Goal: Task Accomplishment & Management: Use online tool/utility

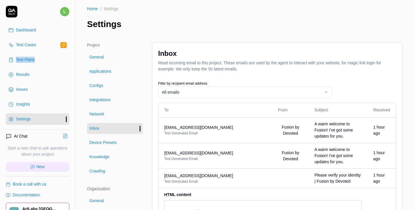
click at [28, 43] on div "Test Cases" at bounding box center [26, 45] width 20 height 6
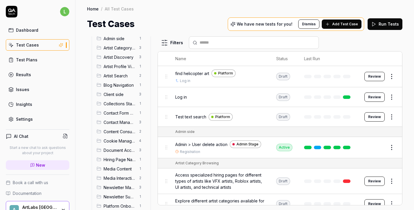
scroll to position [18, 0]
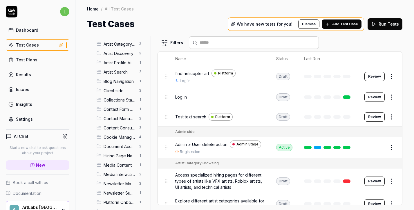
click at [127, 90] on span "Client side" at bounding box center [120, 90] width 32 height 6
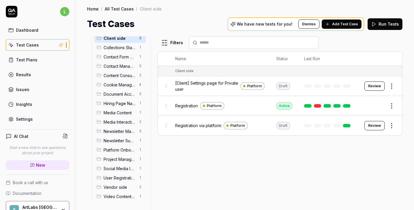
scroll to position [71, 0]
click at [115, 186] on span "Vendor side" at bounding box center [120, 186] width 32 height 6
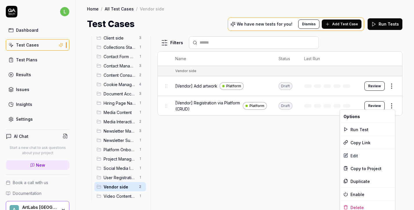
click at [392, 104] on html "l Dashboard Test Cases Test Plans Results Issues Insights Settings AI Chat Star…" at bounding box center [207, 105] width 414 height 210
click at [370, 153] on div "Edit" at bounding box center [367, 155] width 55 height 13
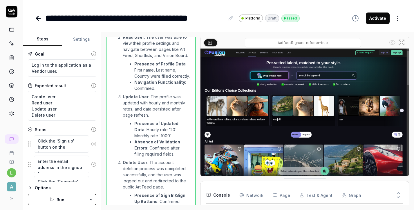
scroll to position [200, 0]
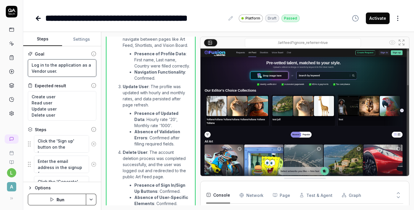
click at [38, 66] on textarea "Log in to the application as a Vendor user." at bounding box center [62, 67] width 68 height 17
click at [71, 198] on button "Run" at bounding box center [57, 199] width 58 height 12
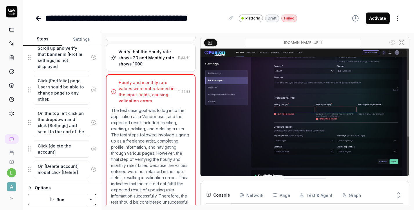
scroll to position [787, 0]
drag, startPoint x: 165, startPoint y: 77, endPoint x: 112, endPoint y: 80, distance: 53.8
click at [111, 80] on div "Hourly and monthly rate values were not retained in the input fields, causing v…" at bounding box center [143, 91] width 65 height 24
copy div "Hourly and monthly rate"
type textarea "*"
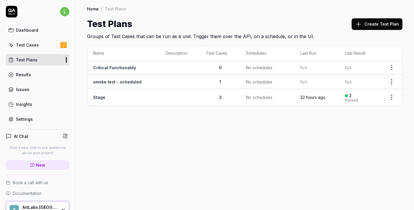
click at [99, 98] on link "Stage" at bounding box center [99, 97] width 12 height 5
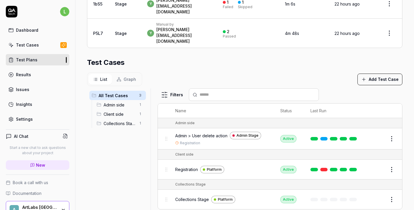
scroll to position [186, 0]
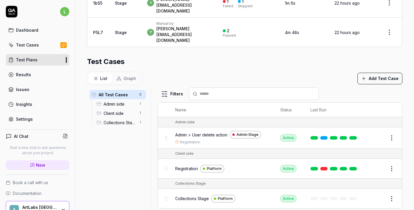
click at [109, 101] on span "Admin side" at bounding box center [120, 104] width 32 height 6
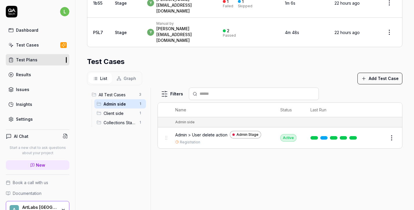
click at [110, 110] on span "Client side" at bounding box center [120, 113] width 32 height 6
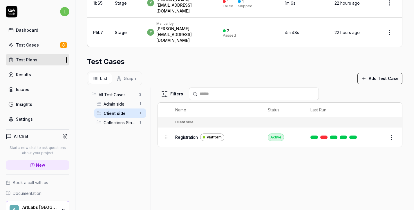
click at [113, 119] on span "Collections Stage" at bounding box center [120, 122] width 32 height 6
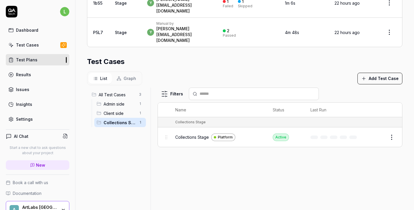
click at [112, 110] on span "Client side" at bounding box center [120, 113] width 32 height 6
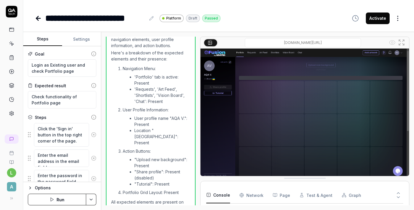
scroll to position [42, 0]
click at [152, 19] on icon at bounding box center [151, 18] width 4 height 4
drag, startPoint x: 146, startPoint y: 18, endPoint x: 87, endPoint y: 23, distance: 58.8
click at [87, 23] on div "**********" at bounding box center [95, 18] width 100 height 13
drag, startPoint x: 77, startPoint y: 73, endPoint x: 31, endPoint y: 72, distance: 46.4
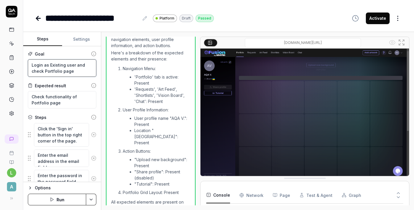
click at [31, 72] on textarea "Login as Existing user and check Portfolio page" at bounding box center [62, 67] width 68 height 17
type textarea "Login as Existing user and a"
type textarea "*"
type textarea "Login as Existing user and ad"
type textarea "*"
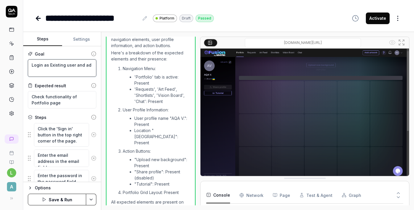
type textarea "Login as Existing user and add"
type textarea "*"
type textarea "Login as Existing user and add"
type textarea "*"
type textarea "Login as Existing user and add n"
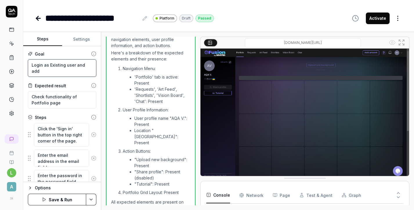
type textarea "*"
type textarea "Login as Existing user and add ne"
type textarea "*"
type textarea "Login as Existing user and add new"
type textarea "*"
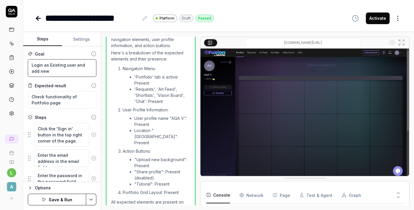
type textarea "Login as Existing user and add new"
type textarea "*"
type textarea "Login as Existing user and add new a"
type textarea "*"
type textarea "Login as Existing user and add new ar"
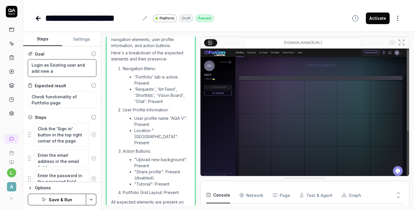
type textarea "*"
type textarea "Login as Existing user and add new art"
type textarea "*"
type textarea "Login as Existing user and add new artw"
type textarea "*"
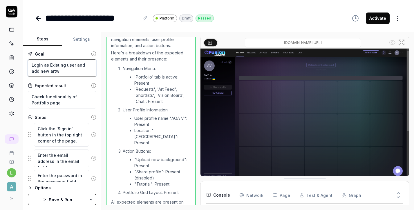
type textarea "Login as Existing user and add new artwo"
type textarea "*"
type textarea "Login as Existing user and add new artwor"
type textarea "*"
type textarea "Login as Existing user and add new artwork"
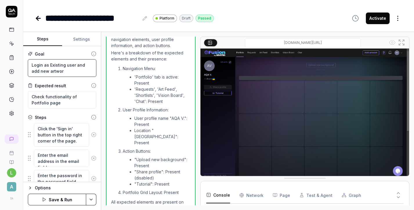
type textarea "*"
type textarea "Login as Existing user and add new artwork"
drag, startPoint x: 44, startPoint y: 105, endPoint x: 71, endPoint y: 97, distance: 28.1
click at [71, 98] on textarea "Check functionality of Portfolio page" at bounding box center [62, 99] width 68 height 17
type textarea "Check functionality a"
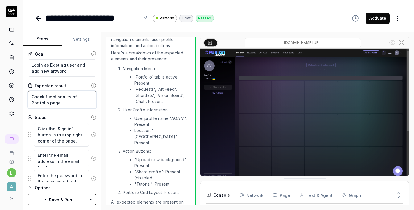
type textarea "*"
type textarea "Check functionality ad"
type textarea "*"
type textarea "Check functionality add"
type textarea "*"
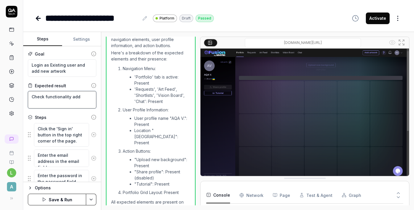
type textarea "Check functionality add"
type textarea "*"
type textarea "Check functionality add a"
type textarea "*"
type textarea "Check functionality add ar"
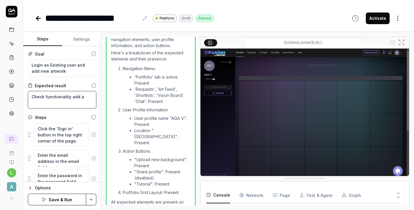
type textarea "*"
type textarea "Check functionality add art"
type textarea "*"
type textarea "Check functionality add artw"
type textarea "*"
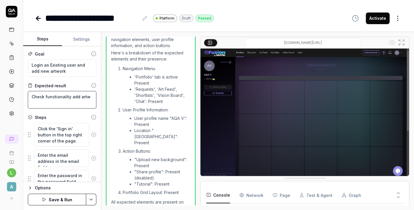
type textarea "Check functionality add artwo"
type textarea "*"
type textarea "Check functionality add artwor"
type textarea "*"
type textarea "Check functionality add artwork"
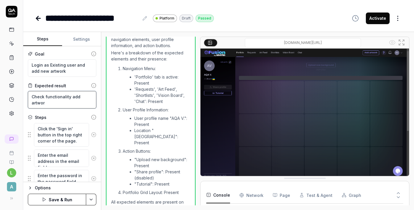
type textarea "*"
type textarea "Check functionality add artwork"
click at [93, 134] on icon at bounding box center [93, 134] width 5 height 5
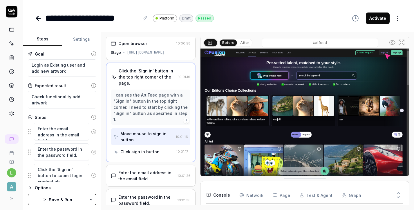
scroll to position [0, 0]
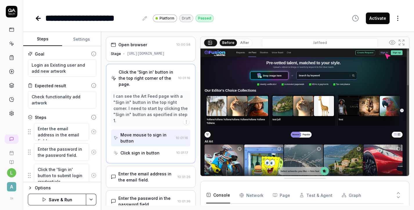
click at [94, 133] on icon at bounding box center [93, 131] width 5 height 5
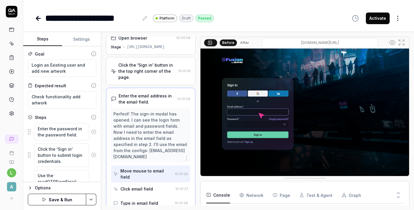
click at [94, 133] on icon at bounding box center [93, 131] width 5 height 5
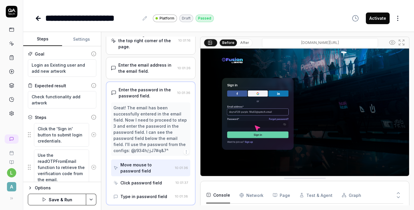
click at [94, 133] on icon at bounding box center [93, 134] width 5 height 5
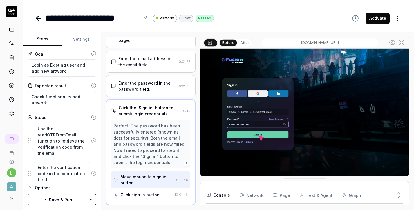
click at [94, 143] on button at bounding box center [93, 141] width 9 height 12
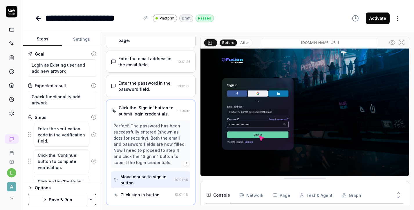
click at [93, 135] on icon at bounding box center [93, 134] width 5 height 5
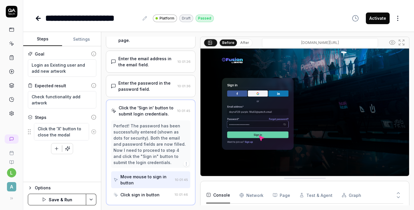
click at [93, 133] on icon at bounding box center [93, 131] width 5 height 5
click at [74, 196] on button "Save & Run" at bounding box center [57, 199] width 58 height 12
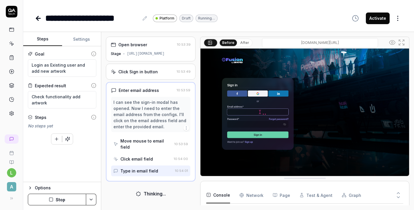
click at [165, 71] on div "Click Sign in button" at bounding box center [143, 71] width 64 height 6
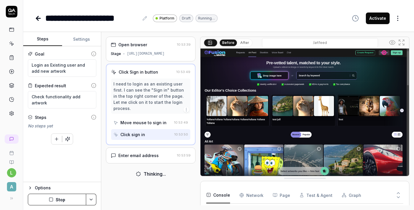
click at [158, 159] on div "Enter email address 10:53:59" at bounding box center [151, 155] width 90 height 16
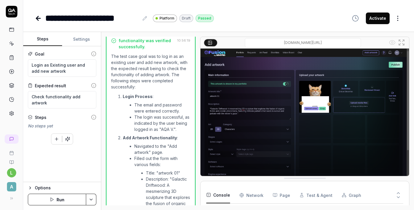
scroll to position [430, 0]
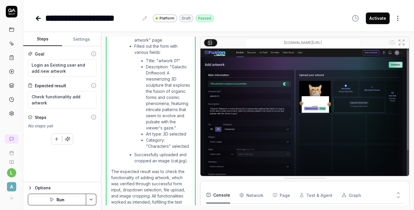
click at [84, 40] on button "Settings" at bounding box center [81, 39] width 39 height 14
click at [46, 39] on button "Steps" at bounding box center [42, 39] width 39 height 14
click at [155, 70] on li "Description: "Galactic Driftwood: A mesmerizing 3D sculpture that explores the …" at bounding box center [168, 97] width 44 height 67
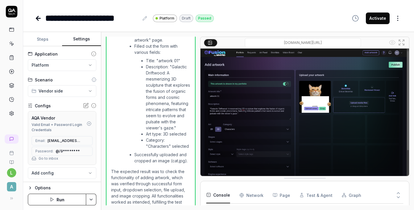
click at [82, 39] on button "Settings" at bounding box center [81, 39] width 39 height 14
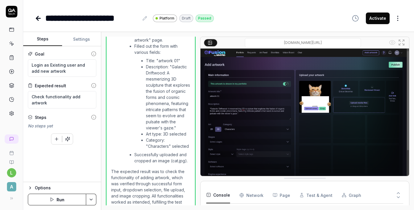
click at [49, 39] on button "Steps" at bounding box center [42, 39] width 39 height 14
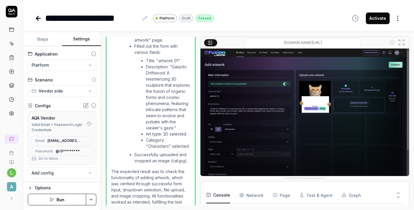
click at [70, 40] on button "Settings" at bounding box center [81, 39] width 39 height 14
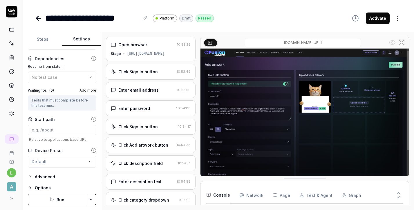
scroll to position [132, 0]
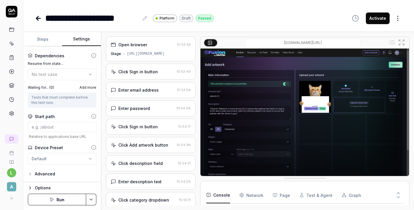
click at [64, 174] on div "Advanced" at bounding box center [62, 173] width 68 height 7
click at [36, 175] on div "Advanced" at bounding box center [45, 173] width 20 height 7
click at [33, 173] on button "Advanced" at bounding box center [41, 173] width 27 height 7
click at [46, 39] on button "Steps" at bounding box center [42, 39] width 39 height 14
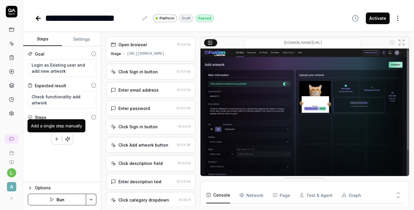
click at [56, 140] on icon "button" at bounding box center [56, 138] width 5 height 5
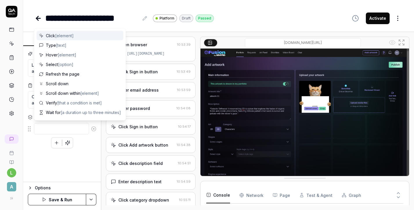
click at [69, 35] on span "[element]" at bounding box center [64, 35] width 19 height 5
type textarea "*"
type textarea "Click"
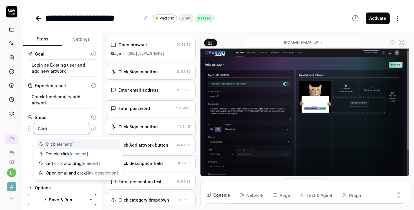
type textarea "*"
type textarea "Click І"
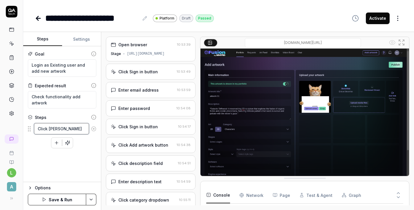
type textarea "*"
type textarea "Click Іш"
type textarea "*"
type textarea "Click Ішт"
type textarea "*"
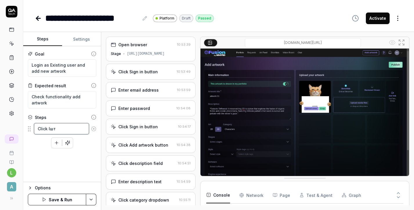
type textarea "Click Ішта"
type textarea "*"
type textarea "Click Ішт"
type textarea "*"
type textarea "Click Іш"
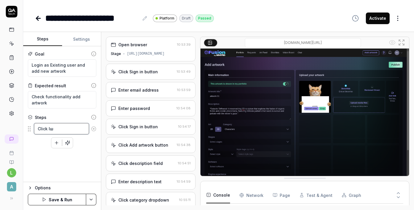
type textarea "*"
type textarea "Click І"
type textarea "*"
type textarea "Click"
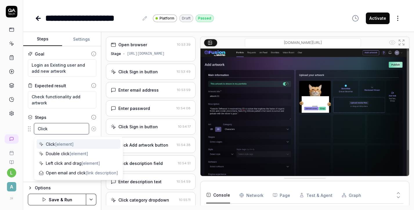
type textarea "*"
type textarea "Click S"
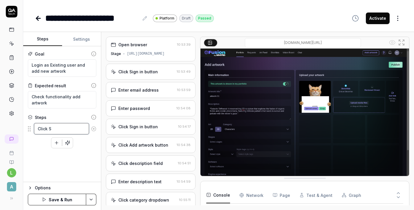
type textarea "*"
type textarea "Click Si"
type textarea "*"
type textarea "Click Sig"
type textarea "*"
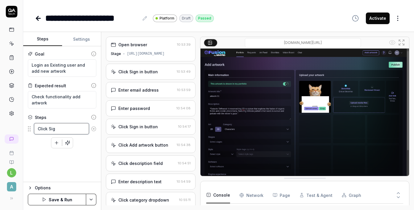
type textarea "Click Sign"
type textarea "*"
type textarea "Click Sign"
type textarea "*"
type textarea "Click Sign i"
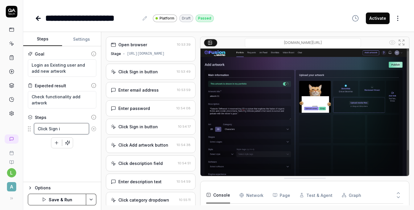
type textarea "*"
type textarea "Click Sign in"
type textarea "*"
type textarea "Click Sign in"
type textarea "*"
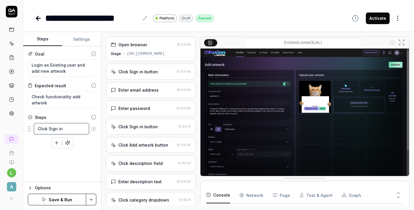
type textarea "Click Sign in b"
type textarea "*"
type textarea "Click Sign in bu"
type textarea "*"
type textarea "Click Sign in but"
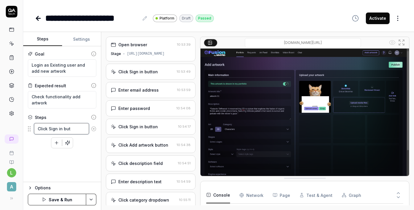
type textarea "*"
type textarea "Click Sign in butt"
type textarea "*"
type textarea "Click Sign in butto"
type textarea "*"
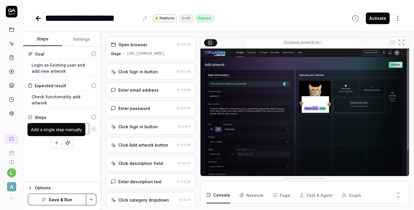
type textarea "Click Sign in button"
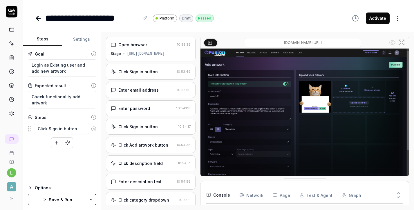
click at [58, 144] on icon "button" at bounding box center [56, 142] width 5 height 5
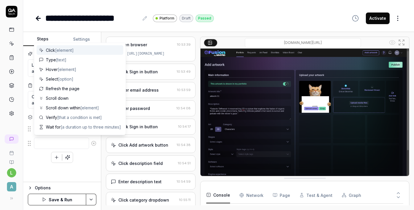
click at [57, 144] on textarea at bounding box center [61, 142] width 55 height 11
click at [79, 171] on div "Goal Login as Existing user and add new artwork Expected result Check functiona…" at bounding box center [62, 114] width 78 height 136
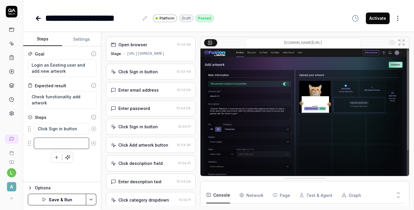
click at [71, 142] on textarea at bounding box center [61, 142] width 55 height 11
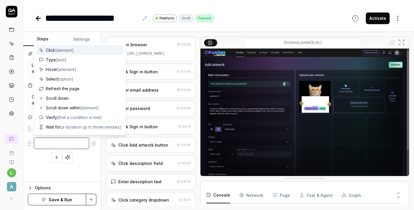
type textarea "*"
type textarea "E"
type textarea "*"
type textarea "En"
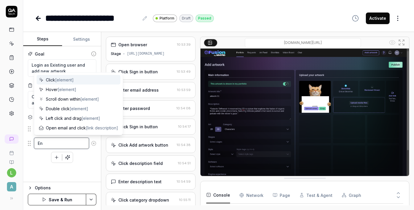
type textarea "*"
type textarea "Ent"
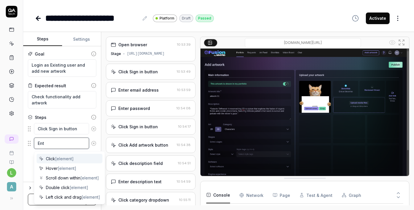
type textarea "*"
type textarea "Ente"
type textarea "*"
type textarea "Enter"
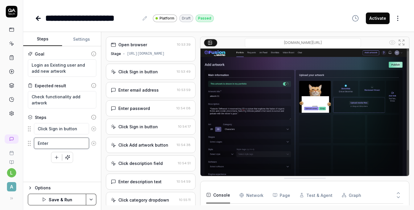
type textarea "*"
type textarea "Enter"
type textarea "*"
type textarea "Enter e"
type textarea "*"
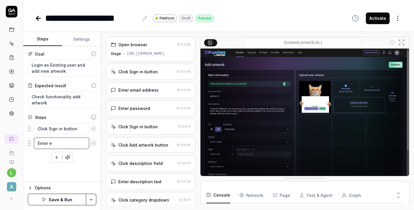
type textarea "Enter em"
type textarea "*"
type textarea "Enter ema"
type textarea "*"
type textarea "Enter emai"
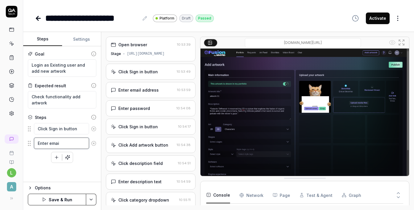
type textarea "*"
type textarea "Enter email"
type textarea "*"
type textarea "Enter email"
type textarea "*"
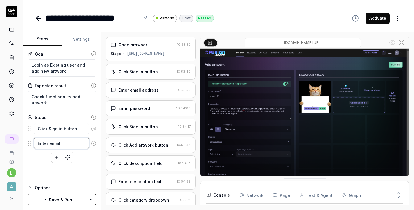
type textarea "Enter email a"
type textarea "*"
type textarea "Enter email ad"
type textarea "*"
type textarea "Enter email add"
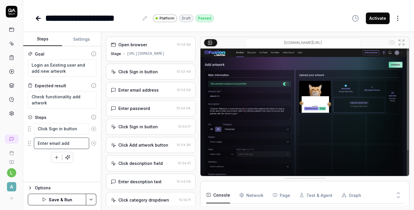
type textarea "*"
type textarea "Enter email addr"
type textarea "*"
type textarea "Enter email addre"
type textarea "*"
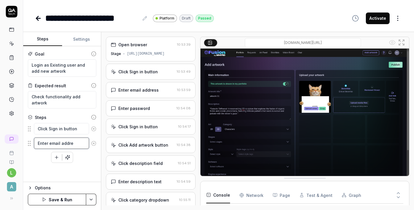
type textarea "Enter email addres"
type textarea "*"
type textarea "Enter email address"
click at [59, 158] on icon "button" at bounding box center [56, 156] width 5 height 5
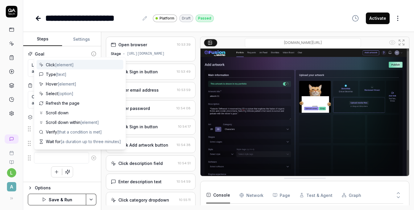
type textarea "*"
type textarea "E"
type textarea "*"
type textarea "En"
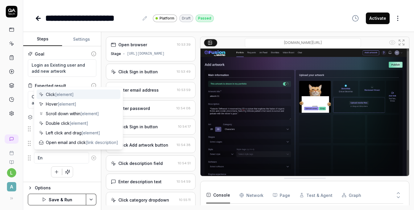
type textarea "*"
type textarea "Ent"
type textarea "*"
type textarea "Ente"
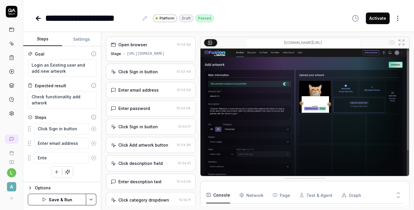
type textarea "*"
type textarea "Enter"
type textarea "*"
type textarea "Enter"
type textarea "*"
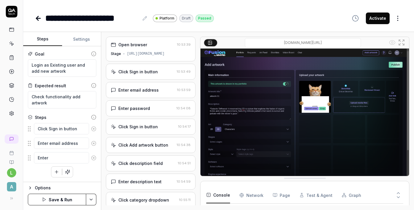
type textarea "Enter p"
type textarea "*"
type textarea "Enter pa"
type textarea "*"
type textarea "Enter pas"
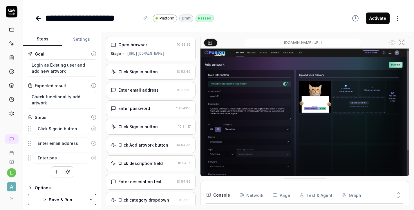
type textarea "*"
type textarea "Enter pass"
type textarea "*"
type textarea "Enter passw"
type textarea "*"
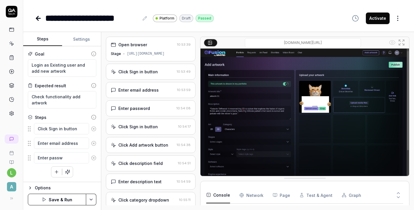
type textarea "Enter passwo"
type textarea "*"
type textarea "Enter passwor"
type textarea "*"
type textarea "Enter password"
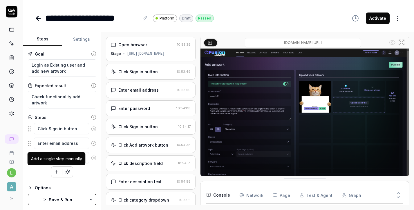
click at [58, 171] on icon "button" at bounding box center [56, 171] width 5 height 5
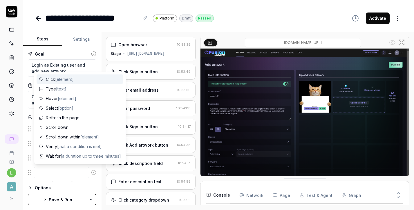
click at [63, 170] on textarea at bounding box center [61, 171] width 55 height 11
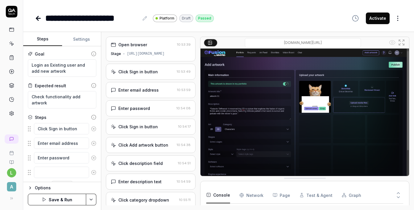
click at [84, 182] on div "Options Save & Run" at bounding box center [62, 195] width 78 height 28
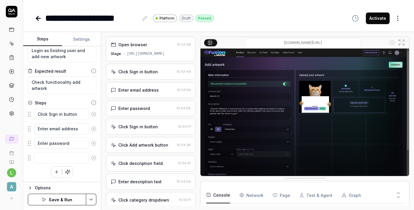
scroll to position [14, 0]
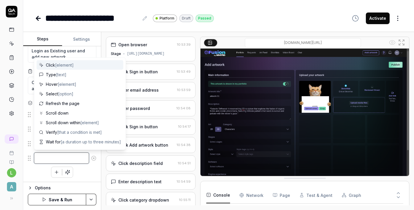
click at [68, 158] on textarea at bounding box center [61, 157] width 55 height 11
click at [71, 65] on span "[element]" at bounding box center [64, 64] width 19 height 5
type textarea "*"
type textarea "Click"
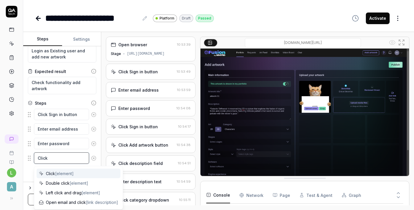
type textarea "*"
type textarea "Click S"
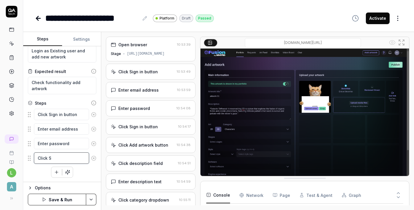
type textarea "*"
type textarea "Click Si"
type textarea "*"
type textarea "Click Sig"
type textarea "*"
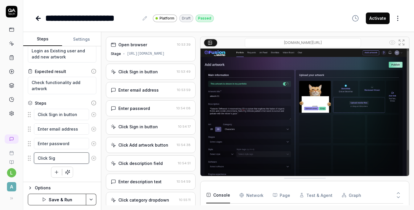
type textarea "Click Sign"
type textarea "*"
type textarea "Click Sign"
type textarea "*"
type textarea "Click Sign i"
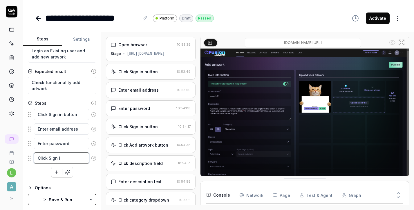
type textarea "*"
type textarea "Click Sign in"
type textarea "*"
type textarea "Click Sign in"
type textarea "*"
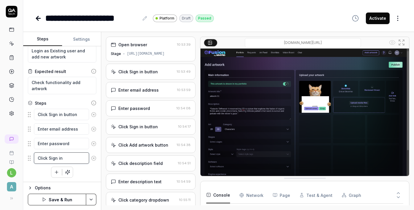
type textarea "Click Sign in b"
type textarea "*"
type textarea "Click Sign in bu"
type textarea "*"
type textarea "Click Sign in but"
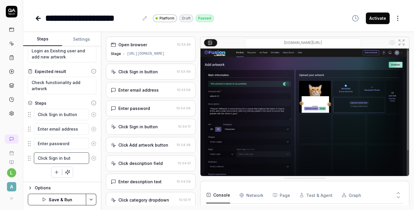
type textarea "*"
type textarea "Click Sign in butt"
type textarea "*"
type textarea "Click Sign in butto"
type textarea "*"
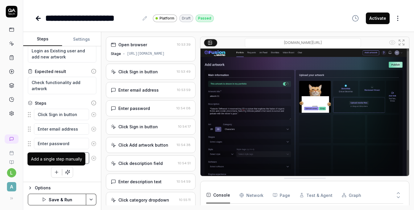
type textarea "Click Sign in button"
click at [58, 169] on button "button" at bounding box center [56, 172] width 10 height 10
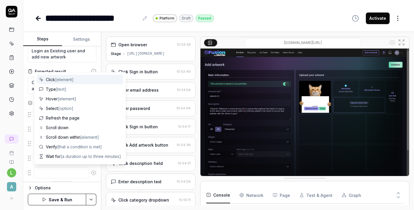
click at [66, 169] on textarea at bounding box center [61, 172] width 55 height 11
click at [61, 82] on div "Click [element]" at bounding box center [80, 80] width 87 height 10
type textarea "*"
type textarea "Click"
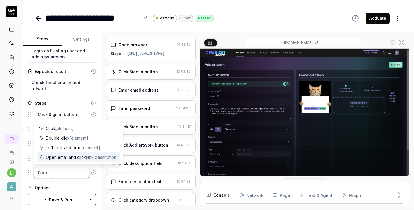
click at [80, 170] on textarea "Click" at bounding box center [61, 172] width 55 height 11
click at [79, 170] on textarea "Click" at bounding box center [61, 172] width 55 height 11
type textarea "*"
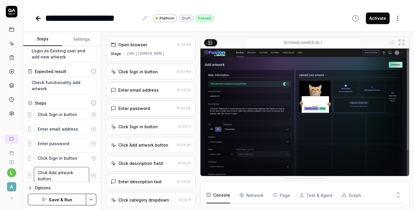
scroll to position [35, 0]
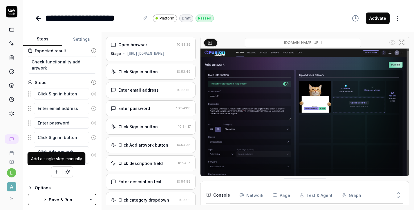
click at [57, 172] on icon "button" at bounding box center [56, 171] width 5 height 5
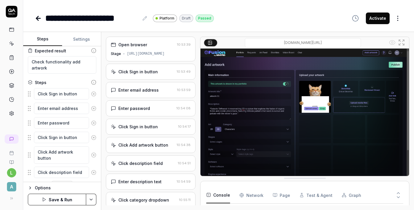
scroll to position [49, 0]
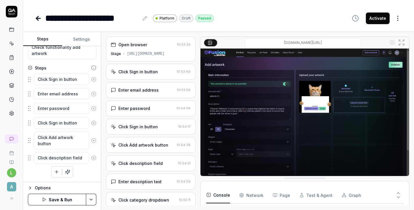
click at [59, 172] on icon "button" at bounding box center [56, 171] width 5 height 5
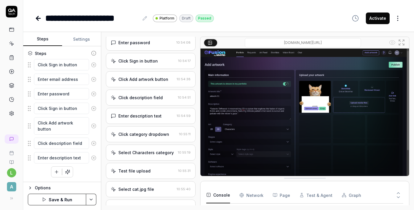
scroll to position [64, 0]
click at [57, 173] on icon "button" at bounding box center [56, 171] width 5 height 5
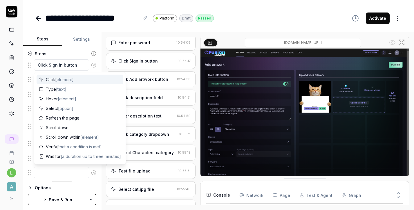
click at [68, 80] on span "[element]" at bounding box center [64, 79] width 19 height 5
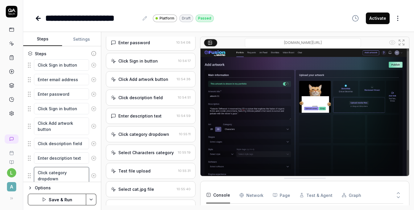
scroll to position [84, 0]
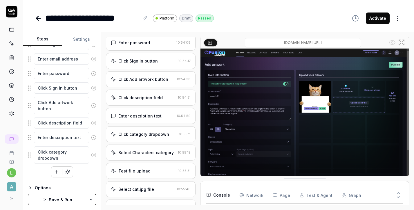
click at [56, 173] on icon "button" at bounding box center [56, 171] width 5 height 5
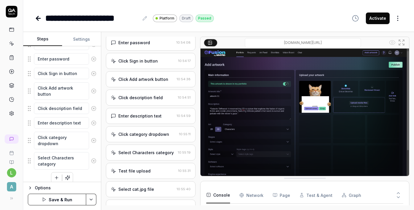
scroll to position [104, 0]
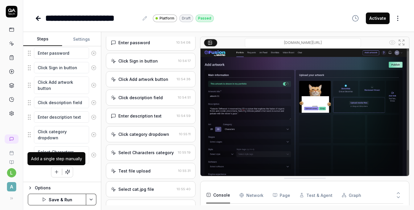
click at [57, 174] on icon "button" at bounding box center [56, 171] width 5 height 5
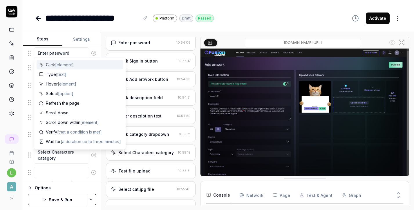
scroll to position [119, 0]
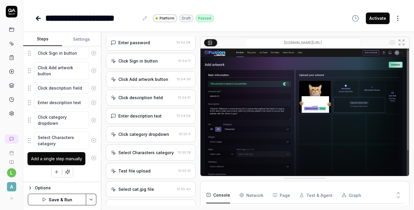
click at [57, 174] on button "button" at bounding box center [56, 171] width 10 height 10
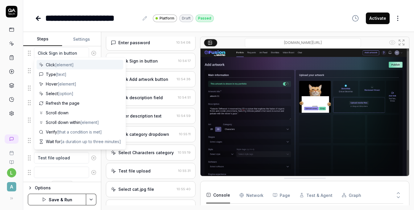
scroll to position [133, 0]
click at [57, 154] on textarea at bounding box center [61, 157] width 55 height 11
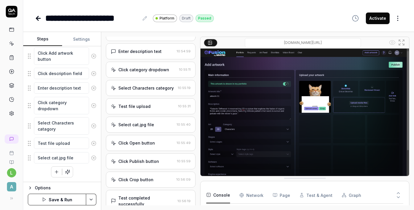
scroll to position [130, 0]
click at [58, 173] on icon "button" at bounding box center [56, 171] width 5 height 5
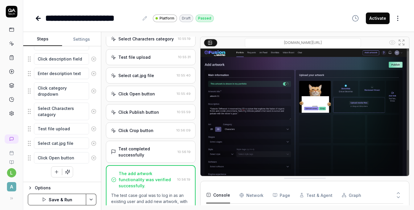
scroll to position [180, 0]
click at [131, 130] on div "Click Crop button" at bounding box center [135, 129] width 35 height 6
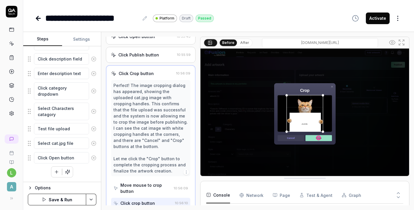
scroll to position [239, 0]
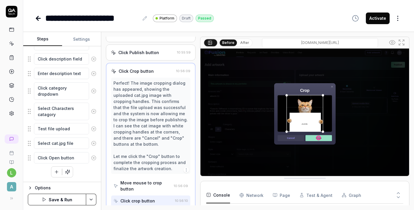
click at [58, 170] on icon "button" at bounding box center [56, 171] width 5 height 5
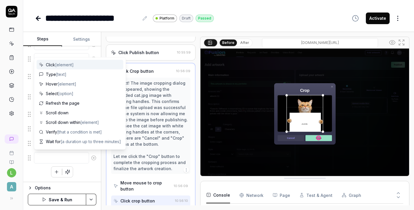
click at [57, 159] on textarea at bounding box center [61, 157] width 55 height 11
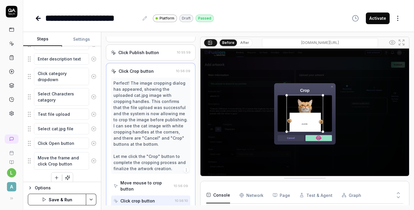
click at [149, 73] on div "Click Crop button" at bounding box center [136, 71] width 35 height 6
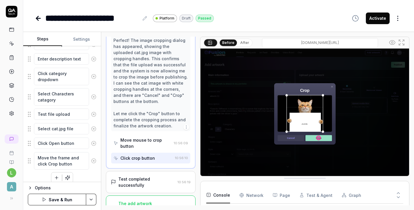
click at [157, 176] on div "Test completed successfully" at bounding box center [146, 182] width 57 height 12
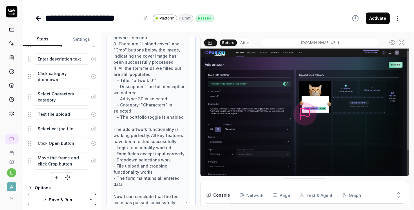
scroll to position [349, 0]
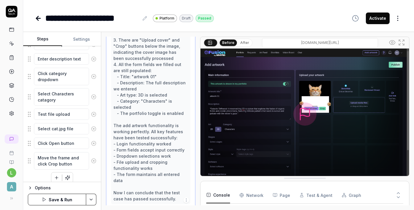
click at [66, 200] on button "Save & Run" at bounding box center [57, 199] width 58 height 12
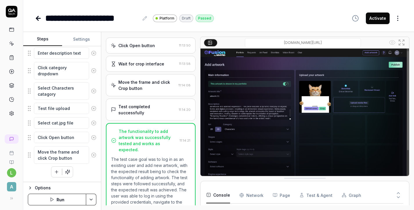
scroll to position [228, 0]
click at [145, 89] on div "Move the frame and click Crop button" at bounding box center [147, 85] width 58 height 12
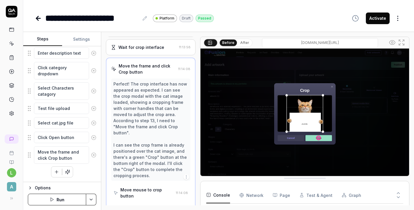
scroll to position [245, 0]
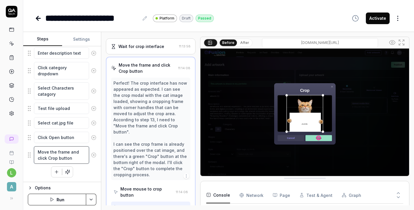
click at [57, 152] on textarea "Move the frame and click Crop button" at bounding box center [61, 154] width 55 height 17
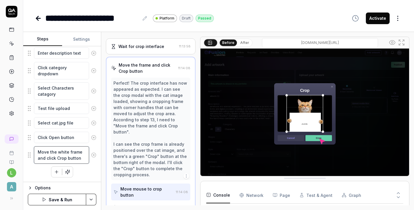
click at [83, 151] on textarea "Move the white frame and click Crop button" at bounding box center [61, 154] width 55 height 17
click at [57, 152] on textarea "Move the white frame and click Crop button" at bounding box center [61, 154] width 55 height 17
click at [73, 151] on textarea "Move white frame and click Crop button" at bounding box center [61, 154] width 55 height 17
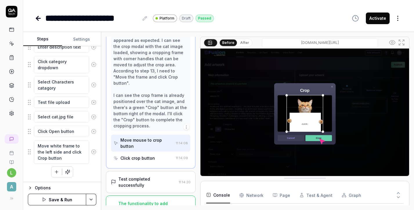
click at [149, 171] on div "Test completed successfully 11:14:20" at bounding box center [151, 182] width 90 height 22
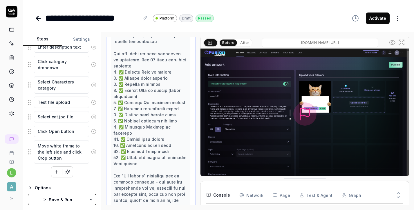
scroll to position [452, 0]
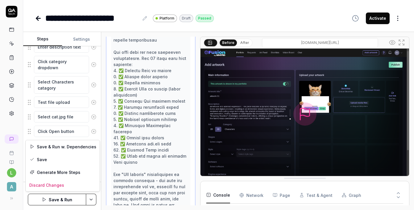
click at [94, 198] on html "**********" at bounding box center [207, 105] width 414 height 210
click at [78, 158] on div "Save" at bounding box center [63, 159] width 74 height 13
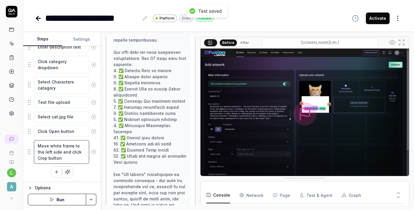
click at [74, 153] on textarea "Move white frame to the left side and click Crop button" at bounding box center [61, 152] width 55 height 24
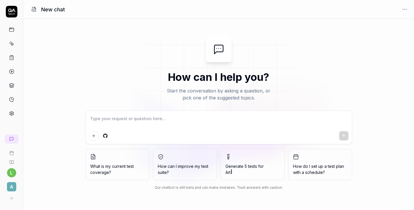
click at [189, 129] on div at bounding box center [219, 127] width 266 height 33
type textarea "*"
paste textarea "https://app.qa.tech/dashboard/p/fusion_N147/test-cases/0a82466d-b3f4-4cb8-993b-…"
type textarea "https://app.qa.tech/dashboard/p/fusion_N147/test-cases/0a82466d-b3f4-4cb8-993b-…"
type textarea "*"
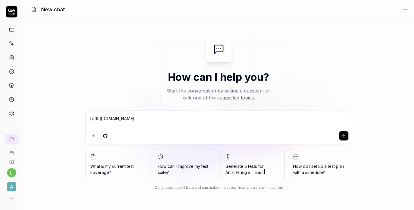
type textarea "https://app.qa.tech/dashboard/p/fusion_N147/test-cases/0a82466d-b3f4-4cb8-993b-…"
type textarea "*"
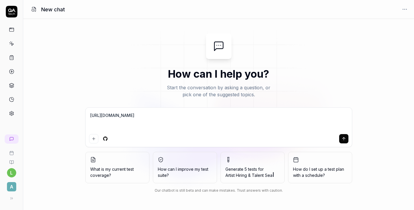
type textarea "https://app.qa.tech/dashboard/p/fusion_N147/test-cases/0a82466d-b3f4-4cb8-993b-…"
type textarea "*"
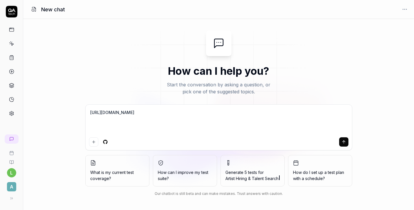
type textarea "https://app.qa.tech/dashboard/p/fusion_N147/test-cases/0a82466d-b3f4-4cb8-993b-…"
type textarea "*"
type textarea "https://app.qa.tech/dashboard/p/fusion_N147/test-cases/0a82466d-b3f4-4cb8-993b-…"
type textarea "*"
type textarea "https://app.qa.tech/dashboard/p/fusion_N147/test-cases/0a82466d-b3f4-4cb8-993b-…"
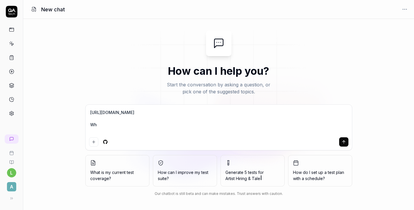
type textarea "*"
type textarea "https://app.qa.tech/dashboard/p/fusion_N147/test-cases/0a82466d-b3f4-4cb8-993b-…"
type textarea "*"
type textarea "https://app.qa.tech/dashboard/p/fusion_N147/test-cases/0a82466d-b3f4-4cb8-993b-…"
type textarea "*"
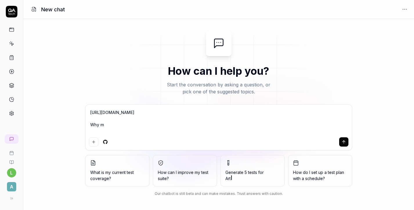
type textarea "https://app.qa.tech/dashboard/p/fusion_N147/test-cases/0a82466d-b3f4-4cb8-993b-…"
type textarea "*"
type textarea "https://app.qa.tech/dashboard/p/fusion_N147/test-cases/0a82466d-b3f4-4cb8-993b-…"
type textarea "*"
type textarea "https://app.qa.tech/dashboard/p/fusion_N147/test-cases/0a82466d-b3f4-4cb8-993b-…"
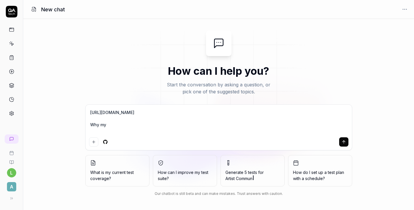
type textarea "*"
type textarea "https://app.qa.tech/dashboard/p/fusion_N147/test-cases/0a82466d-b3f4-4cb8-993b-…"
type textarea "*"
type textarea "https://app.qa.tech/dashboard/p/fusion_N147/test-cases/0a82466d-b3f4-4cb8-993b-…"
type textarea "*"
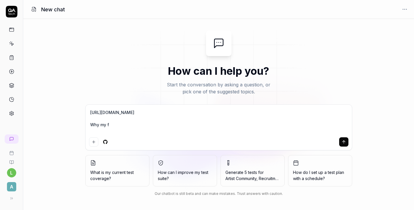
type textarea "https://app.qa.tech/dashboard/p/fusion_N147/test-cases/0a82466d-b3f4-4cb8-993b-…"
type textarea "*"
type textarea "https://app.qa.tech/dashboard/p/fusion_N147/test-cases/0a82466d-b3f4-4cb8-993b-…"
type textarea "*"
type textarea "https://app.qa.tech/dashboard/p/fusion_N147/test-cases/0a82466d-b3f4-4cb8-993b-…"
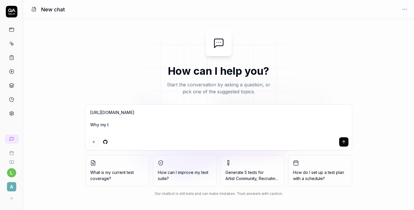
type textarea "*"
type textarea "https://app.qa.tech/dashboard/p/fusion_N147/test-cases/0a82466d-b3f4-4cb8-993b-…"
type textarea "*"
type textarea "https://app.qa.tech/dashboard/p/fusion_N147/test-cases/0a82466d-b3f4-4cb8-993b-…"
type textarea "*"
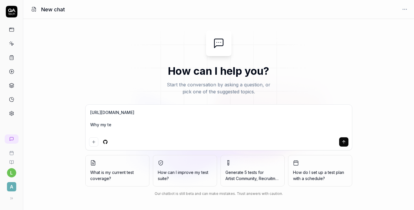
type textarea "https://app.qa.tech/dashboard/p/fusion_N147/test-cases/0a82466d-b3f4-4cb8-993b-…"
type textarea "*"
type textarea "https://app.qa.tech/dashboard/p/fusion_N147/test-cases/0a82466d-b3f4-4cb8-993b-…"
type textarea "*"
type textarea "https://app.qa.tech/dashboard/p/fusion_N147/test-cases/0a82466d-b3f4-4cb8-993b-…"
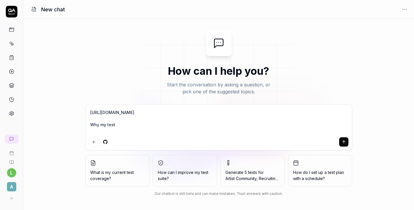
type textarea "*"
type textarea "https://app.qa.tech/dashboard/p/fusion_N147/test-cases/0a82466d-b3f4-4cb8-993b-…"
type textarea "*"
type textarea "https://app.qa.tech/dashboard/p/fusion_N147/test-cases/0a82466d-b3f4-4cb8-993b-…"
type textarea "*"
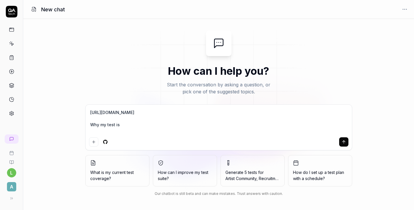
type textarea "https://app.qa.tech/dashboard/p/fusion_N147/test-cases/0a82466d-b3f4-4cb8-993b-…"
type textarea "*"
type textarea "https://app.qa.tech/dashboard/p/fusion_N147/test-cases/0a82466d-b3f4-4cb8-993b-…"
type textarea "*"
type textarea "https://app.qa.tech/dashboard/p/fusion_N147/test-cases/0a82466d-b3f4-4cb8-993b-…"
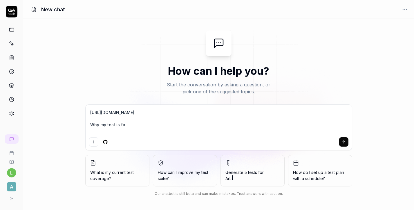
type textarea "*"
type textarea "https://app.qa.tech/dashboard/p/fusion_N147/test-cases/0a82466d-b3f4-4cb8-993b-…"
type textarea "*"
type textarea "https://app.qa.tech/dashboard/p/fusion_N147/test-cases/0a82466d-b3f4-4cb8-993b-…"
type textarea "*"
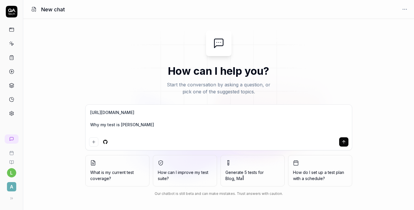
type textarea "https://app.qa.tech/dashboard/p/fusion_N147/test-cases/0a82466d-b3f4-4cb8-993b-…"
type textarea "*"
type textarea "https://app.qa.tech/dashboard/p/fusion_N147/test-cases/0a82466d-b3f4-4cb8-993b-…"
type textarea "*"
type textarea "https://app.qa.tech/dashboard/p/fusion_N147/test-cases/0a82466d-b3f4-4cb8-993b-…"
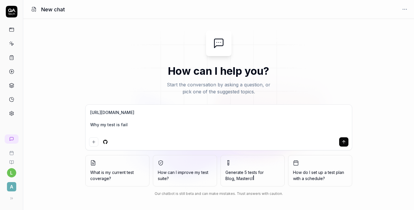
type textarea "*"
type textarea "https://app.qa.tech/dashboard/p/fusion_N147/test-cases/0a82466d-b3f4-4cb8-993b-…"
type textarea "*"
type textarea "https://app.qa.tech/dashboard/p/fusion_N147/test-cases/0a82466d-b3f4-4cb8-993b-…"
type textarea "*"
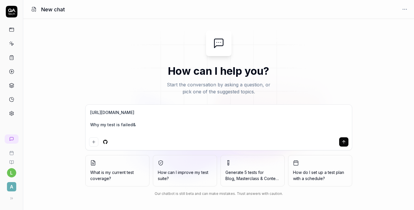
type textarea "https://app.qa.tech/dashboard/p/fusion_N147/test-cases/0a82466d-b3f4-4cb8-993b-…"
type textarea "*"
type textarea "https://app.qa.tech/dashboard/p/fusion_N147/test-cases/0a82466d-b3f4-4cb8-993b-…"
type textarea "*"
type textarea "https://app.qa.tech/dashboard/p/fusion_N147/test-cases/0a82466d-b3f4-4cb8-993b-…"
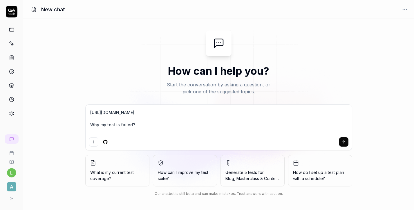
type textarea "*"
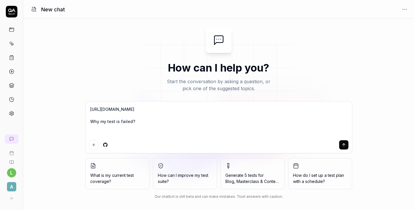
type textarea "https://app.qa.tech/dashboard/p/fusion_N147/test-cases/0a82466d-b3f4-4cb8-993b-…"
type textarea "*"
type textarea "https://app.qa.tech/dashboard/p/fusion_N147/test-cases/0a82466d-b3f4-4cb8-993b-…"
type textarea "*"
type textarea "https://app.qa.tech/dashboard/p/fusion_N147/test-cases/0a82466d-b3f4-4cb8-993b-…"
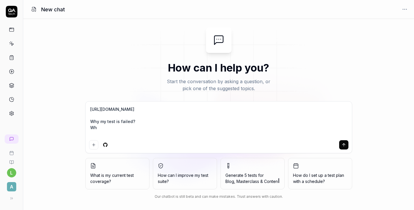
type textarea "*"
type textarea "https://app.qa.tech/dashboard/p/fusion_N147/test-cases/0a82466d-b3f4-4cb8-993b-…"
type textarea "*"
type textarea "https://app.qa.tech/dashboard/p/fusion_N147/test-cases/0a82466d-b3f4-4cb8-993b-…"
type textarea "*"
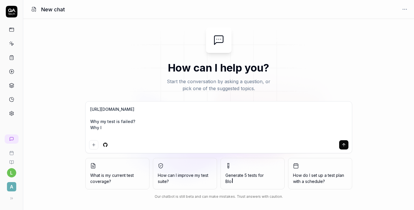
type textarea "https://app.qa.tech/dashboard/p/fusion_N147/test-cases/0a82466d-b3f4-4cb8-993b-…"
type textarea "*"
type textarea "https://app.qa.tech/dashboard/p/fusion_N147/test-cases/0a82466d-b3f4-4cb8-993b-…"
type textarea "*"
type textarea "https://app.qa.tech/dashboard/p/fusion_N147/test-cases/0a82466d-b3f4-4cb8-993b-…"
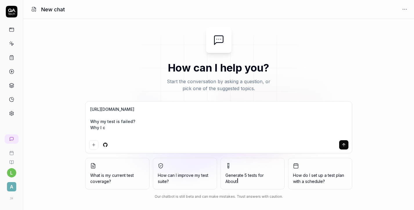
type textarea "*"
type textarea "https://app.qa.tech/dashboard/p/fusion_N147/test-cases/0a82466d-b3f4-4cb8-993b-…"
type textarea "*"
type textarea "https://app.qa.tech/dashboard/p/fusion_N147/test-cases/0a82466d-b3f4-4cb8-993b-…"
type textarea "*"
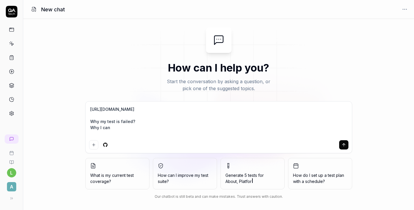
type textarea "https://app.qa.tech/dashboard/p/fusion_N147/test-cases/0a82466d-b3f4-4cb8-993b-…"
type textarea "*"
type textarea "https://app.qa.tech/dashboard/p/fusion_N147/test-cases/0a82466d-b3f4-4cb8-993b-…"
type textarea "*"
type textarea "https://app.qa.tech/dashboard/p/fusion_N147/test-cases/0a82466d-b3f4-4cb8-993b-…"
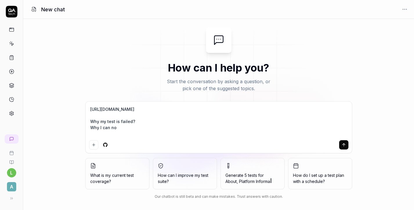
type textarea "*"
type textarea "https://app.qa.tech/dashboard/p/fusion_N147/test-cases/0a82466d-b3f4-4cb8-993b-…"
type textarea "*"
type textarea "https://app.qa.tech/dashboard/p/fusion_N147/test-cases/0a82466d-b3f4-4cb8-993b-…"
type textarea "*"
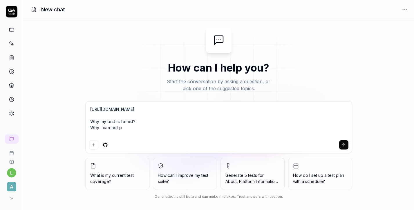
type textarea "https://app.qa.tech/dashboard/p/fusion_N147/test-cases/0a82466d-b3f4-4cb8-993b-…"
type textarea "*"
type textarea "https://app.qa.tech/dashboard/p/fusion_N147/test-cases/0a82466d-b3f4-4cb8-993b-…"
type textarea "*"
type textarea "https://app.qa.tech/dashboard/p/fusion_N147/test-cases/0a82466d-b3f4-4cb8-993b-…"
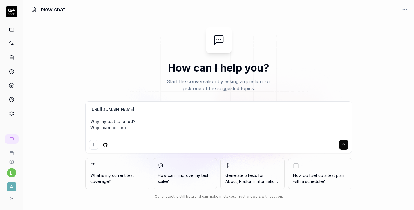
type textarea "*"
type textarea "https://app.qa.tech/dashboard/p/fusion_N147/test-cases/0a82466d-b3f4-4cb8-993b-…"
type textarea "*"
type textarea "https://app.qa.tech/dashboard/p/fusion_N147/test-cases/0a82466d-b3f4-4cb8-993b-…"
type textarea "*"
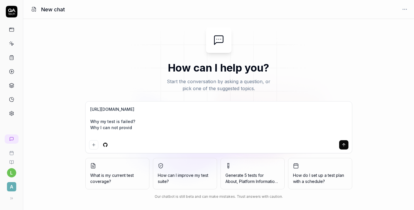
type textarea "https://app.qa.tech/dashboard/p/fusion_N147/test-cases/0a82466d-b3f4-4cb8-993b-…"
type textarea "*"
type textarea "https://app.qa.tech/dashboard/p/fusion_N147/test-cases/0a82466d-b3f4-4cb8-993b-…"
type textarea "*"
type textarea "https://app.qa.tech/dashboard/p/fusion_N147/test-cases/0a82466d-b3f4-4cb8-993b-…"
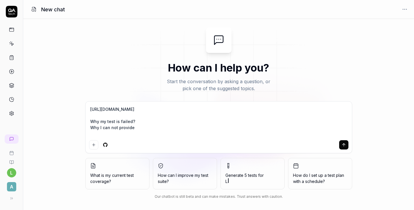
type textarea "*"
type textarea "https://app.qa.tech/dashboard/p/fusion_N147/test-cases/0a82466d-b3f4-4cb8-993b-…"
type textarea "*"
type textarea "https://app.qa.tech/dashboard/p/fusion_N147/test-cases/0a82466d-b3f4-4cb8-993b-…"
type textarea "*"
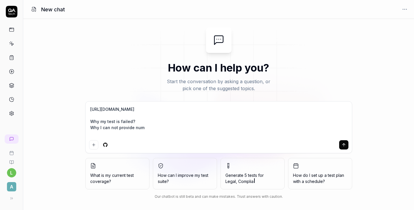
type textarea "https://app.qa.tech/dashboard/p/fusion_N147/test-cases/0a82466d-b3f4-4cb8-993b-…"
type textarea "*"
type textarea "https://app.qa.tech/dashboard/p/fusion_N147/test-cases/0a82466d-b3f4-4cb8-993b-…"
type textarea "*"
type textarea "https://app.qa.tech/dashboard/p/fusion_N147/test-cases/0a82466d-b3f4-4cb8-993b-…"
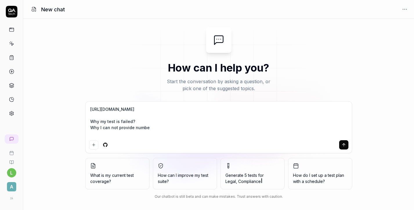
type textarea "*"
type textarea "https://app.qa.tech/dashboard/p/fusion_N147/test-cases/0a82466d-b3f4-4cb8-993b-…"
type textarea "*"
type textarea "https://app.qa.tech/dashboard/p/fusion_N147/test-cases/0a82466d-b3f4-4cb8-993b-…"
type textarea "*"
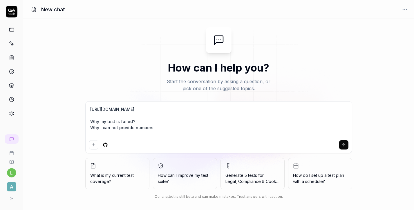
type textarea "https://app.qa.tech/dashboard/p/fusion_N147/test-cases/0a82466d-b3f4-4cb8-993b-…"
type textarea "*"
type textarea "https://app.qa.tech/dashboard/p/fusion_N147/test-cases/0a82466d-b3f4-4cb8-993b-…"
type textarea "*"
type textarea "https://app.qa.tech/dashboard/p/fusion_N147/test-cases/0a82466d-b3f4-4cb8-993b-…"
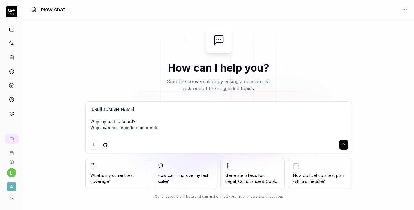
type textarea "*"
type textarea "https://app.qa.tech/dashboard/p/fusion_N147/test-cases/0a82466d-b3f4-4cb8-993b-…"
type textarea "*"
type textarea "https://app.qa.tech/dashboard/p/fusion_N147/test-cases/0a82466d-b3f4-4cb8-993b-…"
type textarea "*"
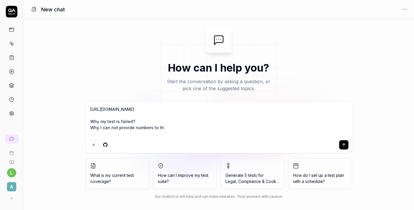
type textarea "https://app.qa.tech/dashboard/p/fusion_N147/test-cases/0a82466d-b3f4-4cb8-993b-…"
type textarea "*"
type textarea "https://app.qa.tech/dashboard/p/fusion_N147/test-cases/0a82466d-b3f4-4cb8-993b-…"
type textarea "*"
type textarea "https://app.qa.tech/dashboard/p/fusion_N147/test-cases/0a82466d-b3f4-4cb8-993b-…"
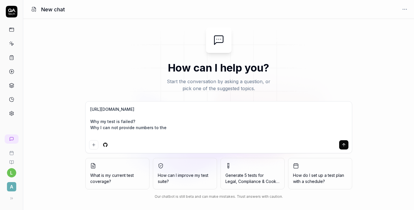
type textarea "*"
type textarea "https://app.qa.tech/dashboard/p/fusion_N147/test-cases/0a82466d-b3f4-4cb8-993b-…"
type textarea "*"
type textarea "https://app.qa.tech/dashboard/p/fusion_N147/test-cases/0a82466d-b3f4-4cb8-993b-…"
type textarea "*"
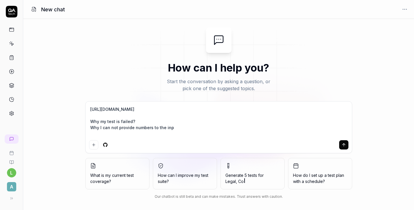
type textarea "https://app.qa.tech/dashboard/p/fusion_N147/test-cases/0a82466d-b3f4-4cb8-993b-…"
type textarea "*"
type textarea "https://app.qa.tech/dashboard/p/fusion_N147/test-cases/0a82466d-b3f4-4cb8-993b-…"
type textarea "*"
type textarea "https://app.qa.tech/dashboard/p/fusion_N147/test-cases/0a82466d-b3f4-4cb8-993b-…"
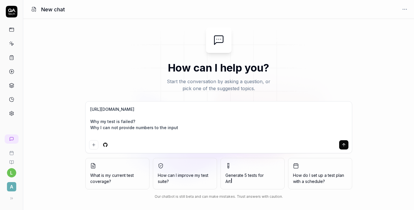
type textarea "*"
type textarea "https://app.qa.tech/dashboard/p/fusion_N147/test-cases/0a82466d-b3f4-4cb8-993b-…"
type textarea "*"
type textarea "https://app.qa.tech/dashboard/p/fusion_N147/test-cases/0a82466d-b3f4-4cb8-993b-…"
type textarea "*"
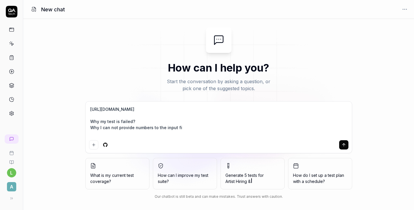
type textarea "https://app.qa.tech/dashboard/p/fusion_N147/test-cases/0a82466d-b3f4-4cb8-993b-…"
type textarea "*"
type textarea "https://app.qa.tech/dashboard/p/fusion_N147/test-cases/0a82466d-b3f4-4cb8-993b-…"
type textarea "*"
type textarea "https://app.qa.tech/dashboard/p/fusion_N147/test-cases/0a82466d-b3f4-4cb8-993b-…"
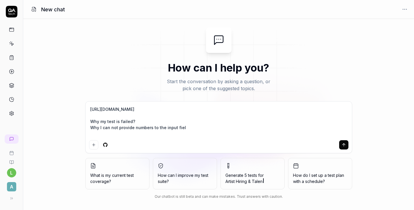
type textarea "*"
type textarea "https://app.qa.tech/dashboard/p/fusion_N147/test-cases/0a82466d-b3f4-4cb8-993b-…"
type textarea "*"
type textarea "https://app.qa.tech/dashboard/p/fusion_N147/test-cases/0a82466d-b3f4-4cb8-993b-…"
type textarea "*"
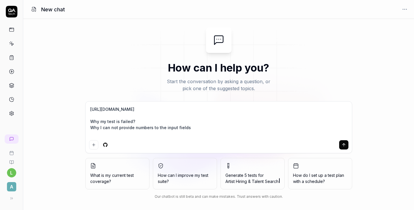
type textarea "https://app.qa.tech/dashboard/p/fusion_N147/test-cases/0a82466d-b3f4-4cb8-993b-…"
type textarea "*"
type textarea "https://app.qa.tech/dashboard/p/fusion_N147/test-cases/0a82466d-b3f4-4cb8-993b-…"
type textarea "*"
type textarea "https://app.qa.tech/dashboard/p/fusion_N147/test-cases/0a82466d-b3f4-4cb8-993b-…"
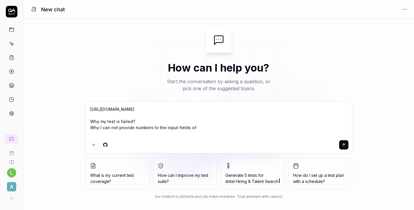
type textarea "*"
type textarea "https://app.qa.tech/dashboard/p/fusion_N147/test-cases/0a82466d-b3f4-4cb8-993b-…"
type textarea "*"
paste textarea "Hourly and monthly rate"
type textarea "https://app.qa.tech/dashboard/p/fusion_N147/test-cases/0a82466d-b3f4-4cb8-993b-…"
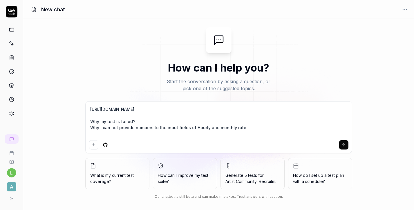
type textarea "*"
type textarea "https://app.qa.tech/dashboard/p/fusion_N147/test-cases/0a82466d-b3f4-4cb8-993b-…"
type textarea "*"
type textarea "https://app.qa.tech/dashboard/p/fusion_N147/test-cases/0a82466d-b3f4-4cb8-993b-…"
type textarea "*"
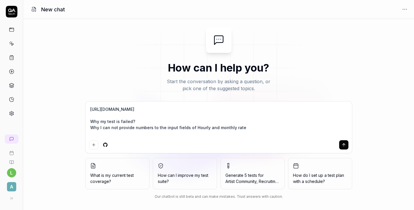
type textarea "https://app.qa.tech/dashboard/p/fusion_N147/test-cases/0a82466d-b3f4-4cb8-993b-…"
type textarea "*"
type textarea "https://app.qa.tech/dashboard/p/fusion_N147/test-cases/0a82466d-b3f4-4cb8-993b-…"
type textarea "*"
type textarea "https://app.qa.tech/dashboard/p/fusion_N147/test-cases/0a82466d-b3f4-4cb8-993b-…"
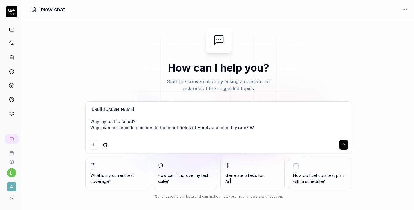
type textarea "*"
type textarea "https://app.qa.tech/dashboard/p/fusion_N147/test-cases/0a82466d-b3f4-4cb8-993b-…"
type textarea "*"
type textarea "https://app.qa.tech/dashboard/p/fusion_N147/test-cases/0a82466d-b3f4-4cb8-993b-…"
type textarea "*"
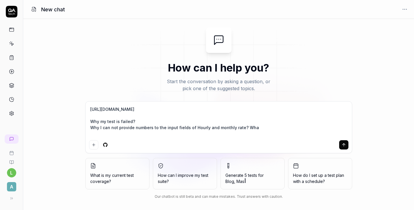
type textarea "https://app.qa.tech/dashboard/p/fusion_N147/test-cases/0a82466d-b3f4-4cb8-993b-…"
type textarea "*"
type textarea "https://app.qa.tech/dashboard/p/fusion_N147/test-cases/0a82466d-b3f4-4cb8-993b-…"
click at [344, 146] on icon "submit" at bounding box center [344, 144] width 0 height 3
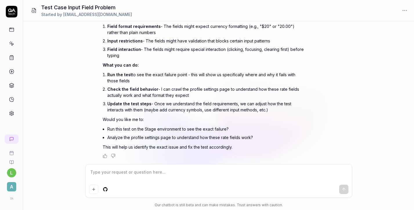
scroll to position [127, 0]
click at [242, 178] on textarea at bounding box center [218, 174] width 259 height 15
drag, startPoint x: 235, startPoint y: 129, endPoint x: 118, endPoint y: 129, distance: 116.7
click at [118, 129] on li "Run this test on the Stage environment to see the exact failure?" at bounding box center [206, 128] width 198 height 8
click at [180, 137] on li "Analyze the profile settings page to understand how these rate fields work?" at bounding box center [206, 137] width 198 height 8
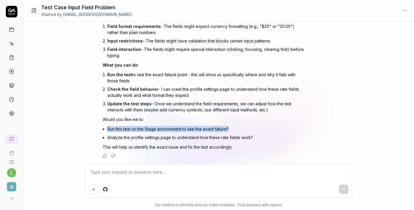
drag, startPoint x: 207, startPoint y: 129, endPoint x: 108, endPoint y: 131, distance: 99.0
click at [108, 131] on li "Run this test on the Stage environment to see the exact failure?" at bounding box center [206, 128] width 198 height 8
copy li "Run this test on the Stage environment to see the exact failure?"
click at [116, 184] on div at bounding box center [219, 180] width 266 height 33
paste textarea "Run this test on the Stage environment to see the exact failure?"
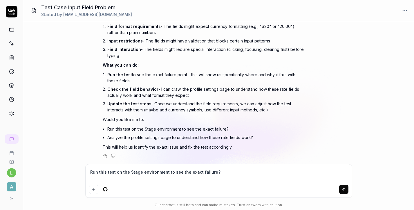
scroll to position [127, 0]
click at [91, 172] on textarea "Run this test on the Stage environment to see the exact failure?" at bounding box center [218, 174] width 259 height 15
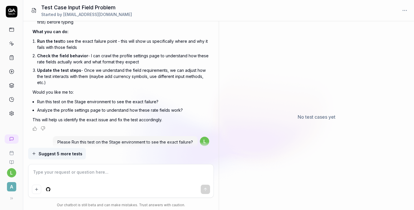
scroll to position [226, 0]
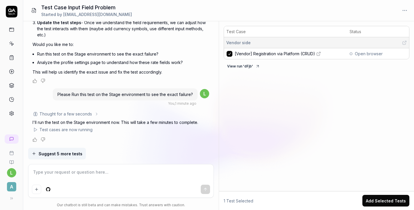
click at [309, 55] on span "[Vendor] Registration via Platform (CRUD)" at bounding box center [275, 53] width 80 height 6
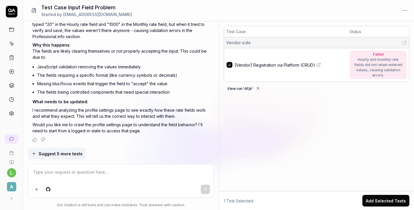
scroll to position [395, 0]
click at [151, 178] on textarea at bounding box center [121, 174] width 178 height 15
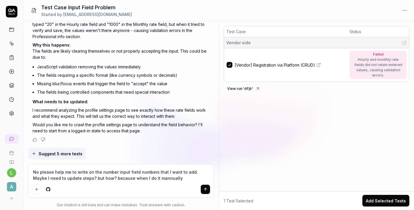
click at [147, 179] on textarea "No please help me to write on the number input field numbers that I want to add…" at bounding box center [121, 174] width 178 height 15
click at [167, 180] on textarea "No please help me to write on the number input field numbers that I want to add…" at bounding box center [121, 174] width 178 height 15
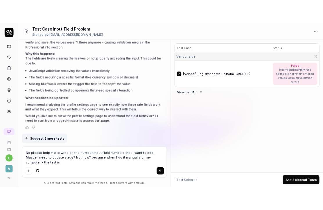
scroll to position [401, 0]
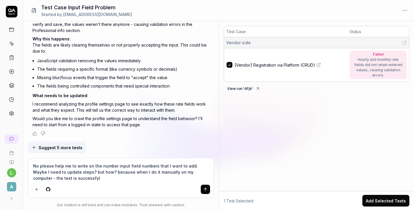
click at [46, 178] on textarea "No please help me to write on the number input field numbers that I want to add…" at bounding box center [121, 171] width 178 height 21
click at [61, 178] on textarea "No please help me to write on the number input field numbers that I want to add…" at bounding box center [121, 171] width 178 height 21
click at [57, 178] on textarea "No please help me to write on the number input field numbers that I want to add…" at bounding box center [121, 171] width 178 height 21
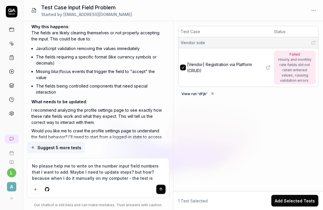
click at [110, 178] on textarea "No please help me to write on the number input field numbers that I want to add…" at bounding box center [98, 171] width 135 height 21
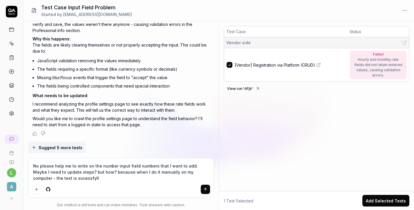
scroll to position [401, 0]
click at [44, 180] on div "Add attachment" at bounding box center [36, 176] width 37 height 13
click at [66, 174] on textarea "No please help me to write on the number input field numbers that I want to add…" at bounding box center [121, 171] width 178 height 21
click at [46, 179] on textarea "No please help me to write on the number input field numbers that I want to add…" at bounding box center [121, 171] width 178 height 21
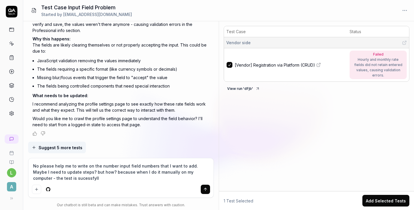
click at [45, 178] on textarea "No please help me to write on the number input field numbers that I want to add…" at bounding box center [121, 171] width 178 height 21
click at [88, 184] on div at bounding box center [121, 188] width 178 height 9
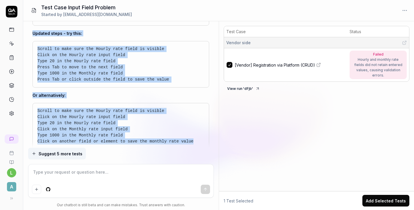
scroll to position [608, 0]
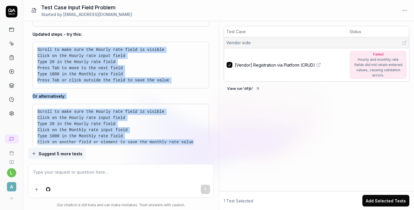
drag, startPoint x: 195, startPoint y: 118, endPoint x: 34, endPoint y: 59, distance: 171.7
click at [34, 59] on div "Ah, I understand! If it works manually but not in the test, the issue is likely…" at bounding box center [121, 83] width 177 height 237
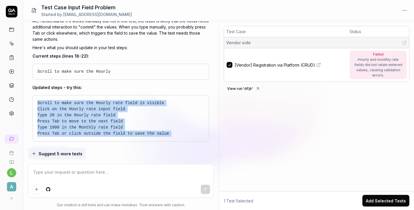
scroll to position [555, 0]
copy div "Scroll to make sure the Hourly rate field is visible Click on the Hourly rate i…"
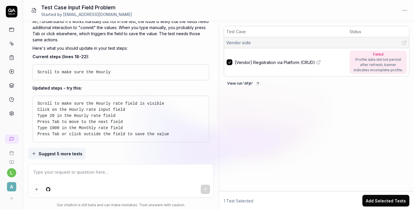
click at [113, 181] on textarea at bounding box center [121, 174] width 178 height 15
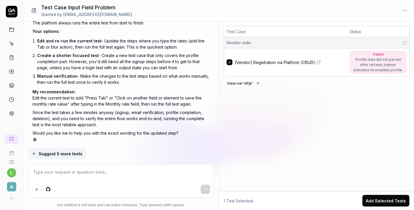
scroll to position [855, 0]
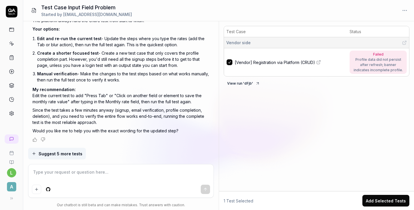
click at [172, 172] on textarea at bounding box center [121, 174] width 178 height 15
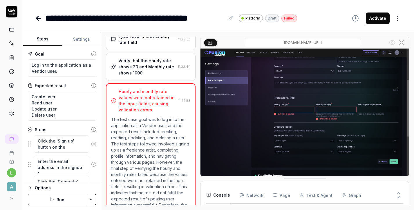
scroll to position [89, 0]
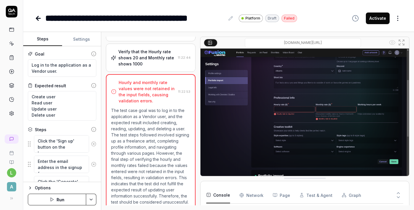
type textarea "*"
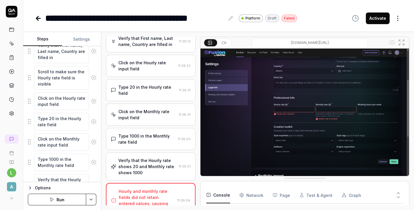
scroll to position [3, 0]
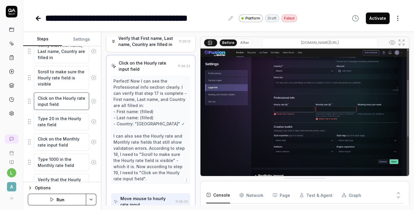
click at [73, 101] on textarea "Click on the Hourly rate input field" at bounding box center [61, 100] width 55 height 17
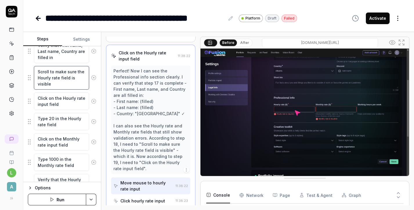
click at [67, 82] on textarea "Scroll to make sure the Hourly rate field is visible" at bounding box center [61, 78] width 55 height 24
click at [73, 144] on textarea "Click on the Monthly rate input field" at bounding box center [61, 141] width 55 height 17
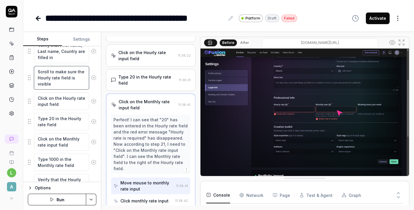
click at [68, 82] on textarea "Scroll to make sure the Hourly rate field is visible" at bounding box center [61, 78] width 55 height 24
click at [70, 104] on textarea "Click on the Hourly rate input field" at bounding box center [61, 100] width 55 height 17
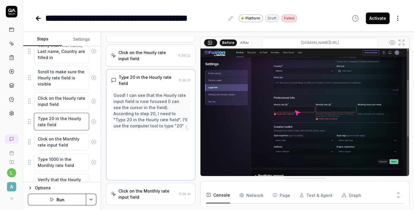
click at [69, 125] on textarea "Type 20 in the Hourly rate field" at bounding box center [61, 121] width 55 height 17
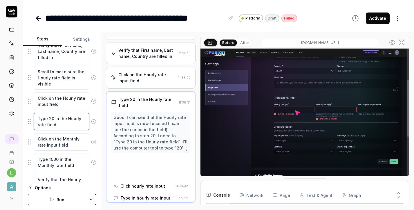
scroll to position [452, 0]
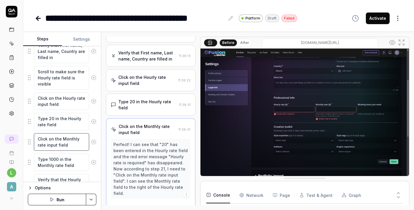
click at [70, 143] on textarea "Click on the Monthly rate input field" at bounding box center [61, 141] width 55 height 17
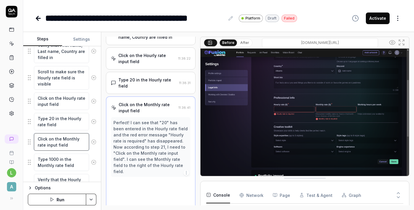
scroll to position [476, 0]
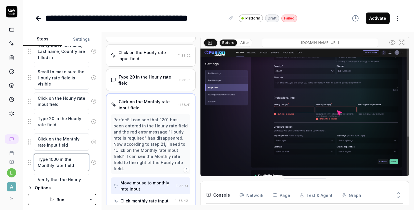
click at [71, 163] on textarea "Type 1000 in the Monthly rate field" at bounding box center [61, 161] width 55 height 17
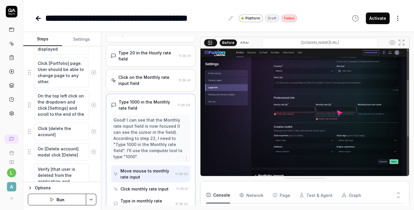
scroll to position [857, 0]
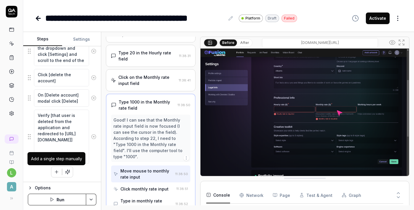
click at [55, 171] on icon "button" at bounding box center [56, 171] width 5 height 5
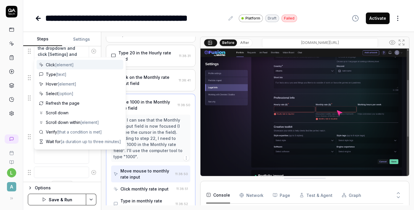
scroll to position [872, 0]
click at [62, 62] on span "Click [element]" at bounding box center [60, 65] width 28 height 6
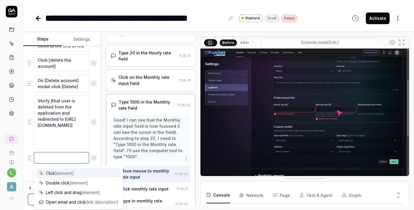
type textarea "*"
type textarea "Click"
click at [30, 163] on div "Click" at bounding box center [62, 157] width 68 height 12
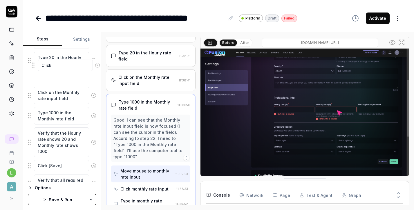
scroll to position [629, 0]
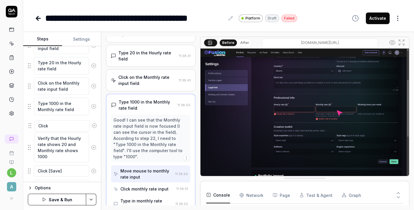
drag, startPoint x: 30, startPoint y: 158, endPoint x: 30, endPoint y: 127, distance: 31.3
click at [53, 124] on textarea "Click" at bounding box center [61, 123] width 55 height 11
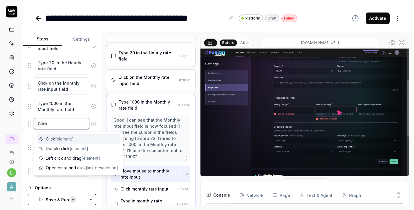
paste textarea "Click on another field or element to save the monthly rate value"
type textarea "*"
type textarea "Click Click on another field or element to save the monthly rate value"
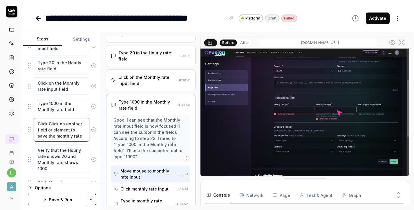
drag, startPoint x: 60, startPoint y: 123, endPoint x: 49, endPoint y: 124, distance: 10.8
click at [49, 124] on textarea "Click Click on another field or element to save the monthly rate value" at bounding box center [61, 130] width 55 height 24
type textarea "*"
type textarea "Click on another field or element to save the monthly rate value"
click at [59, 198] on button "Save & Run" at bounding box center [57, 199] width 58 height 12
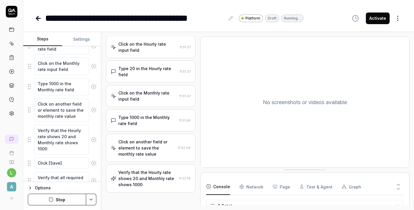
scroll to position [558, 0]
click at [60, 199] on button "Stop" at bounding box center [57, 199] width 58 height 12
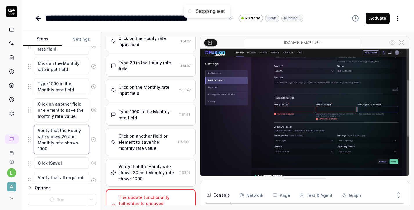
click at [64, 149] on textarea "Verify that the Hourly rate shows 20 and Monthly rate shows 1000" at bounding box center [61, 139] width 55 height 30
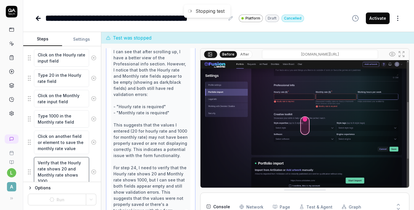
scroll to position [615, 0]
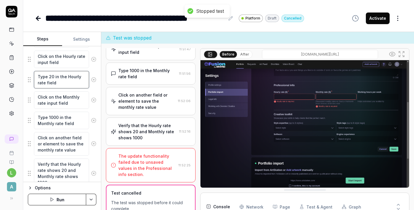
click at [54, 77] on textarea "Type 20 in the Hourly rate field" at bounding box center [61, 79] width 55 height 17
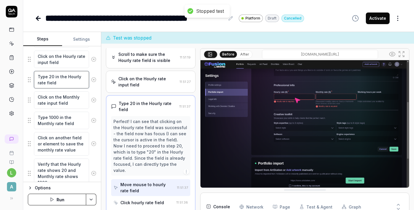
scroll to position [531, 0]
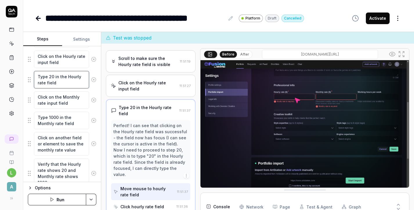
click at [53, 75] on textarea "Type 20 in the Hourly rate field" at bounding box center [61, 79] width 55 height 17
type textarea "*"
type textarea "Type 2 in the Hourly rate field"
type textarea "*"
type textarea "Type in the Hourly rate field"
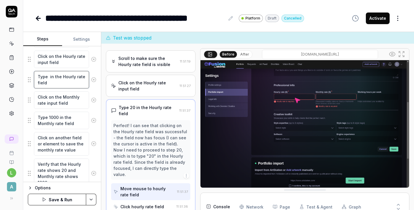
type textarea "*"
type textarea "Type n in the Hourly rate field"
type textarea "*"
type textarea "Type nu in the Hourly rate field"
type textarea "*"
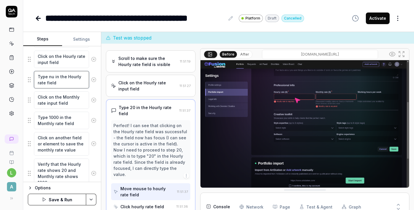
type textarea "Type num in the Hourly rate field"
type textarea "*"
type textarea "Type numb in the Hourly rate field"
type textarea "*"
type textarea "Type numbe in the Hourly rate field"
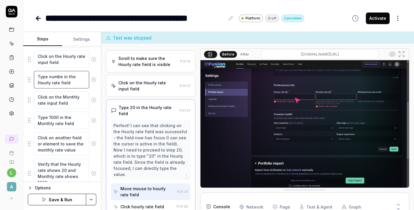
type textarea "*"
type textarea "Type number in the Hourly rate field"
type textarea "*"
type textarea "Type number in the Hourly rate field"
type textarea "*"
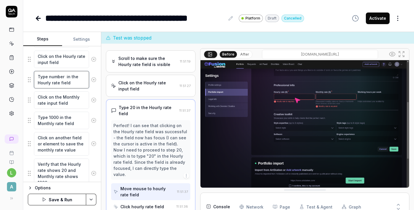
type textarea "Type number m in the Hourly rate field"
type textarea "*"
type textarea "Type number mo in the Hourly rate field"
type textarea "*"
type textarea "Type number mor in the Hourly rate field"
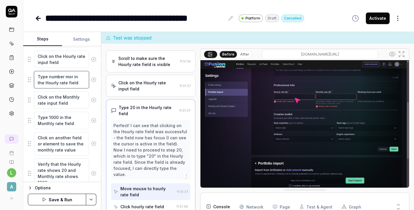
type textarea "*"
type textarea "Type number more in the Hourly rate field"
type textarea "*"
type textarea "Type number more in the Hourly rate field"
type textarea "*"
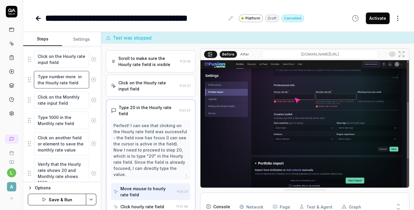
type textarea "Type number more t in the Hourly rate field"
type textarea "*"
type textarea "Type number more th in the Hourly rate field"
type textarea "*"
type textarea "Type number more tha in the Hourly rate field"
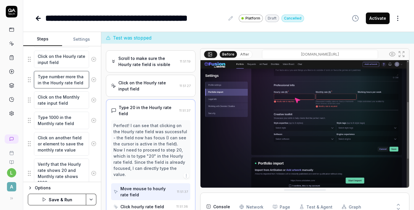
type textarea "*"
type textarea "Type number more that in the Hourly rate field"
type textarea "*"
type textarea "Type number more that in the Hourly rate field"
type textarea "*"
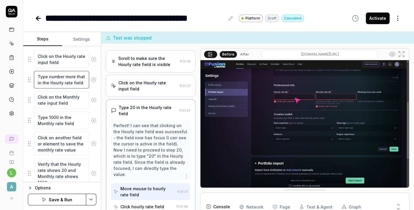
type textarea "Type number more that in the Hourly rate field"
type textarea "*"
type textarea "Type number more tha in the Hourly rate field"
type textarea "*"
type textarea "Type number more than in the Hourly rate field"
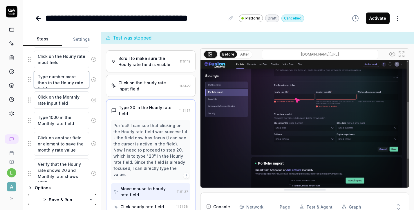
type textarea "*"
type textarea "Type number more than in the Hourly rate field"
type textarea "*"
type textarea "Type number more than 5 in the Hourly rate field"
type textarea "*"
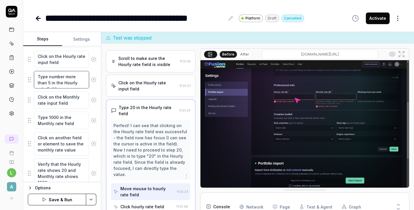
type textarea "Type number more than 5 in the Hourly rate field"
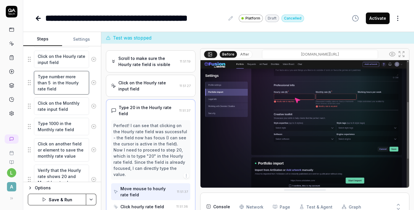
type textarea "*"
type textarea "Type number more than 5 a in the Hourly rate field"
type textarea "*"
type textarea "Type number more than 5 an in the Hourly rate field"
type textarea "*"
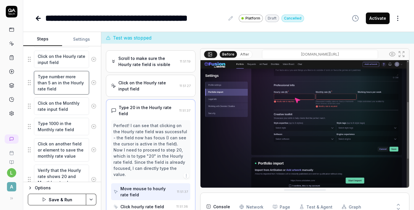
type textarea "Type number more than 5 and in the Hourly rate field"
type textarea "*"
type textarea "Type number more than 5 and in the Hourly rate field"
type textarea "*"
type textarea "Type number more than 5 and l in the Hourly rate field"
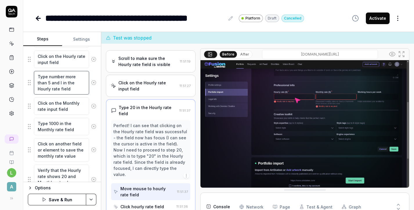
type textarea "*"
type textarea "Type number more than 5 and le in the Hourly rate field"
type textarea "*"
type textarea "Type number more than 5 and les in the Hourly rate field"
type textarea "*"
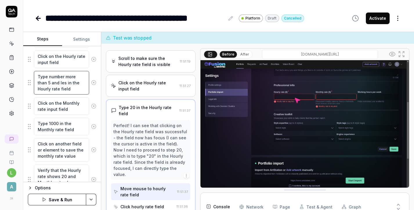
type textarea "Type number more than 5 and less in the Hourly rate field"
type textarea "*"
type textarea "Type number more than 5 and less in the Hourly rate field"
type textarea "*"
type textarea "Type number more than 5 and less t in the Hourly rate field"
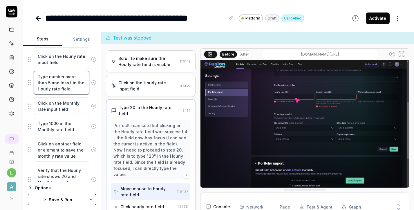
type textarea "*"
type textarea "Type number more than 5 and less th in the Hourly rate field"
type textarea "*"
type textarea "Type number more than 5 and less tha in the Hourly rate field"
type textarea "*"
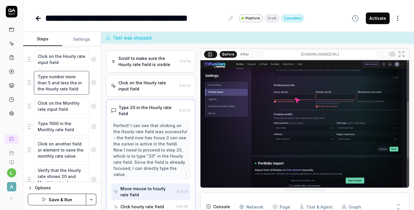
type textarea "Type number more than 5 and less than in the Hourly rate field"
type textarea "*"
type textarea "Type number more than 5 and less than in the Hourly rate field"
type textarea "*"
type textarea "Type number more than 5 and less than 2 in the Hourly rate field"
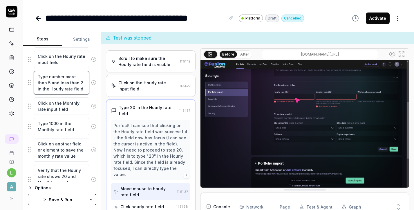
type textarea "*"
type textarea "Type number more than 5 and less than 28 in the Hourly rate field"
type textarea "*"
type textarea "Type number more than 5 and less than 280 in the Hourly rate field"
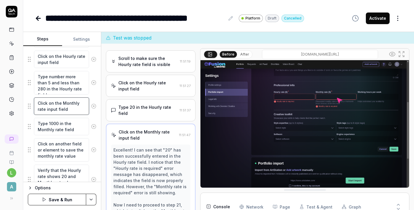
click at [82, 103] on textarea "Click on the Monthly rate input field" at bounding box center [61, 105] width 55 height 17
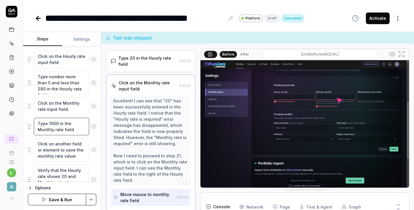
scroll to position [580, 0]
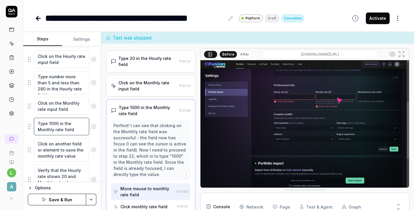
drag, startPoint x: 58, startPoint y: 123, endPoint x: 49, endPoint y: 122, distance: 9.0
click at [49, 122] on textarea "Type 1000 in the Monthly rate field" at bounding box center [61, 126] width 55 height 17
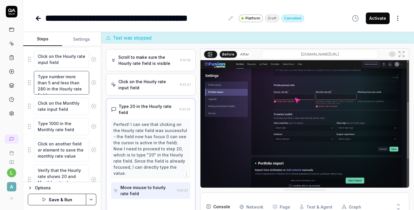
scroll to position [531, 0]
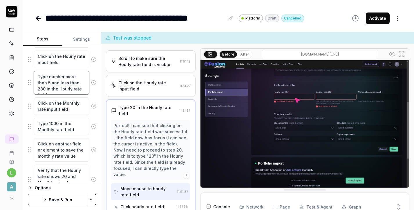
drag, startPoint x: 64, startPoint y: 75, endPoint x: 75, endPoint y: 83, distance: 13.8
click at [75, 83] on textarea "Type number more than 5 and less than 280 in the Hourly rate field" at bounding box center [61, 83] width 55 height 24
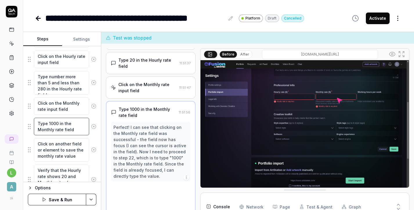
scroll to position [580, 0]
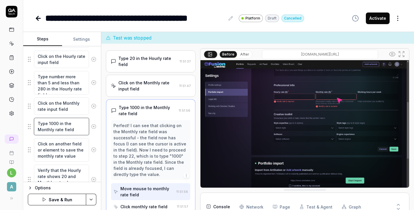
drag, startPoint x: 58, startPoint y: 122, endPoint x: 50, endPoint y: 124, distance: 8.7
click at [50, 124] on textarea "Type 1000 in the Monthly rate field" at bounding box center [61, 126] width 55 height 17
type textarea "*"
type textarea "Type 1 in the Monthly rate field"
type textarea "*"
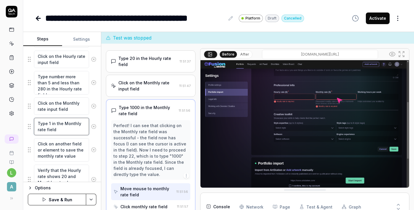
type textarea "Type in the Monthly rate field"
paste textarea "more than 5 and less than 280"
type textarea "*"
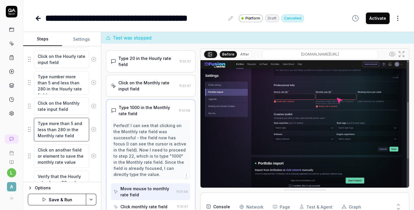
type textarea "Type more than 5 and less than 280 in the Monthly rate field"
click at [59, 129] on textarea "Type more than 5 and less than 280 in the Monthly rate field" at bounding box center [61, 130] width 55 height 24
type textarea "*"
type textarea "Type more than 5 and less than 260 in the Monthly rate field"
click at [70, 123] on textarea "Type more than 5 and less than 260 in the Monthly rate field" at bounding box center [61, 130] width 55 height 24
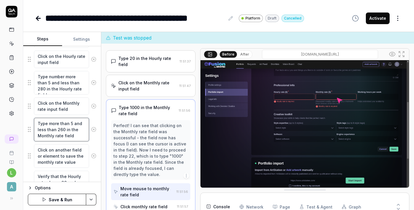
type textarea "*"
type textarea "Type more than 2and less than 260 in the Monthly rate field"
type textarea "*"
type textarea "Type more than 26and less than 260 in the Monthly rate field"
type textarea "*"
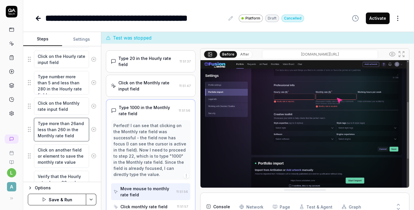
type textarea "Type more than 260and less than 260 in the Monthly rate field"
type textarea "*"
type textarea "Type more than 260 and less than 260 in the Monthly rate field"
drag, startPoint x: 64, startPoint y: 129, endPoint x: 57, endPoint y: 130, distance: 6.2
click at [57, 130] on textarea "Type more than 260 and less than 260 in the Monthly rate field" at bounding box center [61, 130] width 55 height 24
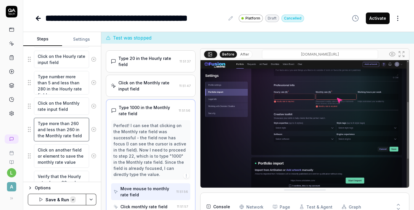
paste textarea "4900"
type textarea "*"
type textarea "Type more than 260 and less than 49000 in the Monthly rate field"
click at [66, 201] on button "Save & Run" at bounding box center [57, 199] width 58 height 12
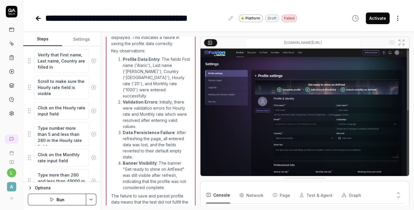
scroll to position [562, 0]
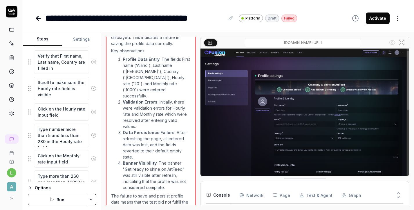
click at [30, 135] on fieldset "Click the 'Sign up' button on the homepage Enter the email address in the signu…" at bounding box center [62, 34] width 68 height 925
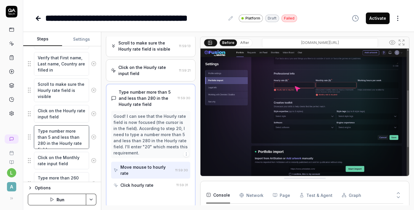
scroll to position [482, 0]
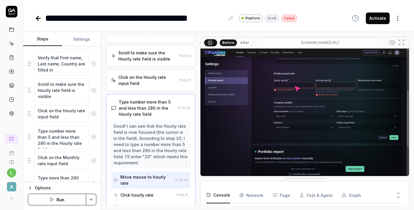
click at [392, 42] on icon at bounding box center [392, 42] width 7 height 7
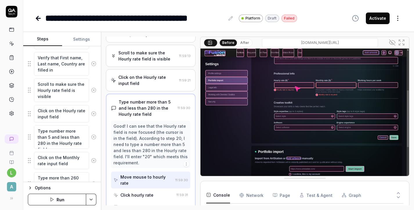
click at [392, 42] on icon at bounding box center [392, 42] width 7 height 7
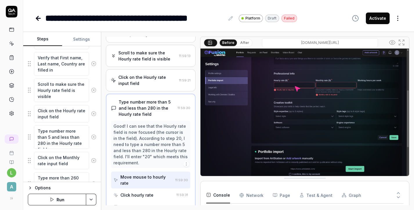
click at [392, 42] on icon at bounding box center [392, 42] width 7 height 7
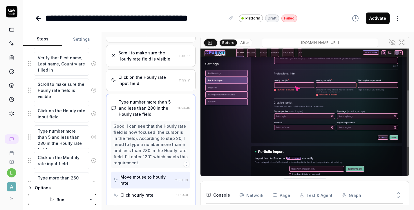
click at [392, 42] on icon at bounding box center [392, 42] width 7 height 7
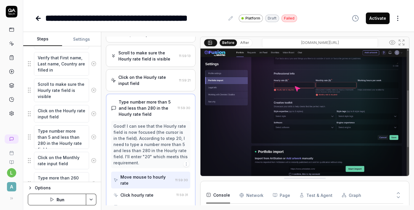
click at [400, 17] on html "**********" at bounding box center [207, 105] width 414 height 210
click at [94, 198] on html "**********" at bounding box center [207, 105] width 414 height 210
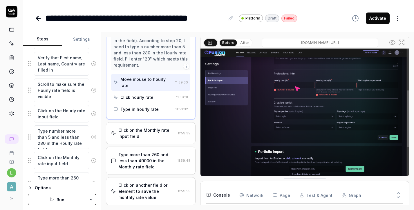
scroll to position [579, 0]
click at [126, 151] on div "Type more than 260 and less than 49000 in the Monthly rate field" at bounding box center [146, 160] width 57 height 18
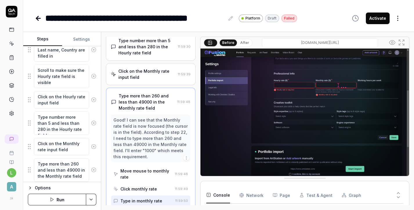
scroll to position [575, 0]
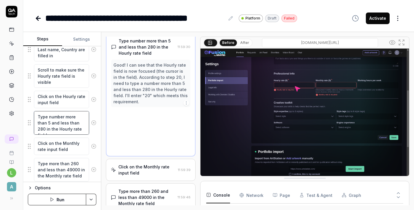
click at [76, 120] on textarea "Type number more than 5 and less than 280 in the Hourly rate field" at bounding box center [61, 123] width 55 height 24
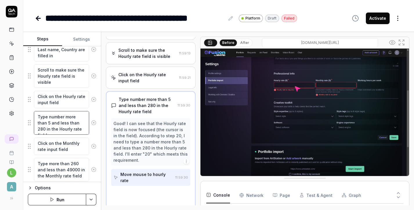
scroll to position [482, 0]
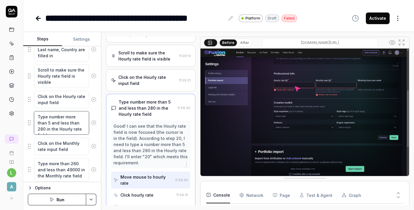
type textarea "*"
type textarea "Type number more than 5 and less than 280 in the Hourly rate field"
type textarea "*"
type textarea "Type number more than 5 and less than 280 т in the Hourly rate field"
type textarea "*"
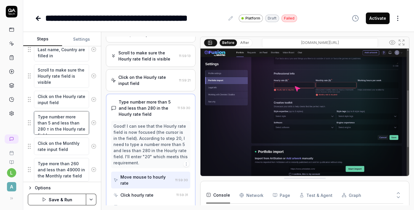
type textarea "Type number more than 5 and less than 280 тг in the Hourly rate field"
type textarea "*"
type textarea "Type number more than 5 and less than 280 тгь in the Hourly rate field"
type textarea "*"
type textarea "Type number more than 5 and less than 280 тгьи in the Hourly rate field"
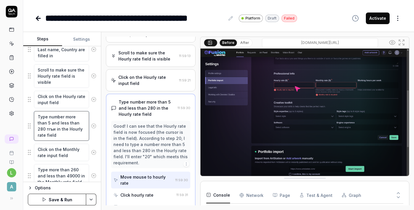
type textarea "*"
type textarea "Type number more than 5 and less than 280 тгьиу in the Hourly rate field"
type textarea "*"
type textarea "Type number more than 5 and less than 280 тгьиук in the Hourly rate field"
type textarea "*"
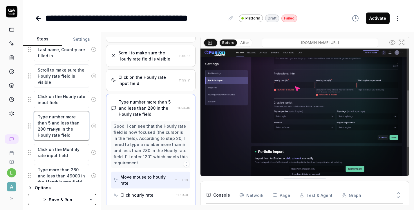
type textarea "Type number more than 5 and less than 280 тгьиу in the Hourly rate field"
type textarea "*"
type textarea "Type number more than 5 and less than 280 тгьи in the Hourly rate field"
type textarea "*"
type textarea "Type number more than 5 and less than 280 тгь in the Hourly rate field"
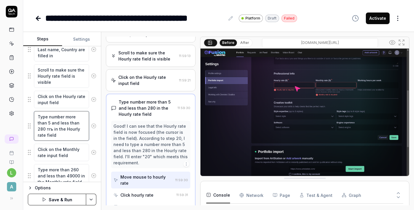
type textarea "*"
type textarea "Type number more than 5 and less than 280 тг in the Hourly rate field"
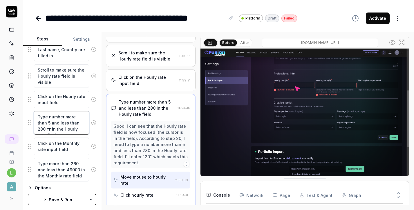
type textarea "*"
type textarea "Type number more than 5 and less than 280 т in the Hourly rate field"
type textarea "*"
type textarea "Type number more than 5 and less than 280 in the Hourly rate field"
type textarea "*"
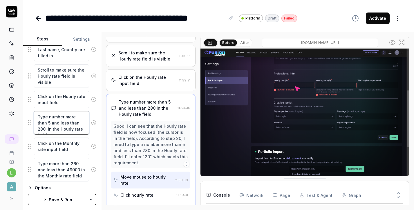
type textarea "Type number more than 5 and less than 280 n in the Hourly rate field"
type textarea "*"
type textarea "Type number more than 5 and less than 280 nu in the Hourly rate field"
type textarea "*"
type textarea "Type number more than 5 and less than 280 num in the Hourly rate field"
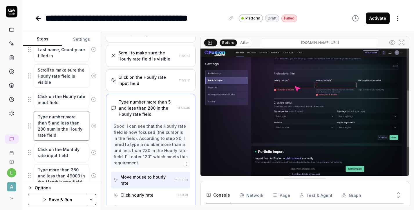
type textarea "*"
type textarea "Type number more than 5 and less than 280 numb in the Hourly rate field"
type textarea "*"
type textarea "Type number more than 5 and less than 280 numbe in the Hourly rate field"
type textarea "*"
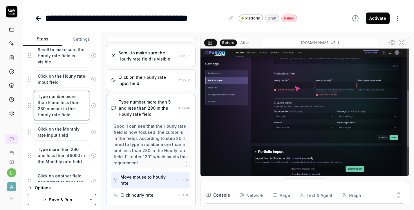
scroll to position [598, 0]
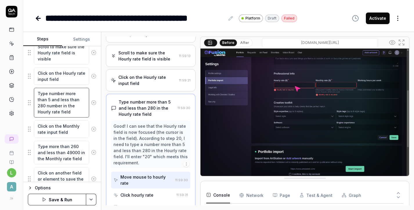
type textarea "Type number more than 5 and less than 280 number in the Hourly rate field"
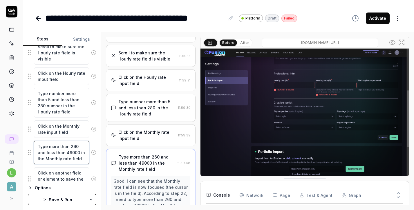
click at [71, 152] on textarea "Type more than 260 and less than 49000 in the Monthly rate field" at bounding box center [61, 152] width 55 height 24
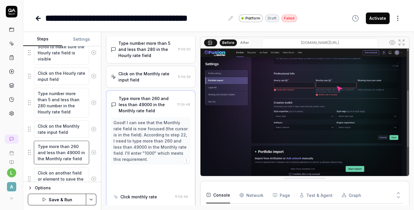
scroll to position [543, 0]
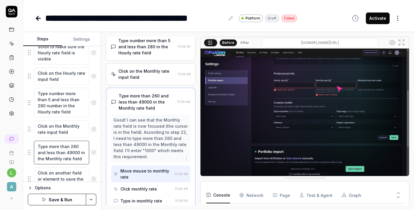
type textarea "*"
type textarea "Type more than 260 and less than 49000 nin the Monthly rate field"
type textarea "*"
type textarea "Type more than 260 and less than 49000 nuin the Monthly rate field"
type textarea "*"
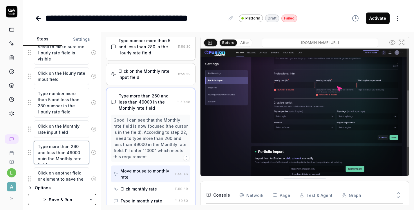
type textarea "Type more than 260 and less than 49000 numin the Monthly rate field"
type textarea "*"
type textarea "Type more than 260 and less than 49000 numbin the Monthly rate field"
type textarea "*"
type textarea "Type more than 260 and less than 49000 numbein the Monthly rate field"
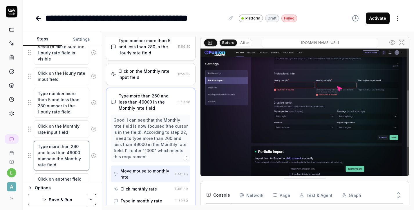
type textarea "*"
type textarea "Type more than 260 and less than 49000 numberin the Monthly rate field"
type textarea "*"
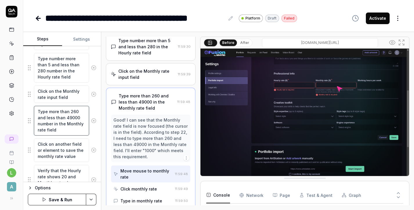
scroll to position [633, 0]
type textarea "Type more than 260 and less than 49000 number in the Monthly rate field"
click at [67, 78] on textarea "Type number more than 5 and less than 280 number in the Hourly rate field" at bounding box center [61, 68] width 55 height 30
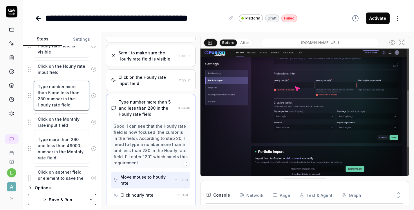
scroll to position [606, 0]
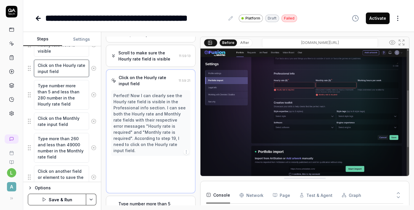
click at [65, 71] on textarea "Click on the Hourly rate input field" at bounding box center [61, 67] width 55 height 17
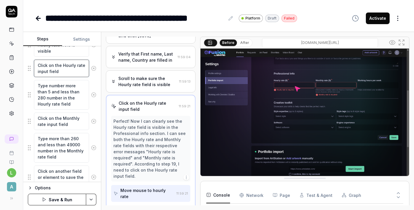
scroll to position [452, 0]
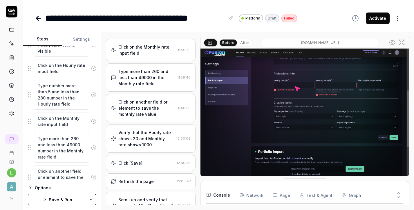
scroll to position [696, 0]
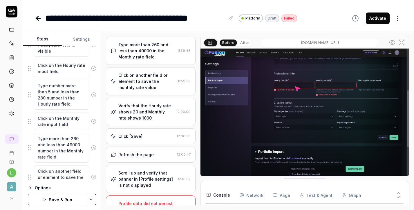
click at [169, 200] on div "Profile data did not persist after refresh; banner indicates incomplete profile." at bounding box center [147, 212] width 58 height 24
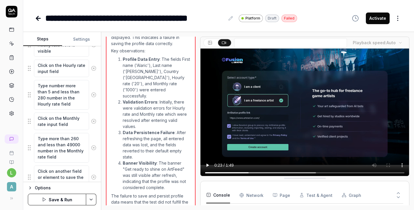
scroll to position [3, 0]
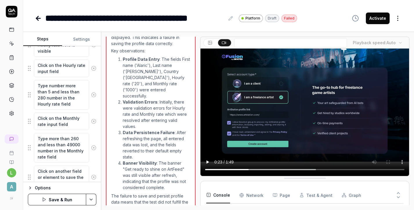
click at [39, 189] on div "Options" at bounding box center [66, 187] width 62 height 7
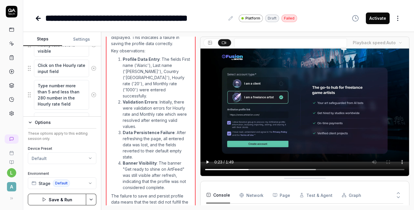
click at [43, 121] on div "Options" at bounding box center [66, 122] width 62 height 7
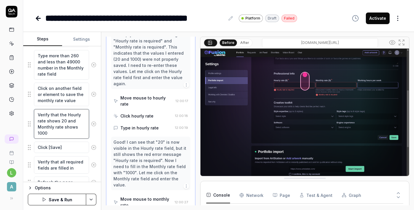
scroll to position [855, 0]
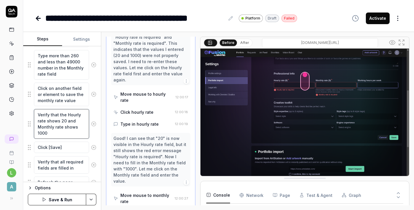
drag, startPoint x: 61, startPoint y: 120, endPoint x: 66, endPoint y: 120, distance: 5.2
click at [66, 120] on textarea "Verify that the Hourly rate shows 20 and Monthly rate shows 1000" at bounding box center [61, 124] width 55 height 30
type textarea "*"
type textarea "Verify that the Hourly rate shows and Monthly rate shows 1000"
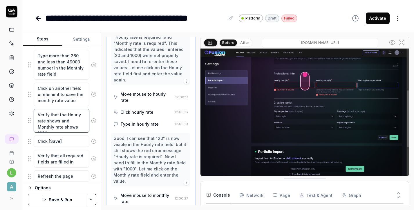
type textarea "*"
type textarea "Verify that the Hourly rate shows sand Monthly rate shows 1000"
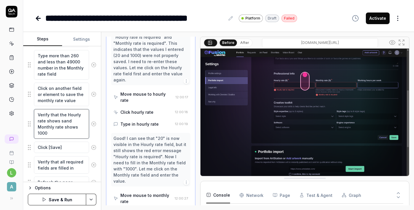
type textarea "*"
type textarea "Verify that the Hourly rate shows and Monthly rate shows 1000"
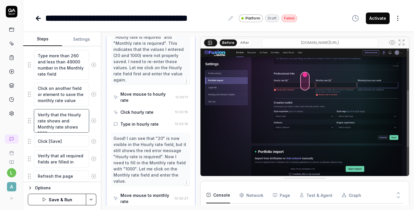
type textarea "*"
type textarea "Verify that the Hourly rate shows sand Monthly rate shows 1000"
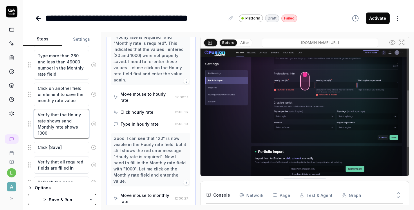
type textarea "*"
type textarea "Verify that the Hourly rate shows soand Monthly rate shows 1000"
type textarea "*"
type textarea "Verify that the Hourly rate shows somand Monthly rate shows 1000"
type textarea "*"
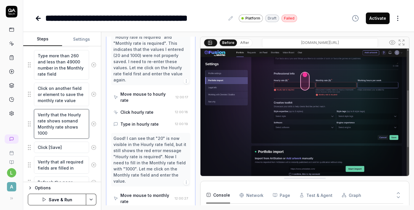
type textarea "Verify that the Hourly rate shows someand Monthly rate shows 1000"
type textarea "*"
type textarea "Verify that the Hourly rate shows some and Monthly rate shows 1000"
type textarea "*"
type textarea "Verify that the Hourly rate shows some nand Monthly rate shows 1000"
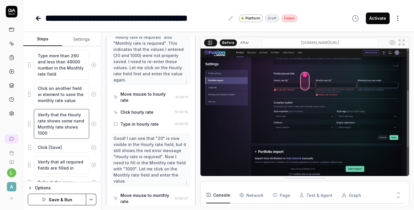
type textarea "*"
type textarea "Verify that the Hourly rate shows some nuand Monthly rate shows 1000"
type textarea "*"
type textarea "Verify that the Hourly rate shows some numand Monthly rate shows 1000"
type textarea "*"
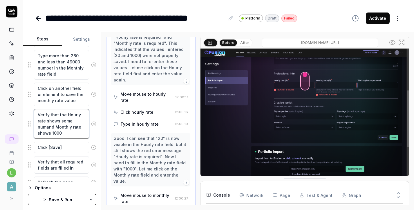
type textarea "Verify that the Hourly rate shows some numband Monthly rate shows 1000"
type textarea "*"
type textarea "Verify that the Hourly rate shows some numbeand Monthly rate shows 1000"
type textarea "*"
type textarea "Verify that the Hourly rate shows some numberand Monthly rate shows 1000"
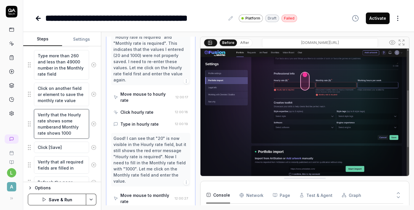
type textarea "*"
type textarea "Verify that the Hourly rate shows some number and Monthly rate shows 1000"
drag, startPoint x: 70, startPoint y: 134, endPoint x: 61, endPoint y: 133, distance: 9.3
click at [61, 133] on textarea "Verify that the Hourly rate shows some number and Monthly rate shows 1000" at bounding box center [61, 124] width 55 height 30
type textarea "*"
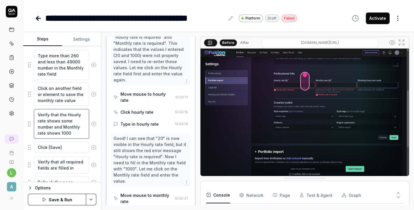
type textarea "Verify that the Hourly rate shows some number and Monthly rate shows 1"
type textarea "*"
type textarea "Verify that the Hourly rate shows some number and Monthly rate shows"
type textarea "*"
type textarea "Verify that the Hourly rate shows some number and Monthly rate shows s"
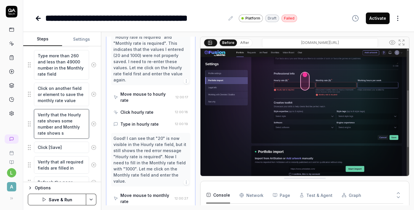
type textarea "*"
type textarea "Verify that the Hourly rate shows some number and Monthly rate shows so"
type textarea "*"
type textarea "Verify that the Hourly rate shows some number and Monthly rate shows som"
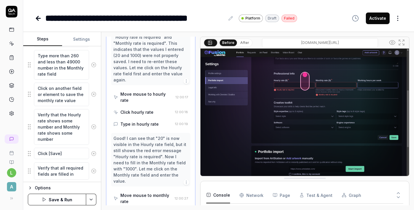
click at [62, 197] on button "Save & Run" at bounding box center [57, 199] width 58 height 12
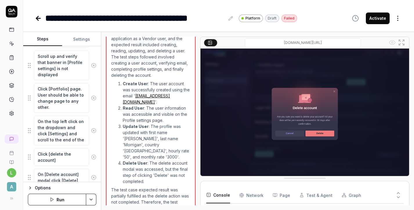
scroll to position [914, 0]
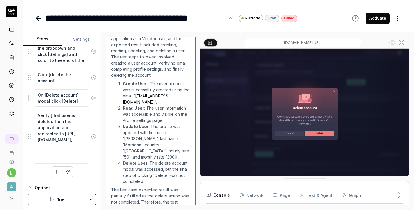
click at [63, 200] on button "Run" at bounding box center [57, 199] width 58 height 12
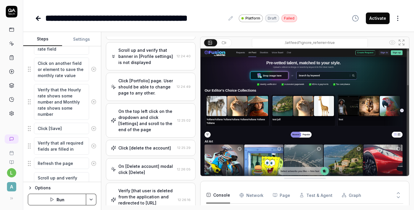
scroll to position [741, 0]
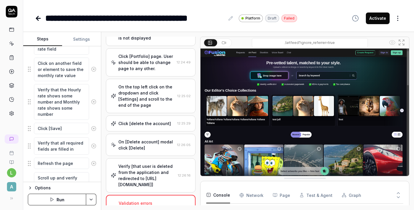
click at [39, 19] on icon at bounding box center [38, 18] width 7 height 7
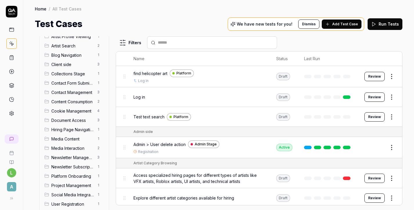
scroll to position [71, 0]
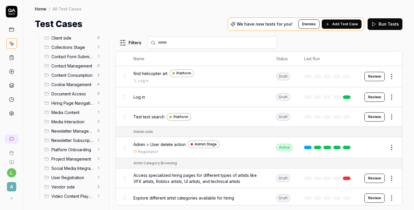
click at [70, 188] on span "Vendor side" at bounding box center [72, 186] width 42 height 6
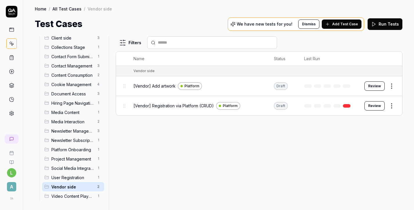
click at [159, 85] on span "[Vendor] Add artwork" at bounding box center [154, 86] width 42 height 6
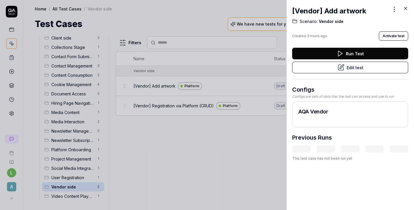
click at [376, 65] on button "Edit test" at bounding box center [350, 68] width 116 height 12
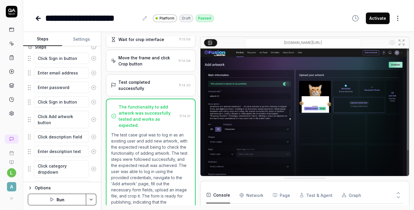
scroll to position [70, 0]
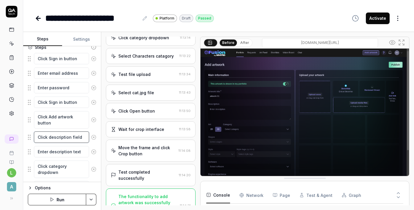
click at [67, 136] on textarea "Click description field" at bounding box center [61, 136] width 55 height 11
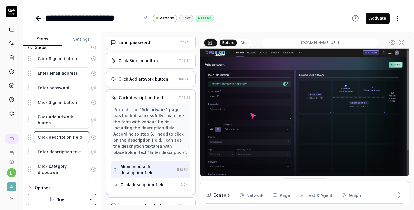
scroll to position [50, 0]
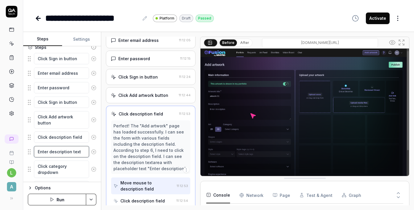
click at [67, 153] on textarea "Enter description text" at bounding box center [61, 151] width 55 height 11
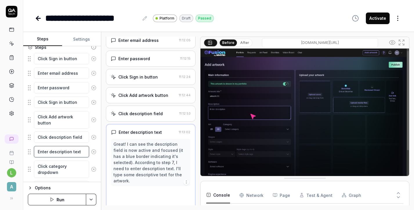
scroll to position [74, 0]
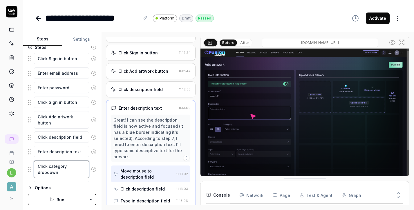
click at [69, 167] on textarea "Click category dropdown" at bounding box center [61, 168] width 55 height 17
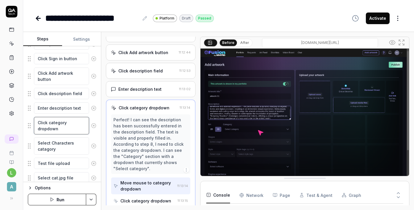
scroll to position [117, 0]
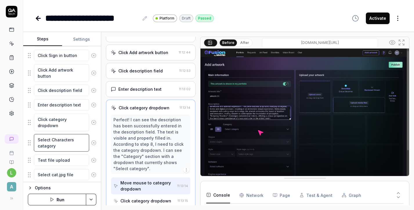
click at [75, 143] on textarea "Select Characters catagory" at bounding box center [61, 142] width 55 height 17
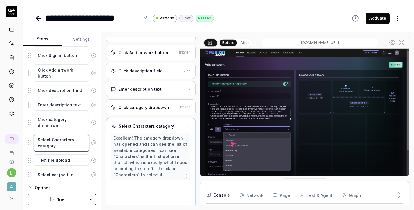
scroll to position [104, 0]
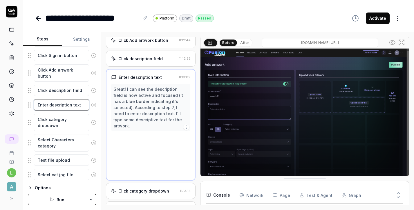
click at [71, 104] on textarea "Enter description text" at bounding box center [61, 104] width 55 height 11
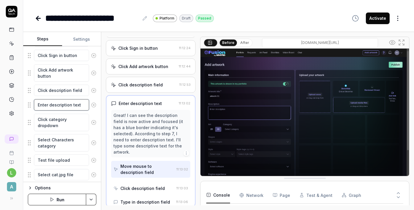
scroll to position [74, 0]
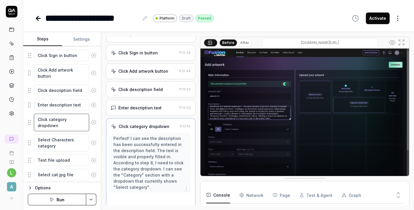
click at [71, 123] on textarea "Click category dropdown" at bounding box center [61, 121] width 55 height 17
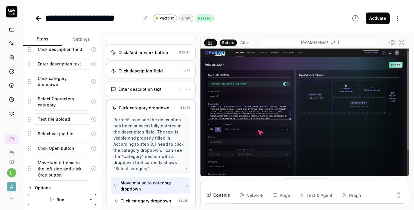
scroll to position [157, 0]
click at [45, 104] on textarea "Select Characters catagory" at bounding box center [61, 101] width 55 height 17
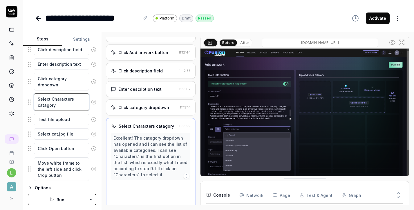
click at [45, 104] on textarea "Select Characters catagory" at bounding box center [61, 101] width 55 height 17
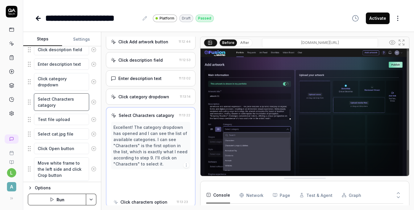
scroll to position [104, 0]
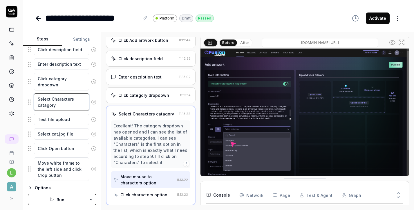
click at [45, 104] on textarea "Select Characters catagory" at bounding box center [61, 101] width 55 height 17
click at [71, 118] on textarea "Test file upload" at bounding box center [61, 118] width 55 height 11
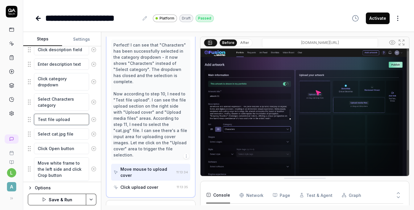
scroll to position [203, 0]
click at [166, 118] on div "Perfect! I can see that "Characters" has been successfully selected in the cate…" at bounding box center [150, 100] width 75 height 116
click at [157, 166] on div "Move mouse to upload cover" at bounding box center [147, 172] width 54 height 12
click at [156, 184] on div "Click upload cover" at bounding box center [139, 187] width 38 height 6
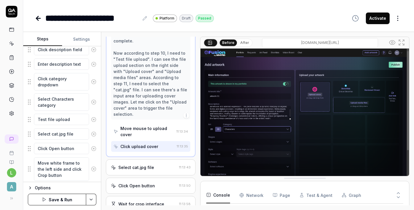
scroll to position [250, 0]
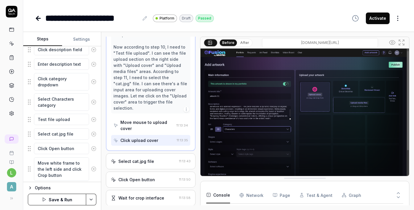
click at [151, 158] on div "Select cat.jpg file" at bounding box center [136, 161] width 36 height 6
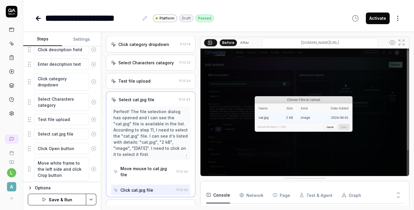
scroll to position [141, 0]
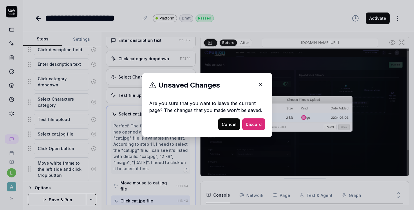
click at [232, 125] on button "Cancel" at bounding box center [229, 124] width 22 height 12
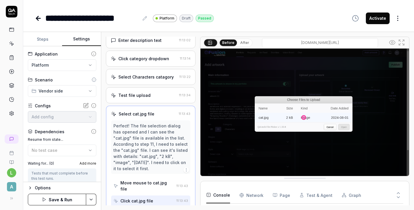
click at [86, 36] on button "Settings" at bounding box center [81, 39] width 39 height 14
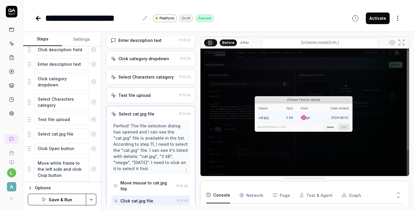
click at [44, 39] on button "Steps" at bounding box center [42, 39] width 39 height 14
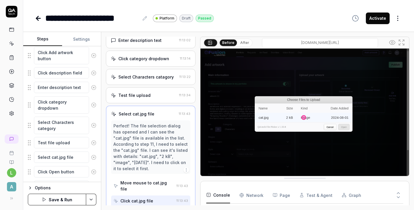
click at [44, 186] on div "Options" at bounding box center [66, 187] width 62 height 7
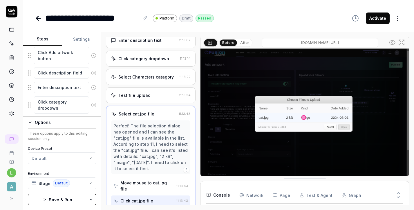
click at [28, 122] on icon "button" at bounding box center [30, 122] width 5 height 5
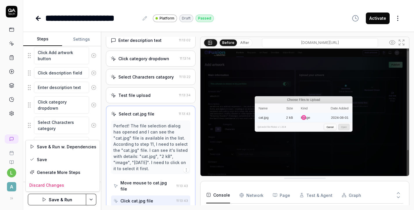
click at [94, 201] on html "**********" at bounding box center [207, 105] width 414 height 210
click at [67, 160] on div "Save" at bounding box center [63, 159] width 74 height 13
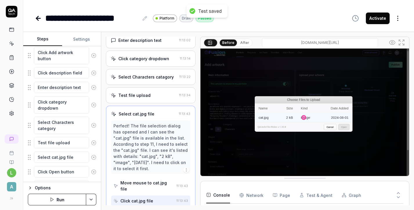
click at [86, 39] on button "Settings" at bounding box center [81, 39] width 39 height 14
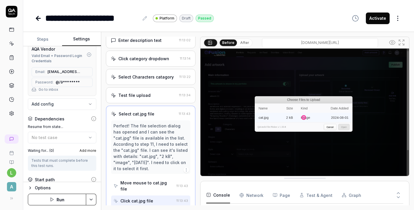
scroll to position [70, 0]
click at [94, 102] on body "**********" at bounding box center [207, 105] width 414 height 210
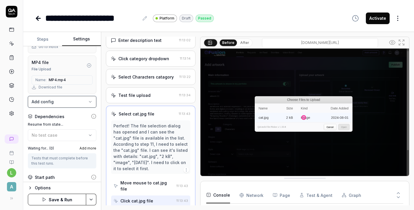
scroll to position [115, 0]
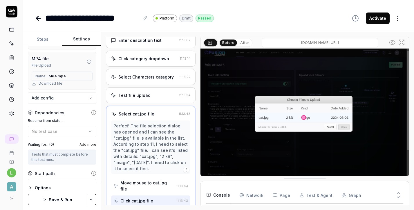
click at [93, 97] on body "**********" at bounding box center [207, 105] width 414 height 210
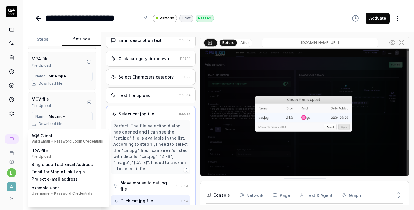
click at [91, 136] on body "**********" at bounding box center [207, 105] width 414 height 210
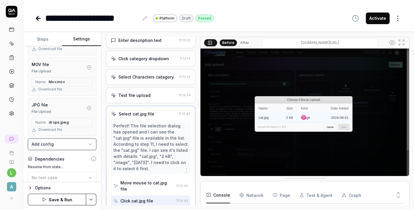
scroll to position [149, 0]
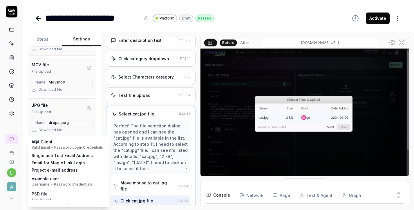
click at [93, 141] on body "**********" at bounding box center [207, 105] width 414 height 210
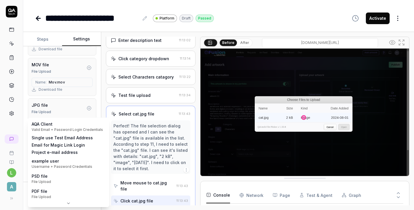
scroll to position [0, 0]
click at [93, 30] on html "**********" at bounding box center [207, 105] width 414 height 210
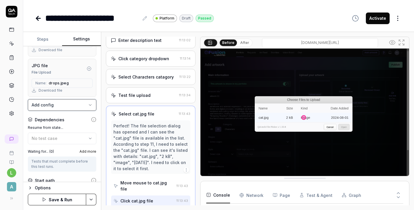
scroll to position [190, 0]
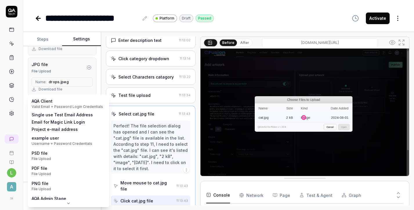
click at [92, 106] on body "**********" at bounding box center [207, 105] width 414 height 210
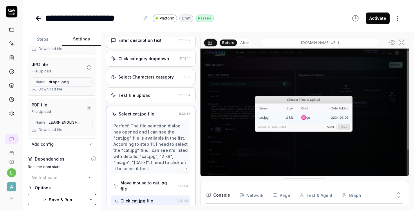
click at [92, 143] on body "**********" at bounding box center [207, 105] width 414 height 210
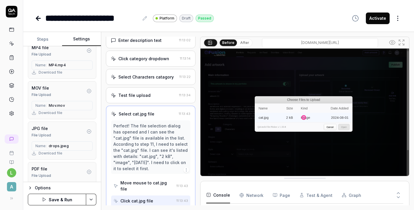
scroll to position [137, 0]
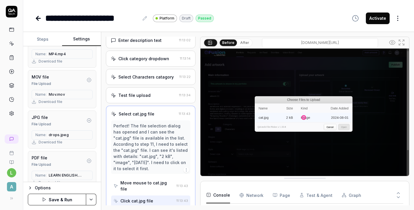
click at [94, 197] on html "**********" at bounding box center [207, 105] width 414 height 210
click at [73, 163] on div "Save" at bounding box center [63, 159] width 74 height 13
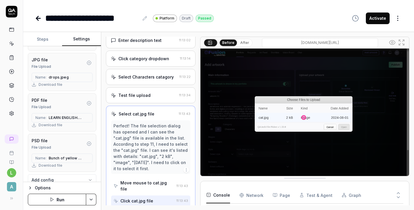
scroll to position [219, 0]
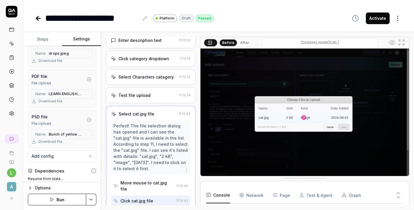
click at [40, 40] on button "Steps" at bounding box center [42, 39] width 39 height 14
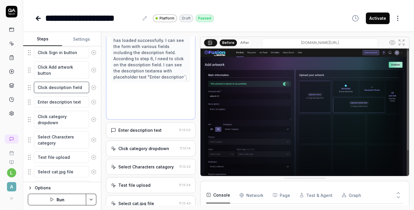
click at [55, 87] on textarea "Click description field" at bounding box center [61, 87] width 55 height 11
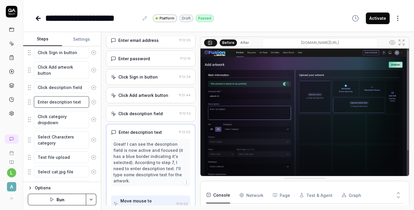
click at [57, 102] on textarea "Enter description text" at bounding box center [61, 101] width 55 height 11
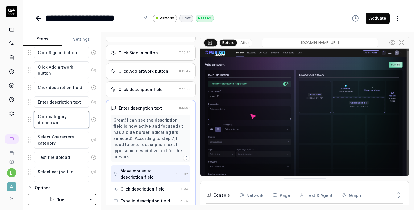
click at [60, 121] on textarea "Click category dropdown" at bounding box center [61, 119] width 55 height 17
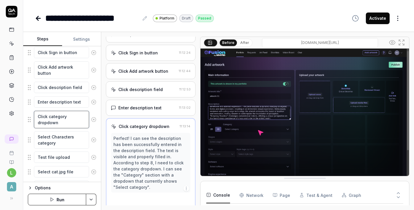
scroll to position [92, 0]
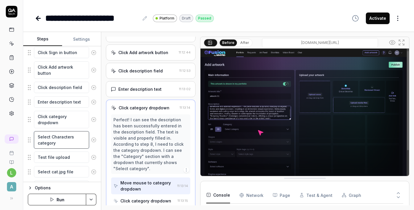
click at [61, 141] on textarea "Select Characters category" at bounding box center [61, 139] width 55 height 17
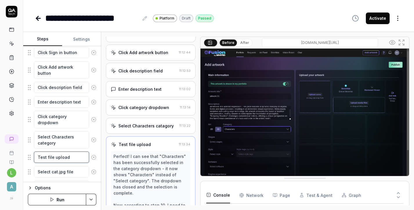
click at [64, 154] on textarea "Test file upload" at bounding box center [61, 156] width 55 height 11
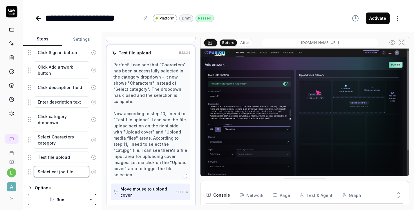
click at [64, 171] on textarea "Select cat.jpg file" at bounding box center [61, 171] width 55 height 11
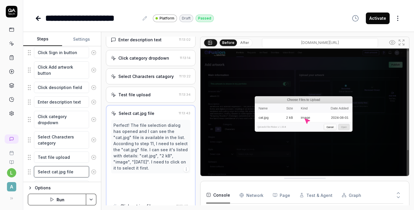
scroll to position [141, 0]
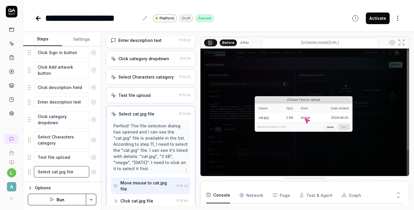
click at [82, 173] on textarea "Select cat.jpg file" at bounding box center [61, 171] width 55 height 11
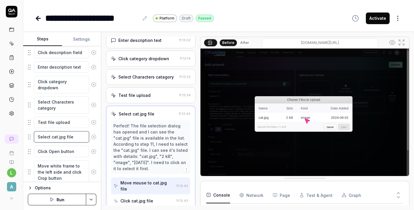
scroll to position [154, 0]
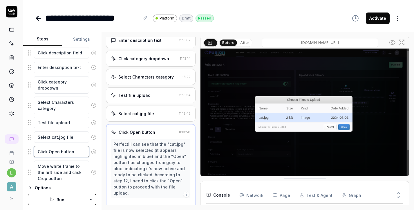
click at [52, 148] on textarea "Click Open button" at bounding box center [61, 151] width 55 height 11
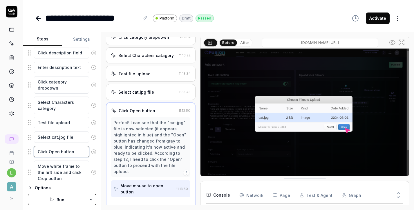
scroll to position [165, 0]
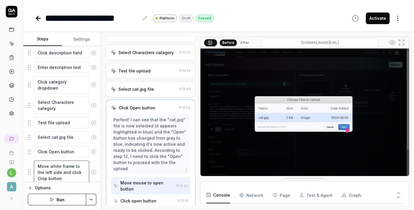
click at [62, 170] on textarea "Move white frame to the left side and click Crop button" at bounding box center [61, 172] width 55 height 24
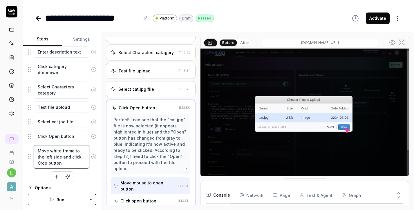
scroll to position [169, 0]
click at [60, 137] on textarea "Click Open button" at bounding box center [61, 135] width 55 height 11
click at [144, 143] on div "Perfect! I can see that the "cat.jpg" file is now selected (it appears highligh…" at bounding box center [150, 143] width 75 height 55
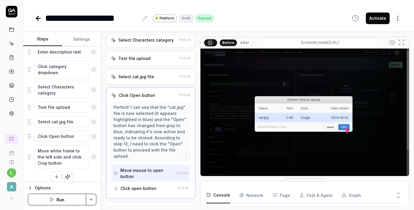
scroll to position [182, 0]
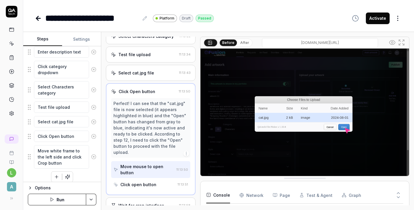
click at [147, 181] on div "Click open button" at bounding box center [138, 184] width 36 height 6
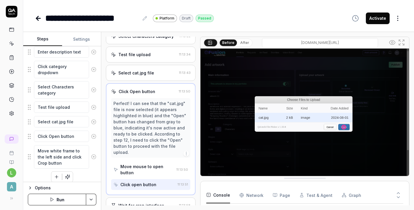
click at [145, 202] on div "Wait for crop interface" at bounding box center [141, 205] width 46 height 6
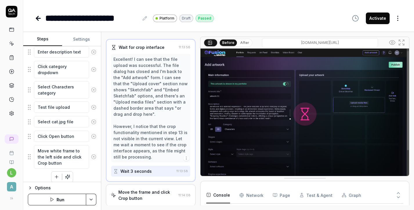
scroll to position [246, 0]
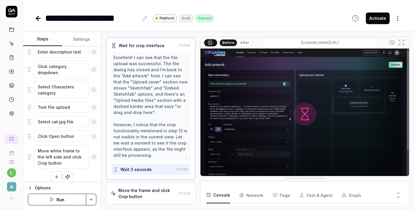
click at [54, 177] on icon "button" at bounding box center [56, 176] width 5 height 5
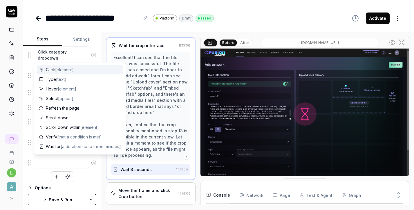
click at [75, 72] on div "Click [element]" at bounding box center [80, 70] width 87 height 10
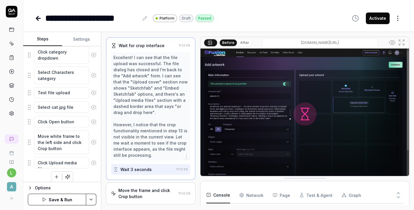
click at [56, 175] on icon "button" at bounding box center [56, 176] width 5 height 5
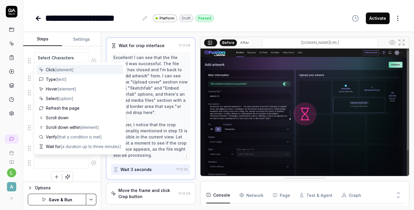
click at [53, 162] on textarea at bounding box center [61, 162] width 55 height 11
click at [82, 176] on div "Click Sign in button Enter email address Enter password Click Sign in button Cl…" at bounding box center [62, 53] width 68 height 258
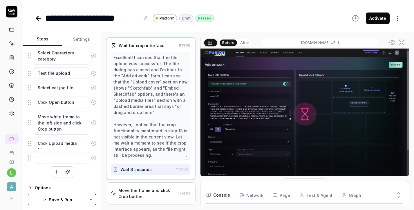
scroll to position [203, 0]
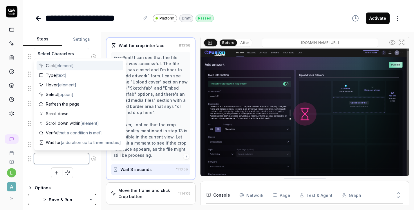
click at [62, 158] on textarea at bounding box center [61, 158] width 55 height 11
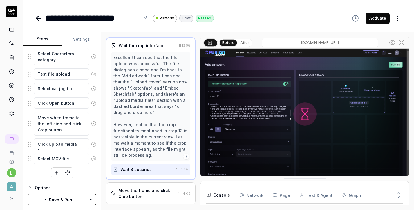
click at [72, 198] on button "Save & Run" at bounding box center [57, 199] width 58 height 12
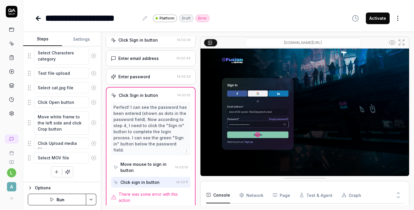
scroll to position [29, 0]
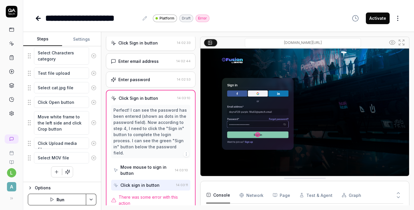
click at [63, 198] on button "Run" at bounding box center [57, 199] width 58 height 12
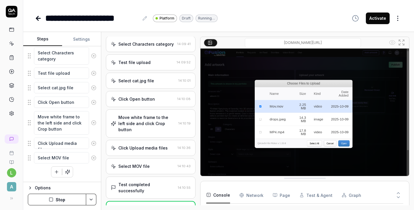
scroll to position [237, 0]
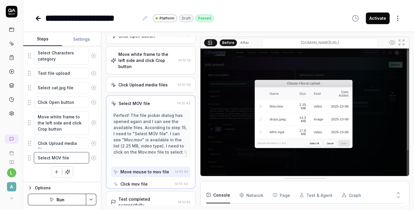
click at [77, 157] on textarea "Select MOV file" at bounding box center [61, 157] width 55 height 11
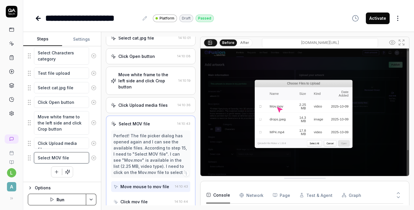
scroll to position [214, 0]
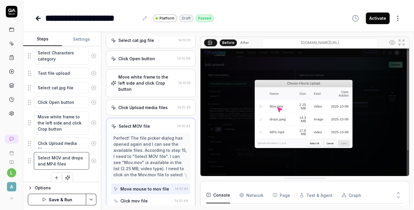
drag, startPoint x: 51, startPoint y: 156, endPoint x: 68, endPoint y: 163, distance: 18.2
click at [68, 163] on textarea "Select MOV and drops and MP4 files" at bounding box center [61, 160] width 55 height 17
drag, startPoint x: 50, startPoint y: 157, endPoint x: 32, endPoint y: 157, distance: 17.7
click at [32, 157] on div "Select Select all" at bounding box center [62, 157] width 68 height 12
click at [56, 171] on icon "button" at bounding box center [56, 171] width 5 height 5
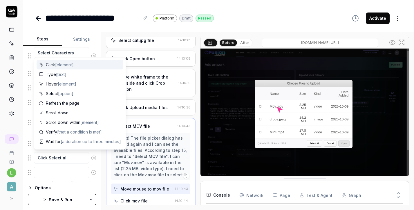
scroll to position [218, 0]
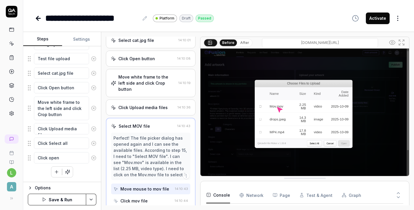
click at [68, 198] on button "Save & Run" at bounding box center [57, 199] width 58 height 12
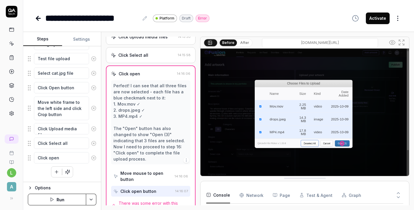
scroll to position [75, 0]
click at [143, 200] on span "There was some error with this action" at bounding box center [155, 206] width 72 height 12
click at [149, 170] on div "Move mouse to open button" at bounding box center [146, 176] width 52 height 12
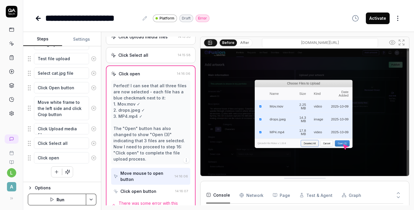
click at [144, 188] on div "Click open button" at bounding box center [138, 191] width 36 height 6
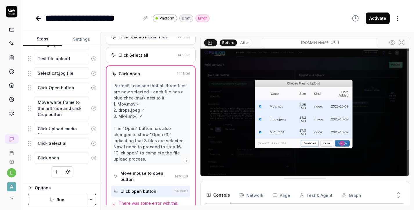
click at [163, 200] on span "There was some error with this action" at bounding box center [155, 206] width 72 height 12
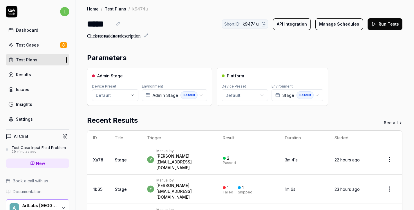
scroll to position [186, 0]
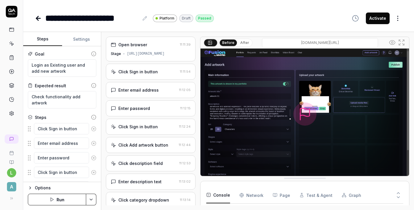
scroll to position [42, 0]
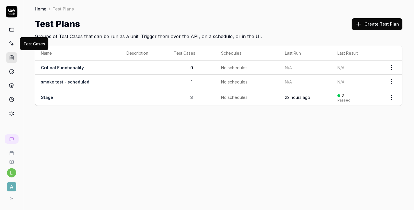
click at [11, 44] on icon at bounding box center [12, 44] width 3 height 3
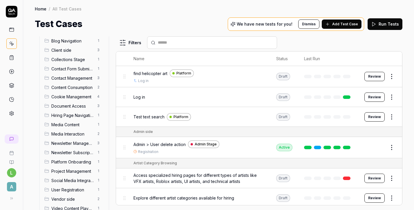
scroll to position [71, 0]
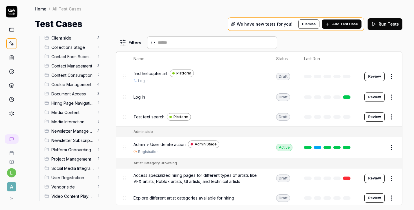
click at [77, 178] on span "User Registration" at bounding box center [72, 177] width 42 height 6
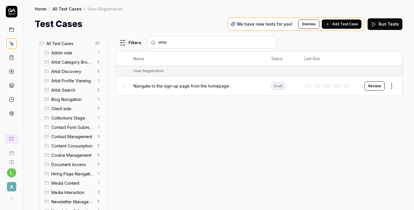
click at [77, 89] on span "Artist Search" at bounding box center [72, 90] width 42 height 6
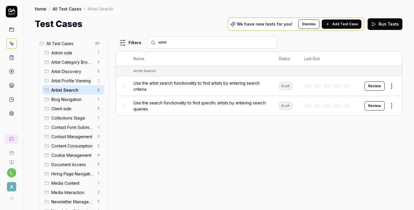
click at [75, 85] on div "Artist Search 2" at bounding box center [73, 89] width 62 height 9
click at [71, 80] on span "Artist Profile Viewing" at bounding box center [72, 80] width 42 height 6
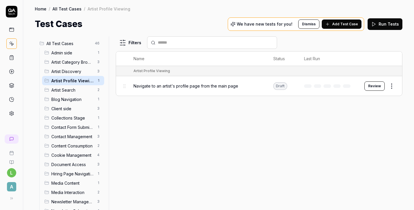
click at [65, 72] on span "Artist Discovery" at bounding box center [72, 71] width 42 height 6
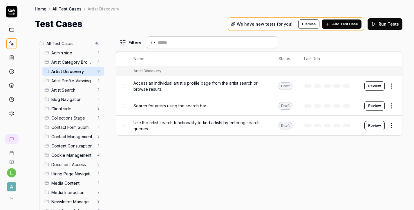
click at [70, 64] on span "Artist Category Browsing" at bounding box center [72, 62] width 42 height 6
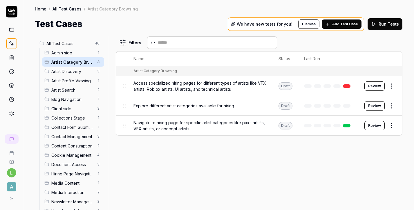
click at [67, 51] on span "Admin side" at bounding box center [72, 53] width 42 height 6
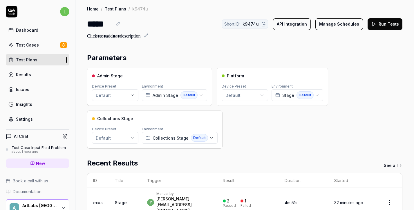
scroll to position [228, 0]
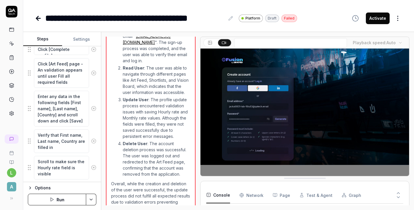
scroll to position [491, 0]
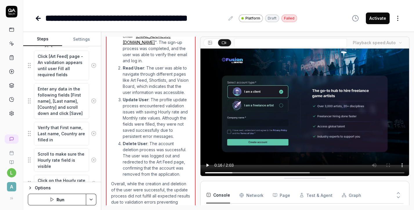
click at [84, 39] on button "Settings" at bounding box center [81, 39] width 39 height 14
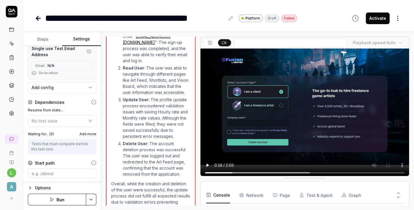
scroll to position [0, 0]
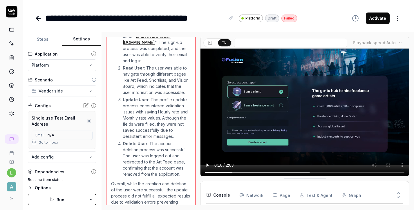
click at [48, 38] on button "Steps" at bounding box center [42, 39] width 39 height 14
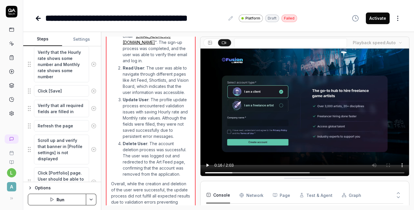
scroll to position [752, 0]
type textarea "*"
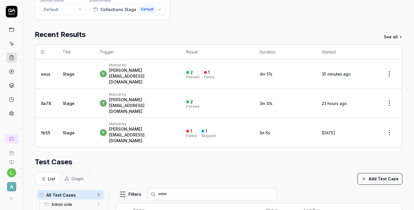
scroll to position [171, 0]
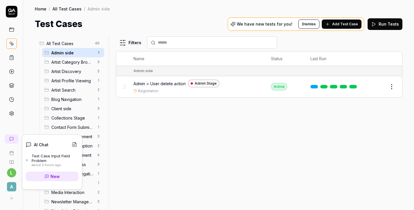
click at [13, 140] on icon at bounding box center [11, 138] width 3 height 3
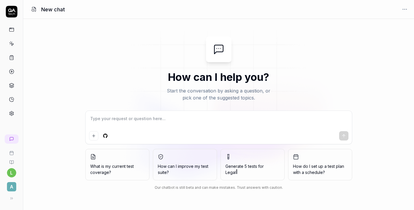
type textarea "*"
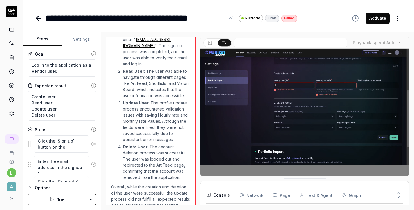
scroll to position [987, 0]
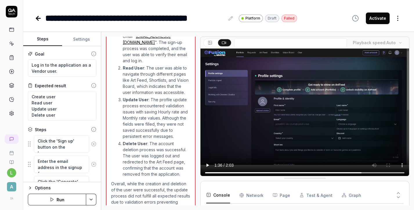
type textarea "*"
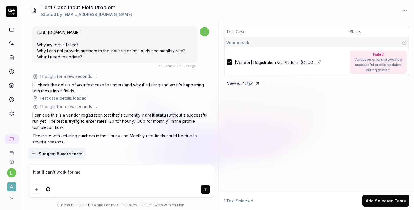
scroll to position [855, 0]
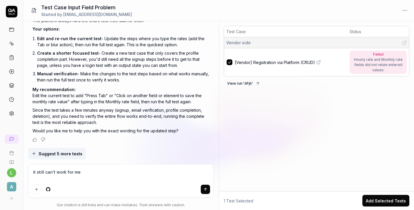
click at [374, 63] on div "Hourly rate and Monthly rate fields did not retain entered values." at bounding box center [378, 65] width 51 height 16
type textarea "*"
drag, startPoint x: 94, startPoint y: 172, endPoint x: 12, endPoint y: 170, distance: 82.2
click at [11, 170] on div "l A Test Case Input Field Problem Started by [EMAIL_ADDRESS][DOMAIN_NAME] [URL]…" at bounding box center [207, 105] width 414 height 210
type textarea "w"
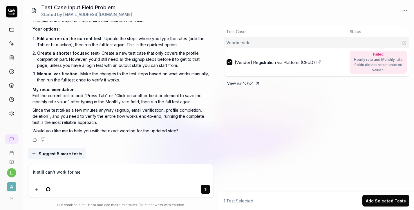
type textarea "*"
type textarea "wh"
type textarea "*"
type textarea "whe"
type textarea "*"
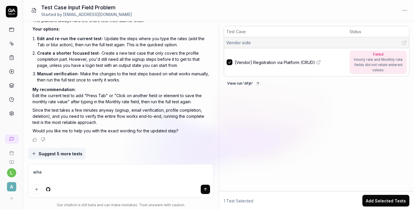
type textarea "wher"
type textarea "*"
type textarea "where"
type textarea "*"
type textarea "where"
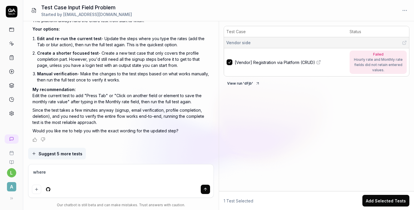
type textarea "*"
type textarea "where I"
type textarea "*"
type textarea "where I"
type textarea "*"
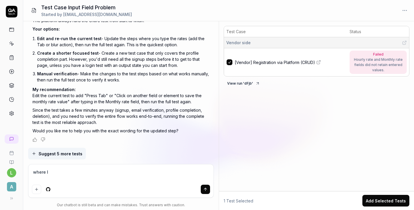
type textarea "where I c"
type textarea "*"
type textarea "where I ca"
type textarea "*"
type textarea "where I can"
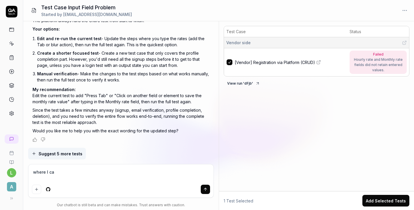
type textarea "*"
type textarea "where I can"
type textarea "*"
type textarea "where I can u"
type textarea "*"
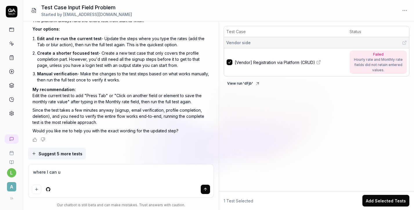
type textarea "where I can up"
type textarea "*"
type textarea "where I can upd"
type textarea "*"
type textarea "where I can up"
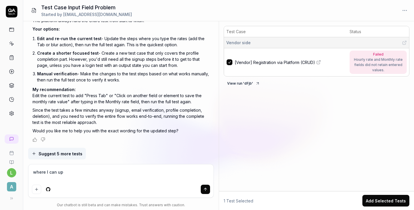
type textarea "*"
type textarea "where I can upl"
type textarea "*"
type textarea "where I can uplo"
type textarea "*"
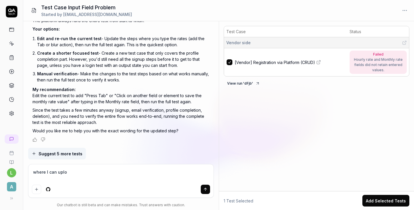
type textarea "where I can uploa"
type textarea "*"
type textarea "where I can upload"
type textarea "*"
type textarea "where I can upload"
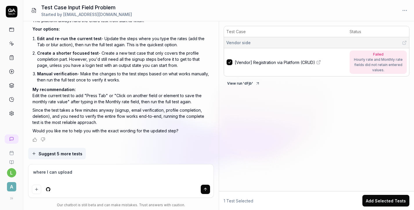
type textarea "*"
type textarea "where I can upload n"
type textarea "*"
type textarea "where I can upload ne"
type textarea "*"
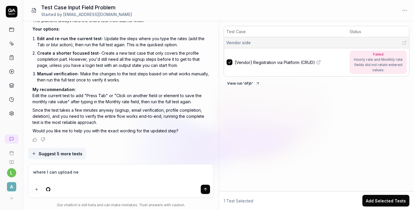
type textarea "where I can upload nee"
type textarea "*"
type textarea "where I can upload need"
type textarea "*"
type textarea "where I can upload neede"
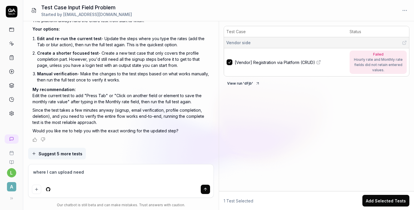
type textarea "*"
type textarea "where I can upload needed"
type textarea "*"
type textarea "where I can upload needed"
type textarea "*"
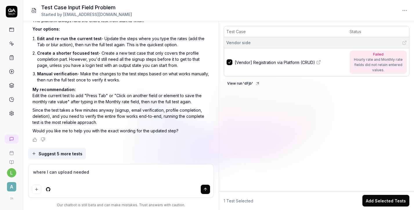
type textarea "where I can upload needed f"
type textarea "*"
type textarea "where I can upload needed fi"
type textarea "*"
type textarea "where I can upload needed fil"
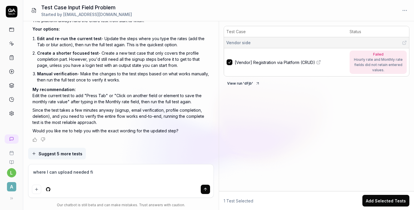
type textarea "*"
type textarea "where I can upload needed file"
type textarea "*"
type textarea "where I can upload needed files"
type textarea "*"
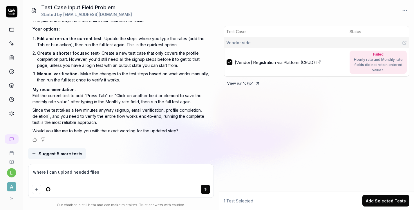
type textarea "where I can upload needed files"
type textarea "*"
type textarea "where I can upload needed files f"
type textarea "*"
type textarea "where I can upload needed files fo"
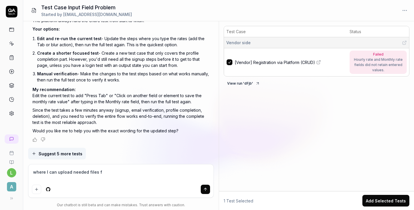
type textarea "*"
type textarea "where I can upload needed files for"
type textarea "*"
type textarea "where I can upload needed files for"
type textarea "*"
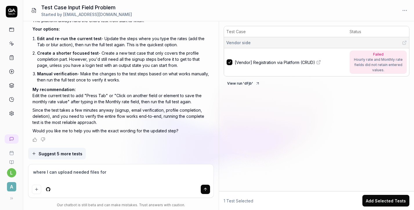
type textarea "where I can upload needed files for t"
type textarea "*"
type textarea "where I can upload needed files for te"
type textarea "*"
type textarea "where I can upload needed files for tes"
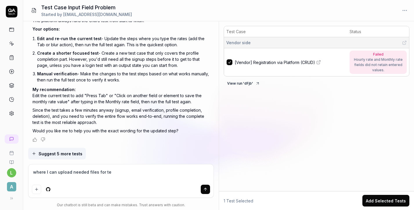
type textarea "*"
type textarea "where I can upload needed files for test"
type textarea "*"
type textarea "where I can upload needed files for testi"
type textarea "*"
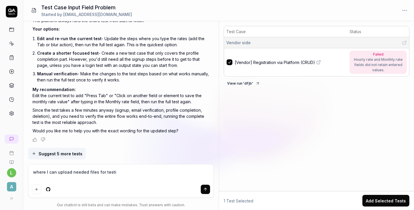
type textarea "where I can upload needed files for testin"
type textarea "*"
type textarea "where I can upload needed files for testing"
type textarea "*"
type textarea "where I can upload needed files for testing"
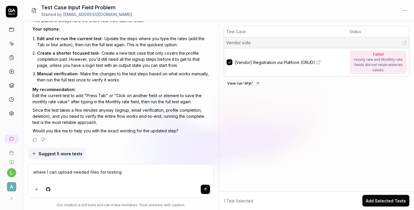
type textarea "*"
type textarea "where I can upload needed files for testing o"
type textarea "*"
type textarea "where I can upload needed files for testing on"
type textarea "*"
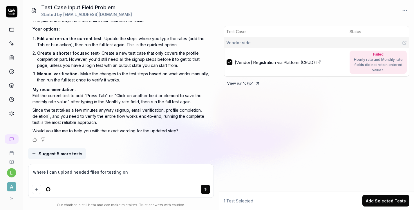
type textarea "where I can upload needed files for testing on"
type textarea "*"
type textarea "where I can upload needed files for testing on q"
type textarea "*"
type textarea "where I can upload needed files for testing on qa"
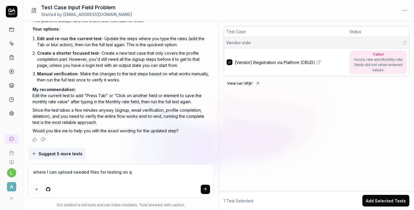
type textarea "*"
type textarea "where I can upload needed files for testing on qa."
type textarea "*"
type textarea "where I can upload needed files for testing on qa.t"
type textarea "*"
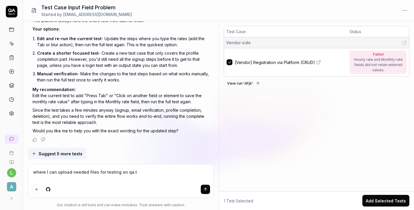
type textarea "where I can upload needed files for testing on qa.te"
type textarea "*"
type textarea "where I can upload needed files for testing on qa.tec"
type textarea "*"
type textarea "where I can upload needed files for testing on [DOMAIN_NAME]"
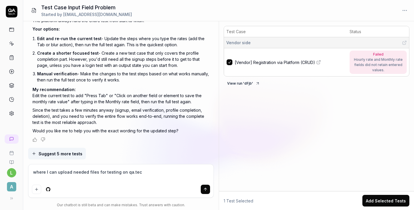
type textarea "*"
type textarea "where I can upload needed files for testing on [DOMAIN_NAME]?"
type textarea "*"
click at [90, 166] on div at bounding box center [120, 180] width 185 height 33
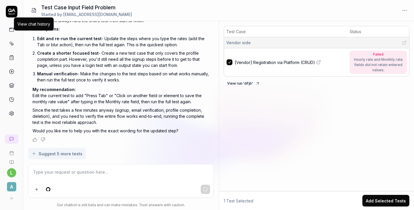
type textarea "*"
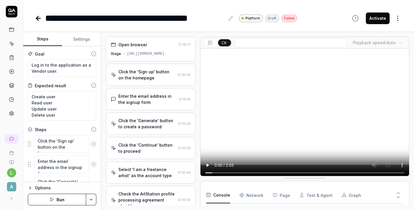
scroll to position [84, 0]
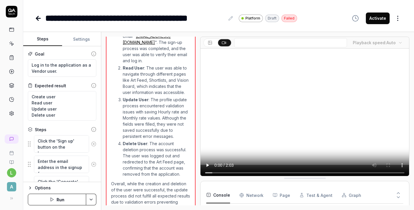
click at [398, 23] on body "**********" at bounding box center [207, 105] width 414 height 210
click at [398, 20] on html "**********" at bounding box center [207, 105] width 414 height 210
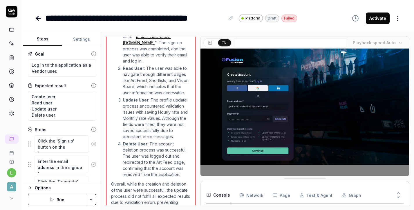
scroll to position [987, 0]
click at [397, 22] on body "**********" at bounding box center [207, 105] width 414 height 210
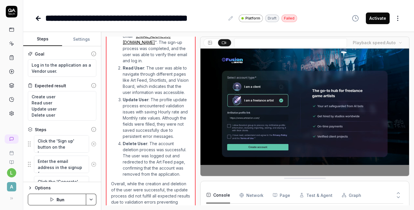
click at [397, 21] on html "**********" at bounding box center [207, 105] width 414 height 210
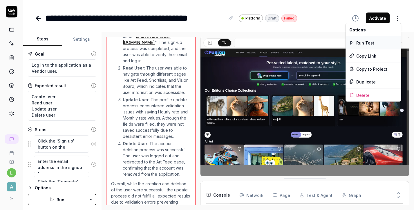
click at [376, 42] on div "Run Test" at bounding box center [373, 42] width 55 height 13
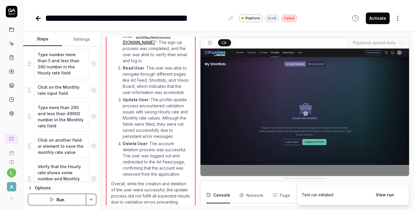
scroll to position [638, 0]
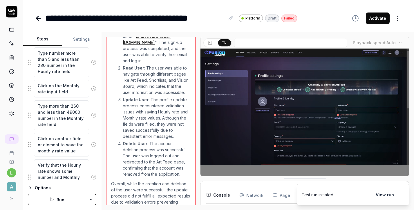
click at [55, 201] on button "Run" at bounding box center [57, 199] width 58 height 12
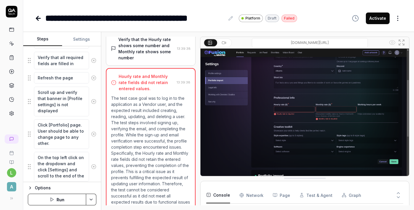
scroll to position [914, 0]
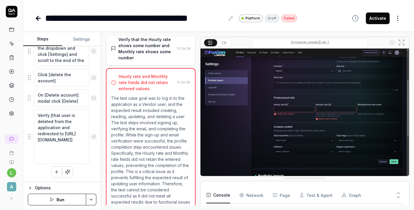
type textarea "*"
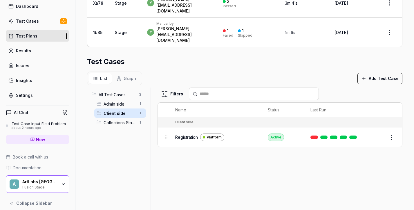
scroll to position [23, 0]
click at [26, 96] on div "Settings" at bounding box center [24, 96] width 17 height 6
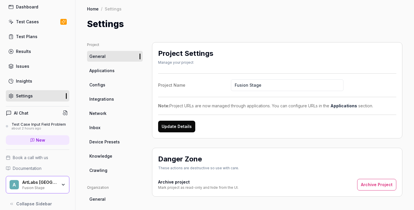
click at [93, 87] on span "Configs" at bounding box center [97, 85] width 16 height 6
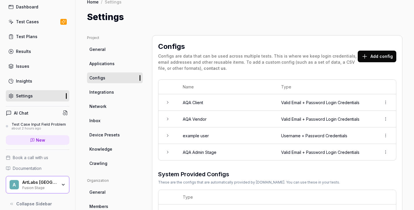
scroll to position [7, 0]
click at [377, 55] on button "Add config" at bounding box center [377, 56] width 39 height 12
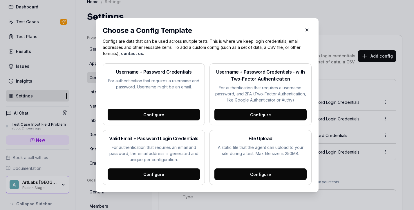
click at [269, 175] on div "Configure" at bounding box center [260, 174] width 92 height 12
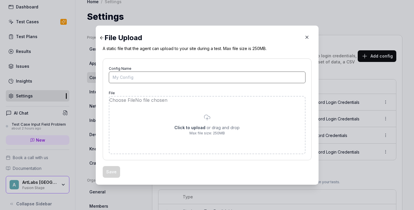
click at [198, 78] on input "Config Name" at bounding box center [207, 77] width 197 height 12
type input "F"
click at [305, 35] on icon "button" at bounding box center [306, 37] width 5 height 5
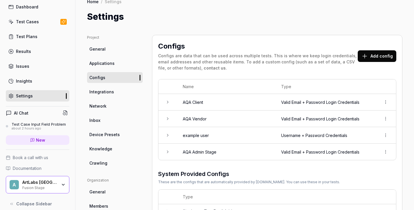
click at [387, 100] on html "l Dashboard Test Cases Test Plans Results Issues Insights Settings AI Chat Test…" at bounding box center [207, 105] width 414 height 210
click at [364, 57] on html "l Dashboard Test Cases Test Plans Results Issues Insights Settings AI Chat Test…" at bounding box center [207, 105] width 414 height 210
click at [378, 56] on button "Add config" at bounding box center [377, 56] width 39 height 12
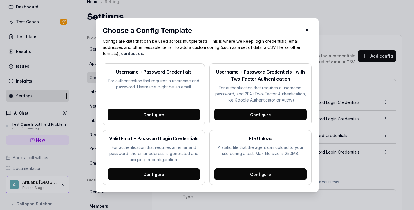
click at [265, 169] on div "Configure" at bounding box center [260, 174] width 92 height 12
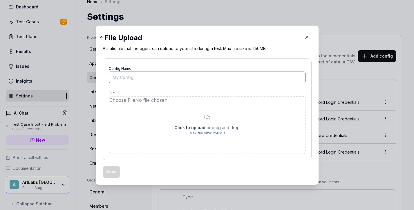
click at [208, 82] on input "Config Name" at bounding box center [207, 77] width 197 height 12
click at [205, 78] on input "Config Name" at bounding box center [207, 77] width 197 height 12
click at [205, 74] on input "Config Name" at bounding box center [207, 77] width 197 height 12
type input "JPG"
click at [185, 131] on input "file" at bounding box center [207, 124] width 196 height 57
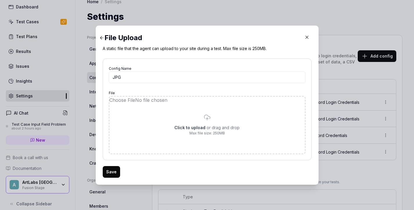
type input "**********"
click at [212, 133] on input "file" at bounding box center [207, 124] width 196 height 57
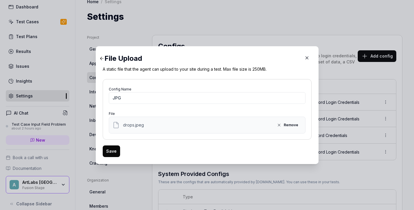
click at [111, 153] on button "Save" at bounding box center [111, 151] width 17 height 12
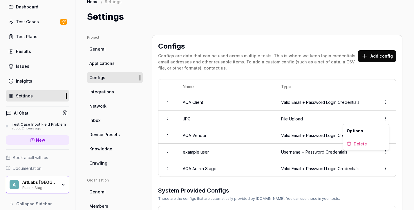
click at [384, 119] on html "l Dashboard Test Cases Test Plans Results Issues Insights Settings AI Chat Test…" at bounding box center [207, 105] width 414 height 210
click at [377, 130] on div "Options" at bounding box center [366, 130] width 46 height 13
click at [383, 117] on html "l Dashboard Test Cases Test Plans Results Issues Insights Settings AI Chat Test…" at bounding box center [207, 105] width 414 height 210
click at [360, 133] on span "Options" at bounding box center [355, 130] width 17 height 6
click at [377, 59] on button "Add config" at bounding box center [377, 56] width 39 height 12
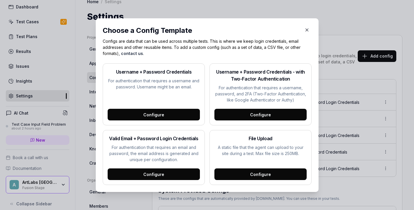
click at [281, 174] on div "Configure" at bounding box center [260, 174] width 92 height 12
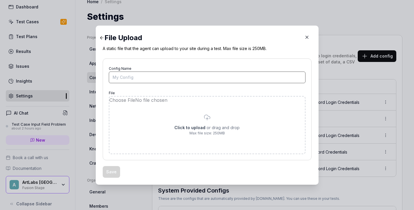
click at [187, 79] on input "Config Name" at bounding box center [207, 77] width 197 height 12
type input "PNG"
click at [189, 109] on input "file" at bounding box center [207, 124] width 196 height 57
type input "**********"
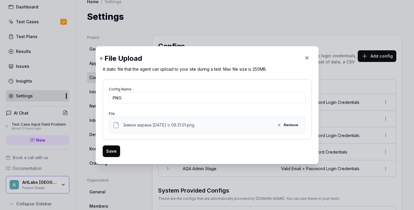
click at [115, 151] on button "Save" at bounding box center [111, 151] width 17 height 12
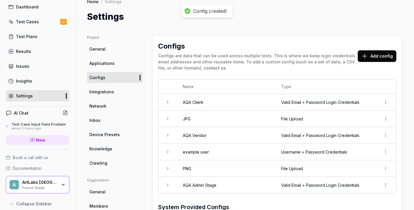
click at [387, 54] on button "Add config" at bounding box center [377, 56] width 39 height 12
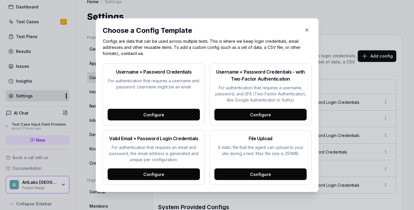
click at [266, 176] on div "Configure" at bounding box center [260, 174] width 92 height 12
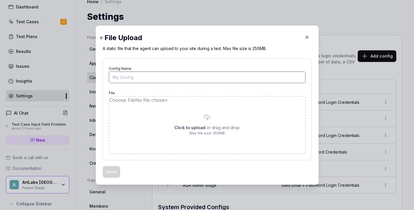
click at [186, 77] on input "Config Name" at bounding box center [207, 77] width 197 height 12
type input "PDF"
click at [187, 130] on input "file" at bounding box center [207, 124] width 196 height 57
type input "**********"
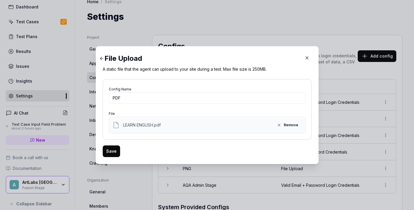
click at [115, 151] on button "Save" at bounding box center [111, 151] width 17 height 12
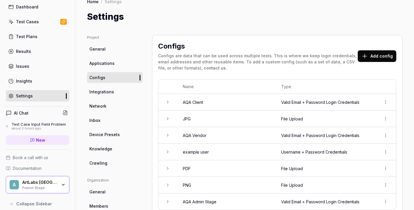
click at [389, 58] on button "Add config" at bounding box center [377, 56] width 39 height 12
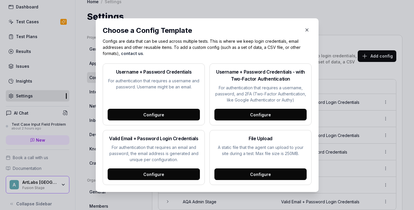
click at [282, 171] on div "Configure" at bounding box center [260, 174] width 92 height 12
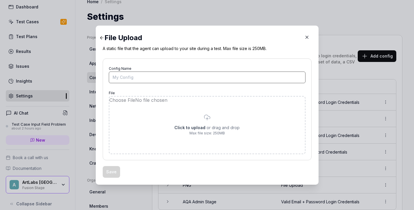
click at [221, 77] on input "Config Name" at bounding box center [207, 77] width 197 height 12
type input "MP4"
click at [206, 130] on input "file" at bounding box center [207, 124] width 196 height 57
type input "**********"
click at [254, 138] on input "file" at bounding box center [207, 124] width 196 height 57
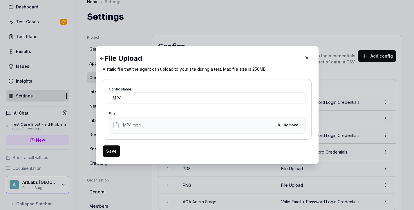
click at [115, 151] on button "Save" at bounding box center [111, 151] width 17 height 12
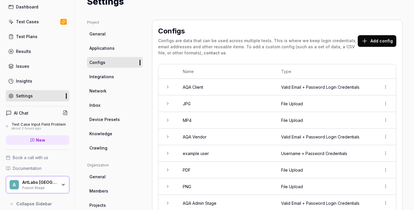
scroll to position [22, 0]
click at [167, 106] on td at bounding box center [167, 103] width 19 height 17
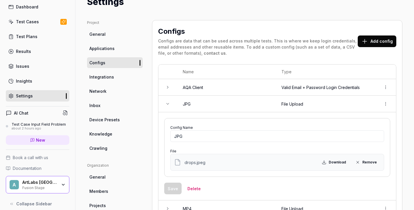
click at [167, 106] on td at bounding box center [167, 103] width 19 height 17
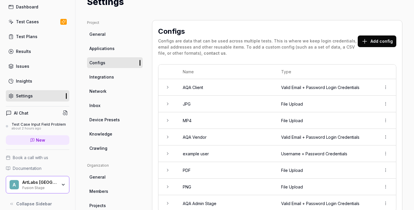
click at [169, 120] on icon at bounding box center [167, 120] width 5 height 5
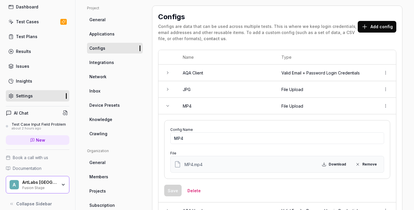
scroll to position [36, 0]
click at [165, 105] on icon at bounding box center [167, 106] width 5 height 5
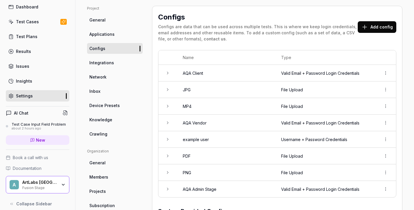
click at [387, 27] on button "Add config" at bounding box center [377, 27] width 39 height 12
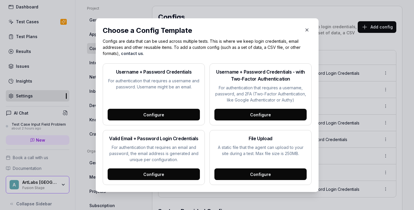
click at [249, 174] on div "Configure" at bounding box center [260, 174] width 92 height 12
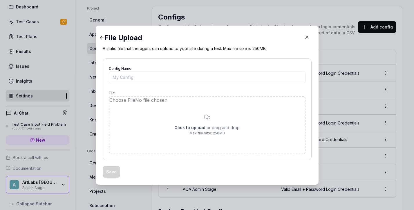
click at [197, 132] on input "file" at bounding box center [207, 124] width 196 height 57
type input "**********"
click at [190, 75] on input "Config Name" at bounding box center [207, 77] width 197 height 12
type input "PSD file"
click at [194, 132] on input "file" at bounding box center [207, 124] width 196 height 57
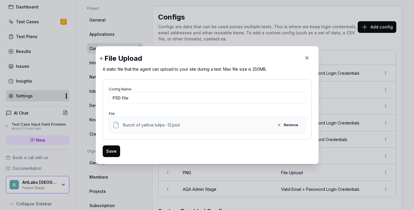
click at [205, 131] on div "Bunch of yellow tulips -12.psd Remove" at bounding box center [207, 124] width 197 height 17
click at [109, 151] on button "Save" at bounding box center [111, 151] width 17 height 12
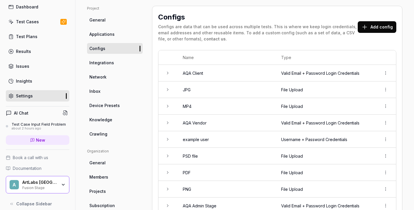
click at [386, 168] on html "l Dashboard Test Cases Test Plans Results Issues Insights Settings AI Chat Test…" at bounding box center [207, 105] width 414 height 210
click at [359, 183] on span "Options" at bounding box center [355, 183] width 17 height 6
click at [234, 172] on td "PDF" at bounding box center [226, 172] width 98 height 17
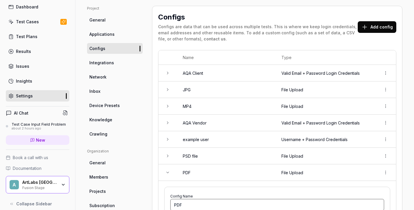
click at [197, 199] on input "PDF" at bounding box center [277, 204] width 214 height 12
click at [197, 200] on input "PDF" at bounding box center [277, 204] width 214 height 12
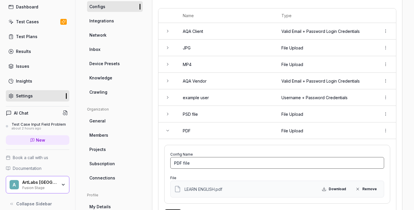
scroll to position [82, 0]
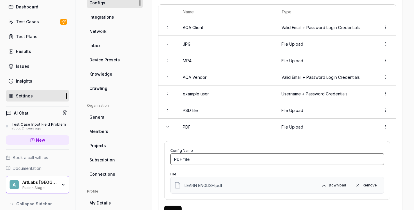
type input "PDF file"
click at [401, 158] on div "Configs Configs are data that can be used across multiple tests. This is where …" at bounding box center [277, 154] width 250 height 388
click at [203, 130] on td "PDF" at bounding box center [226, 126] width 99 height 17
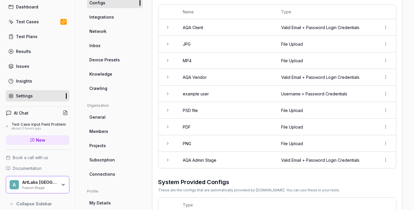
click at [203, 130] on td "PDF" at bounding box center [226, 126] width 98 height 17
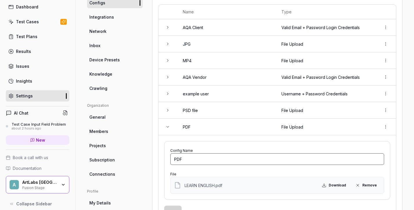
click at [199, 153] on input "PDF" at bounding box center [277, 159] width 214 height 12
type input "PDF file"
click at [176, 206] on button "Save" at bounding box center [172, 211] width 17 height 12
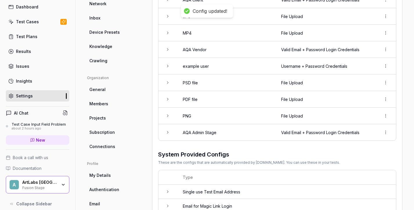
scroll to position [110, 0]
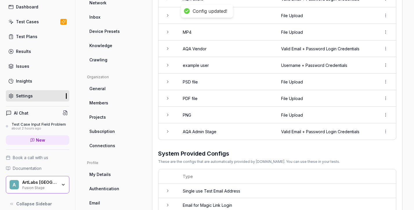
click at [199, 113] on td "PNG" at bounding box center [226, 115] width 98 height 17
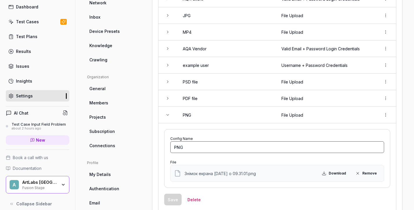
click at [201, 144] on input "PNG" at bounding box center [277, 147] width 214 height 12
type input "PNG file"
click at [172, 198] on button "Save" at bounding box center [172, 199] width 17 height 12
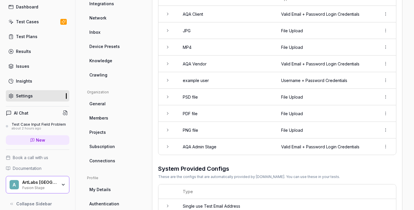
scroll to position [91, 0]
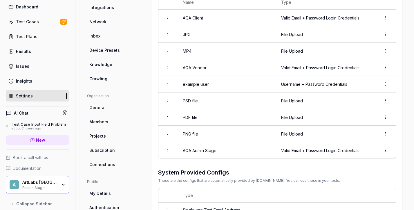
click at [165, 50] on icon at bounding box center [167, 50] width 5 height 5
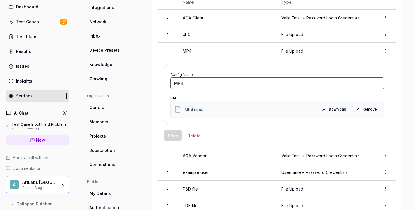
click at [196, 84] on input "MP4" at bounding box center [277, 83] width 214 height 12
type input "MP4 file"
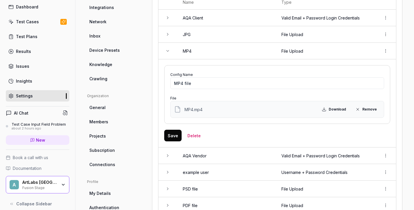
click at [178, 133] on button "Save" at bounding box center [172, 135] width 17 height 12
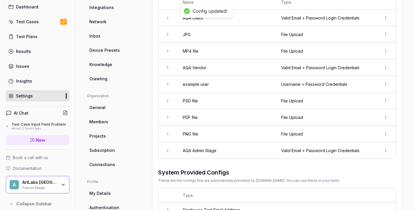
click at [195, 37] on td "JPG" at bounding box center [226, 34] width 98 height 17
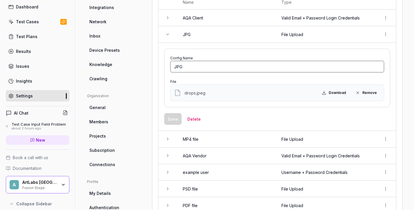
click at [200, 62] on input "JPG" at bounding box center [277, 67] width 214 height 12
click at [194, 66] on input "JPG" at bounding box center [277, 67] width 214 height 12
type input "JPG file"
click at [180, 115] on button "Save" at bounding box center [172, 119] width 17 height 12
click at [173, 117] on button "Save" at bounding box center [172, 119] width 17 height 12
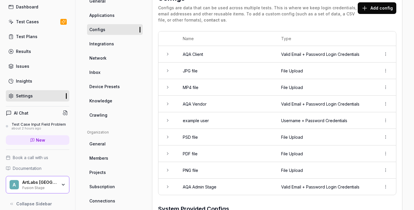
scroll to position [55, 0]
click at [382, 11] on button "Add config" at bounding box center [377, 9] width 39 height 12
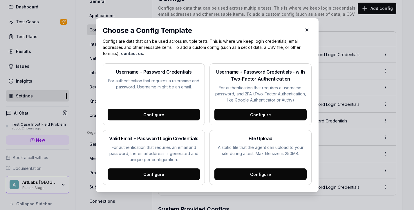
click at [256, 175] on div "Configure" at bounding box center [260, 174] width 92 height 12
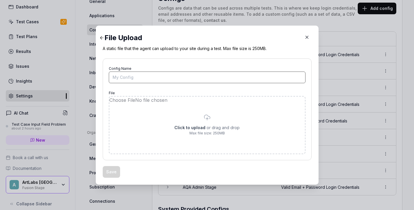
click at [197, 80] on input "Config Name" at bounding box center [207, 77] width 197 height 12
type input "MOV file"
click at [212, 124] on input "file" at bounding box center [207, 124] width 196 height 57
type input "**********"
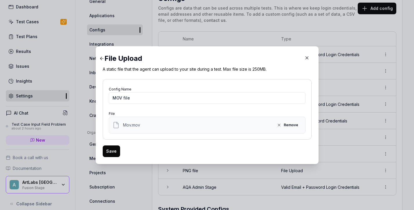
click at [113, 150] on button "Save" at bounding box center [111, 151] width 17 height 12
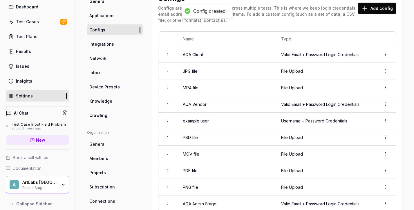
click at [205, 152] on td "MOV file" at bounding box center [226, 153] width 98 height 17
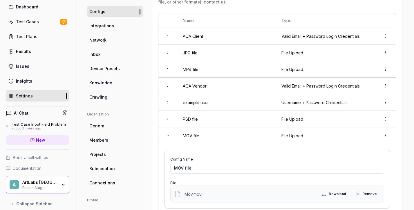
scroll to position [72, 0]
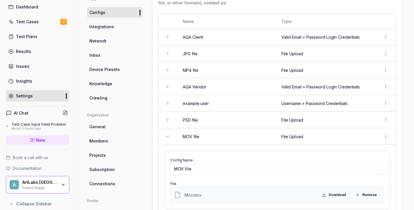
click at [167, 134] on icon at bounding box center [167, 136] width 5 height 5
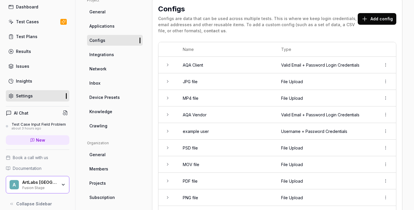
scroll to position [21, 0]
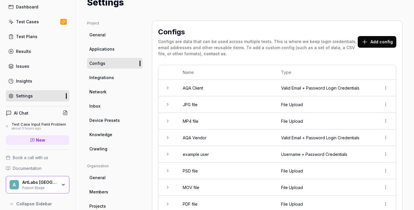
click at [370, 42] on button "Add config" at bounding box center [377, 42] width 39 height 12
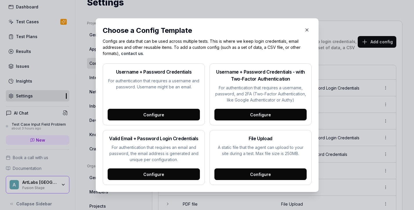
click at [259, 175] on div "Configure" at bounding box center [260, 174] width 92 height 12
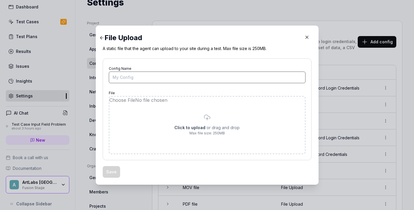
click at [173, 77] on input "Config Name" at bounding box center [207, 77] width 197 height 12
type input "MVIEW file (Marmoset viewer)"
click at [154, 114] on input "file" at bounding box center [207, 124] width 196 height 57
type input "**********"
click at [192, 109] on input "file" at bounding box center [207, 124] width 196 height 57
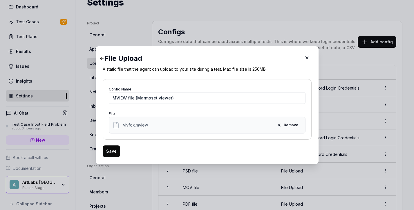
click at [110, 152] on button "Save" at bounding box center [111, 151] width 17 height 12
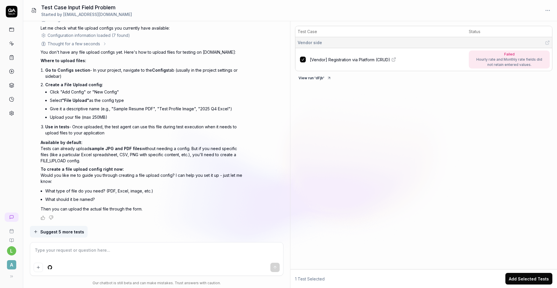
scroll to position [983, 0]
click at [104, 209] on div at bounding box center [156, 258] width 253 height 33
type textarea "*"
click at [104, 209] on textarea at bounding box center [157, 253] width 246 height 15
click at [81, 209] on textarea at bounding box center [157, 253] width 246 height 15
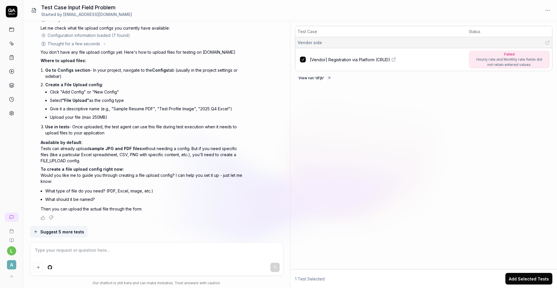
click at [72, 209] on textarea at bounding box center [157, 253] width 246 height 15
type textarea "h"
type textarea "*"
type textarea "ha"
type textarea "*"
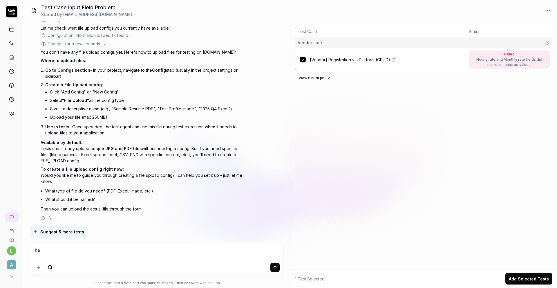
type textarea "h"
type textarea "*"
type textarea "ho"
type textarea "*"
type textarea "how"
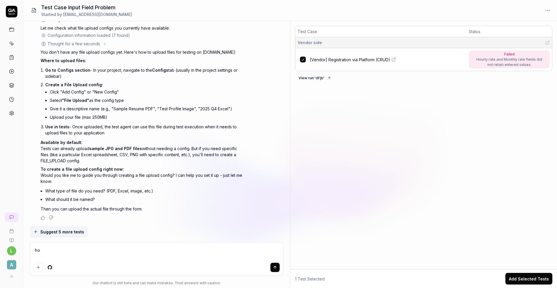
type textarea "*"
type textarea "how"
type textarea "*"
type textarea "how c"
type textarea "*"
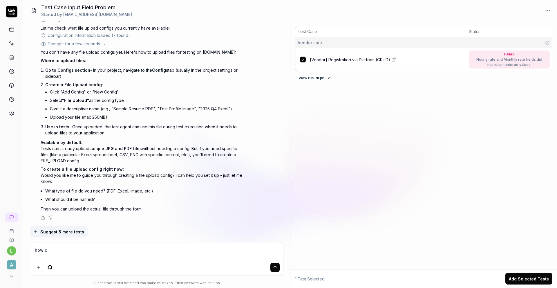
type textarea "how ca"
type textarea "*"
type textarea "how cam"
type textarea "*"
type textarea "how cam"
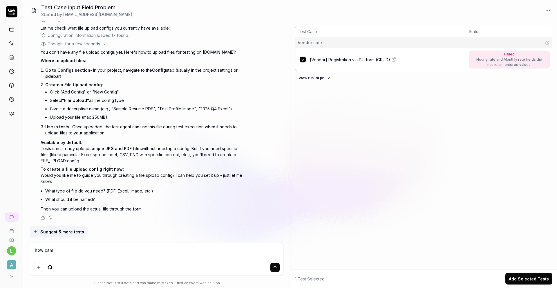
type textarea "*"
type textarea "how cam"
type textarea "*"
type textarea "how camn"
type textarea "*"
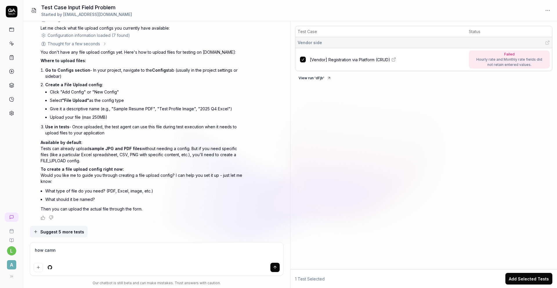
type textarea "how camn"
type textarea "*"
type textarea "how camn"
type textarea "*"
type textarea "how cam"
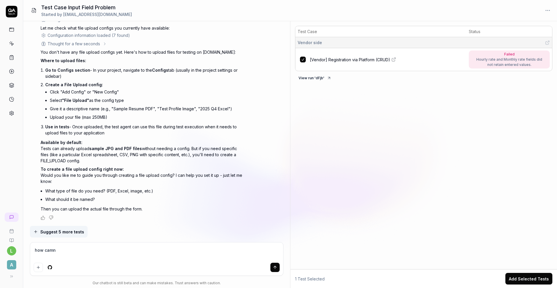
type textarea "*"
type textarea "how ca"
type textarea "*"
type textarea "how cab"
type textarea "*"
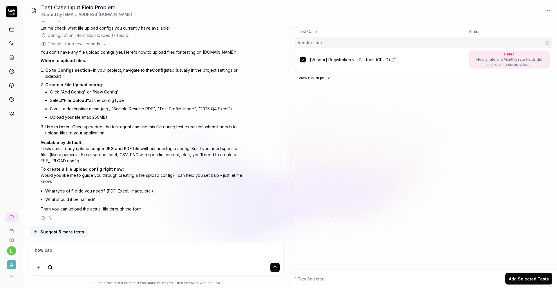
type textarea "how ca"
type textarea "*"
type textarea "how can"
type textarea "*"
type textarea "how can"
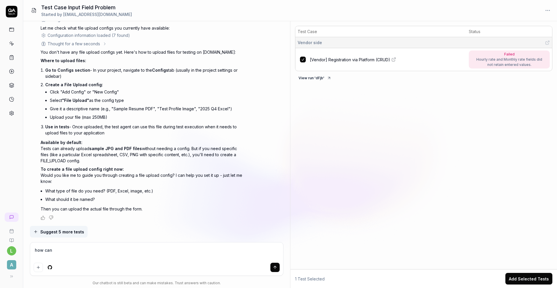
type textarea "*"
type textarea "how can I"
type textarea "*"
type textarea "how can I"
type textarea "*"
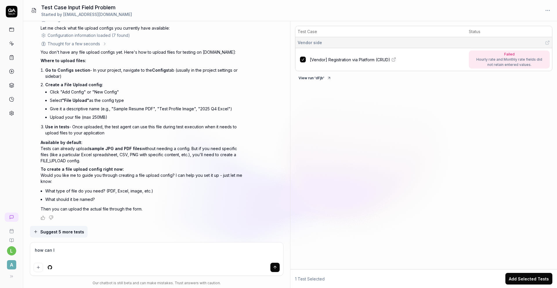
type textarea "how can I a"
type textarea "*"
type textarea "how can I ad"
type textarea "*"
type textarea "how can I add"
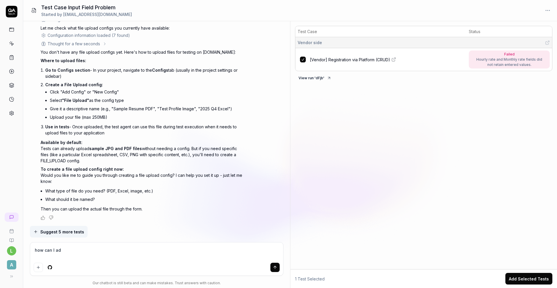
type textarea "*"
type textarea "how can I add"
type textarea "*"
type textarea "how can I add l"
type textarea "*"
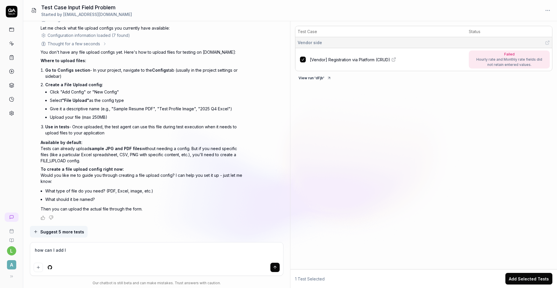
type textarea "how can I add li"
type textarea "*"
type textarea "how can I add lin"
type textarea "*"
type textarea "how can I add linl"
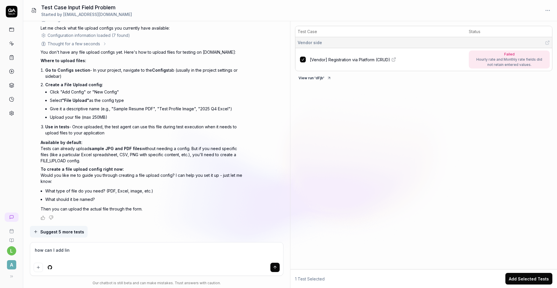
type textarea "*"
type textarea "how can I add lin"
type textarea "*"
type textarea "how can I add link"
type textarea "*"
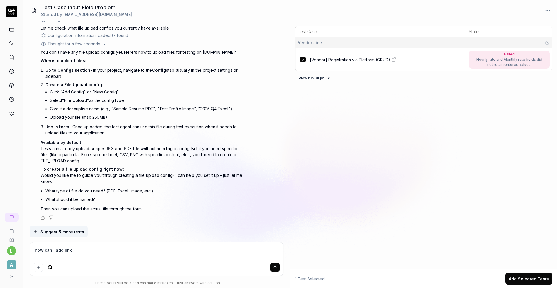
type textarea "how can I add link?"
type textarea "*"
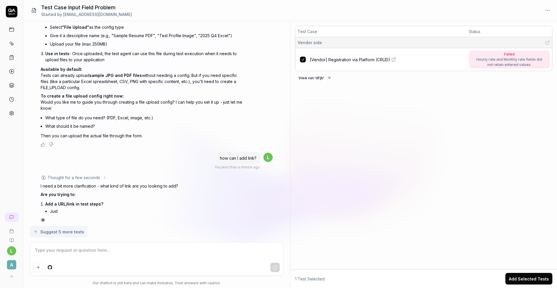
scroll to position [1059, 0]
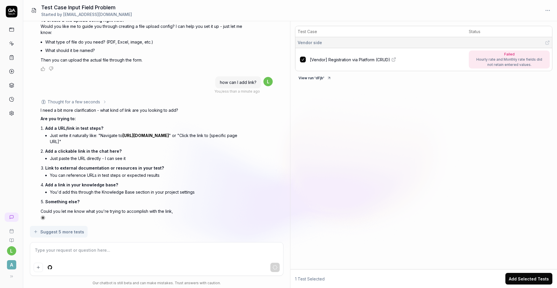
type textarea "*"
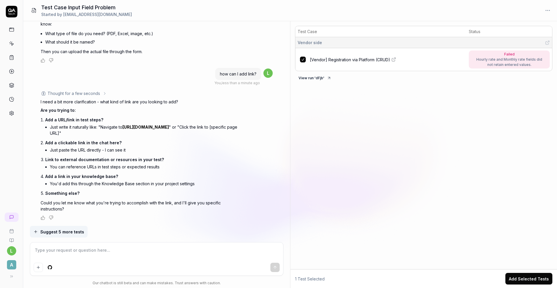
scroll to position [1141, 0]
click at [140, 209] on textarea at bounding box center [157, 253] width 246 height 15
type textarea "n"
type textarea "*"
type textarea "no"
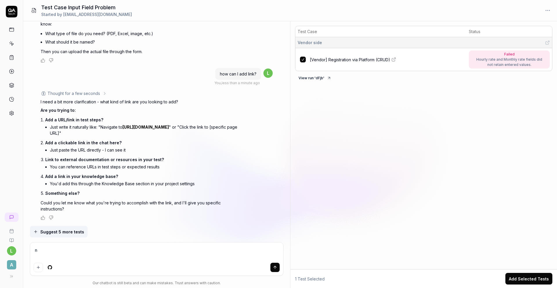
type textarea "*"
type textarea "now"
type textarea "*"
type textarea "now"
type textarea "*"
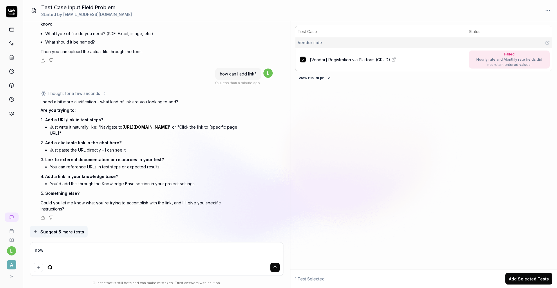
type textarea "now"
type textarea "*"
type textarea "no"
type textarea "*"
type textarea "n"
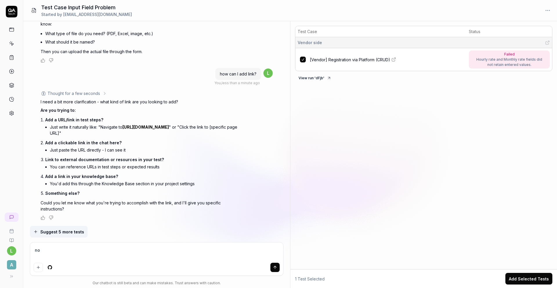
type textarea "*"
type textarea "m"
type textarea "*"
type textarea "mo"
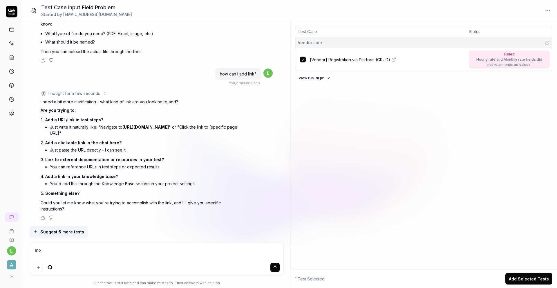
type textarea "*"
type textarea "mov"
type textarea "*"
type textarea "mo"
type textarea "*"
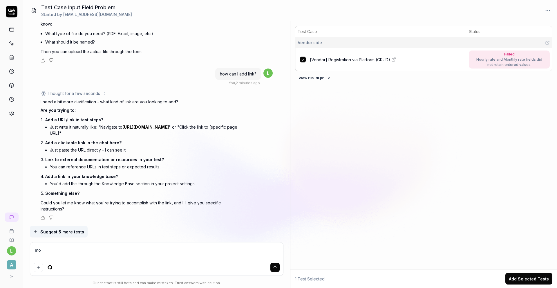
type textarea "m"
type textarea "*"
type textarea "M"
type textarea "*"
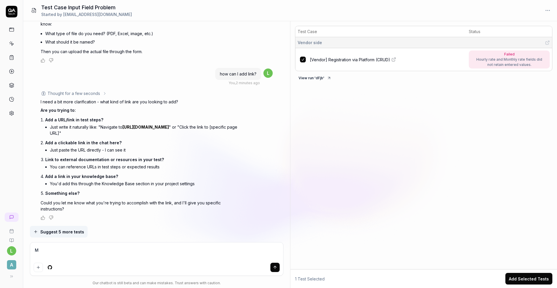
type textarea "MO"
type textarea "*"
type textarea "MOV"
type textarea "*"
type textarea "MOV"
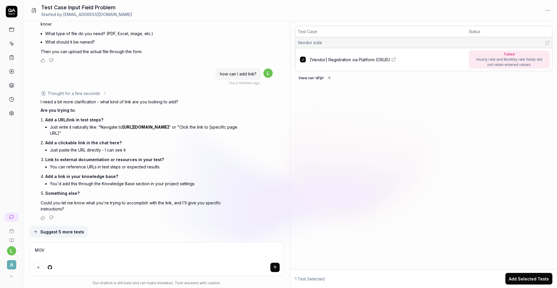
type textarea "*"
type textarea "MOV J"
type textarea "*"
type textarea "MOV JP"
type textarea "*"
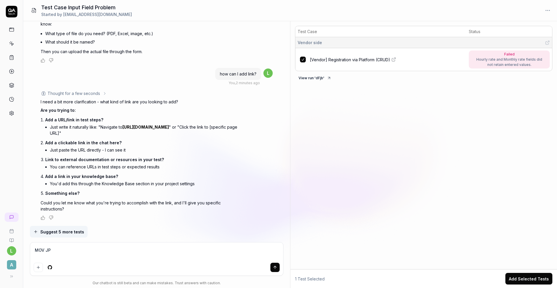
type textarea "MOV JPG"
type textarea "*"
type textarea "MOV JPG"
type textarea "*"
type textarea "MOV JPG P"
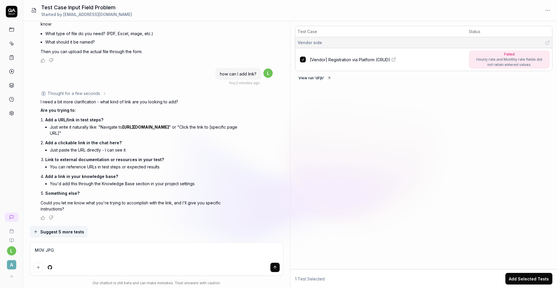
type textarea "*"
type textarea "MOV JPG PD"
type textarea "*"
type textarea "MOV JPG PDF"
type textarea "*"
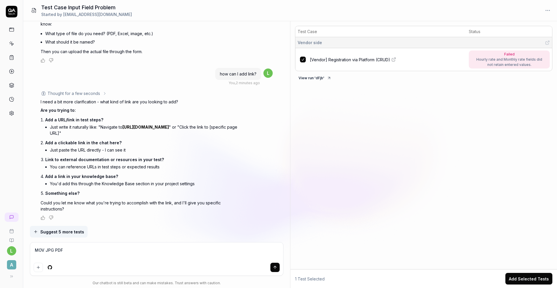
type textarea "MOV JPG PDF"
type textarea "*"
type textarea "MOV JPG PDF M"
type textarea "*"
type textarea "MOV JPG PDF MP"
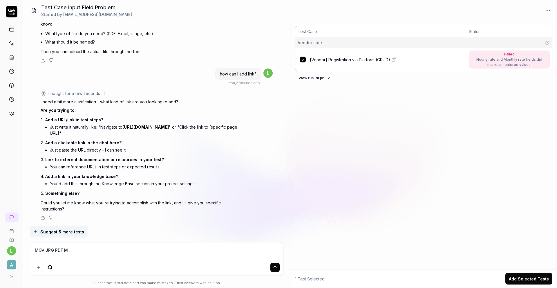
type textarea "*"
type textarea "MOV JPG PDF MP4"
type textarea "*"
type textarea "MOV JPG PDF MP4"
type textarea "*"
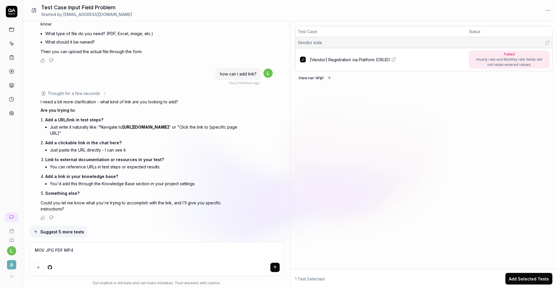
type textarea "MOV JPG PDF MP4 P"
type textarea "*"
type textarea "MOV JPG PDF MP4 PS"
type textarea "*"
type textarea "MOV JPG PDF MP4 PSD"
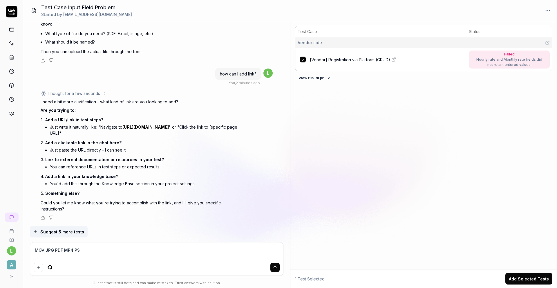
type textarea "*"
type textarea "MOV JPG PDF MP4 PSD"
type textarea "*"
type textarea "MOV JPG PDF MP4 PSDM"
type textarea "*"
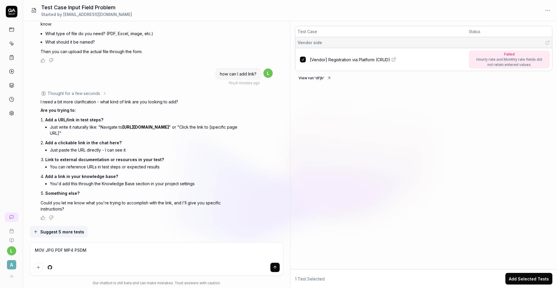
type textarea "MOV JPG PDF MP4 PSDM"
type textarea "*"
